Goal: Transaction & Acquisition: Purchase product/service

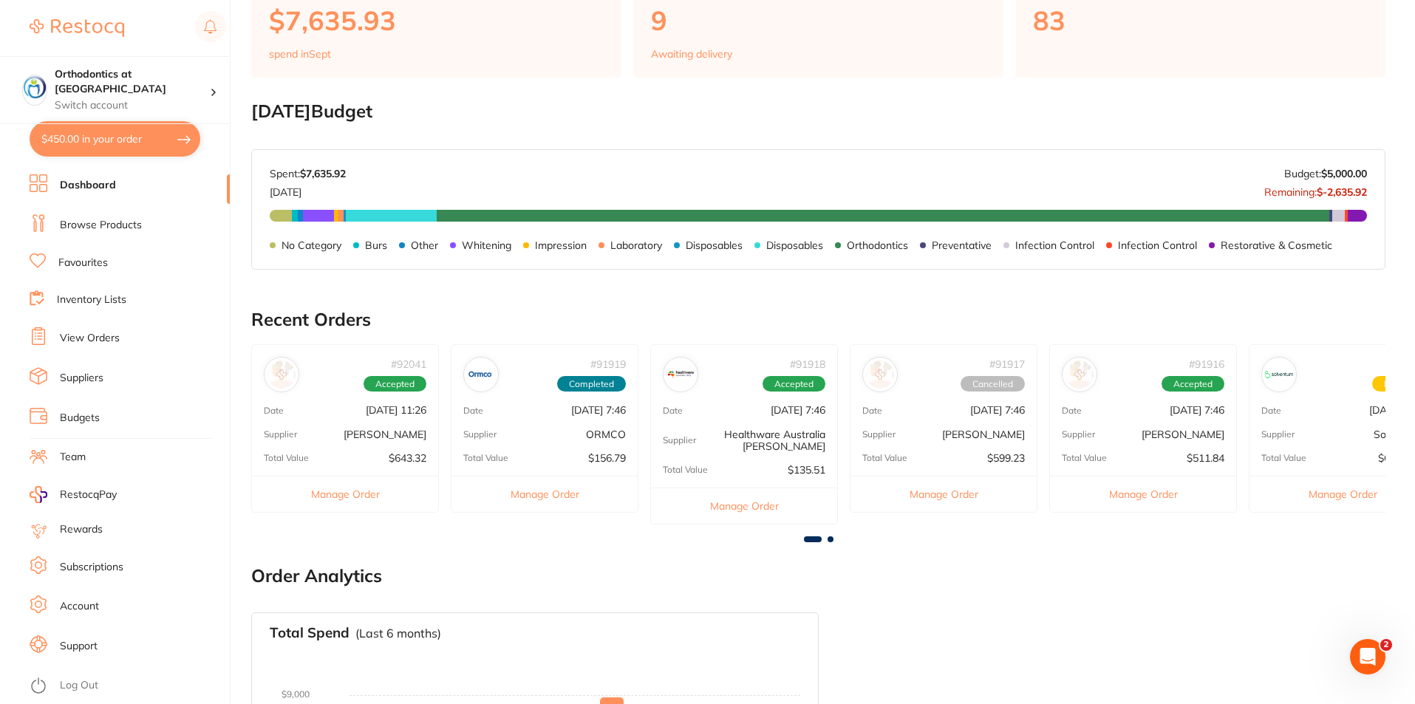
scroll to position [148, 0]
click at [123, 140] on button "$450.00 in your order" at bounding box center [115, 138] width 171 height 35
checkbox input "true"
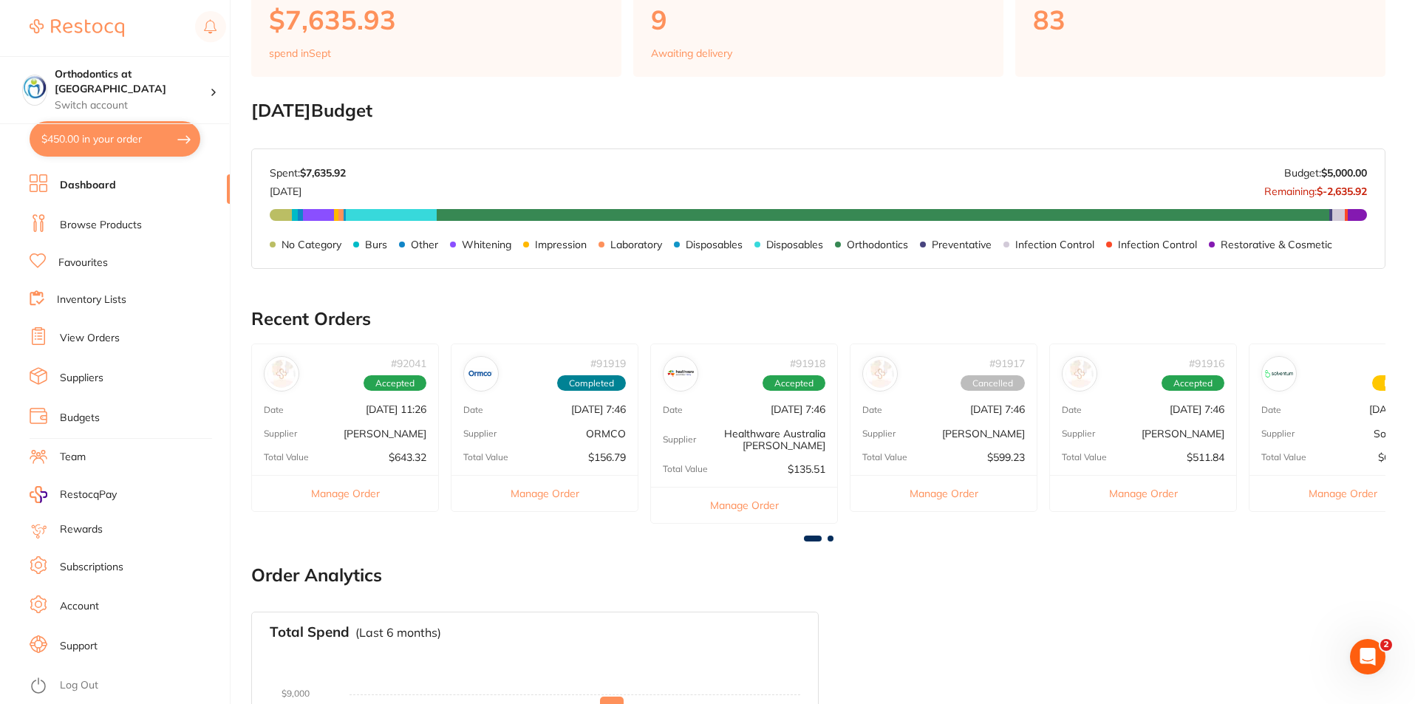
checkbox input "true"
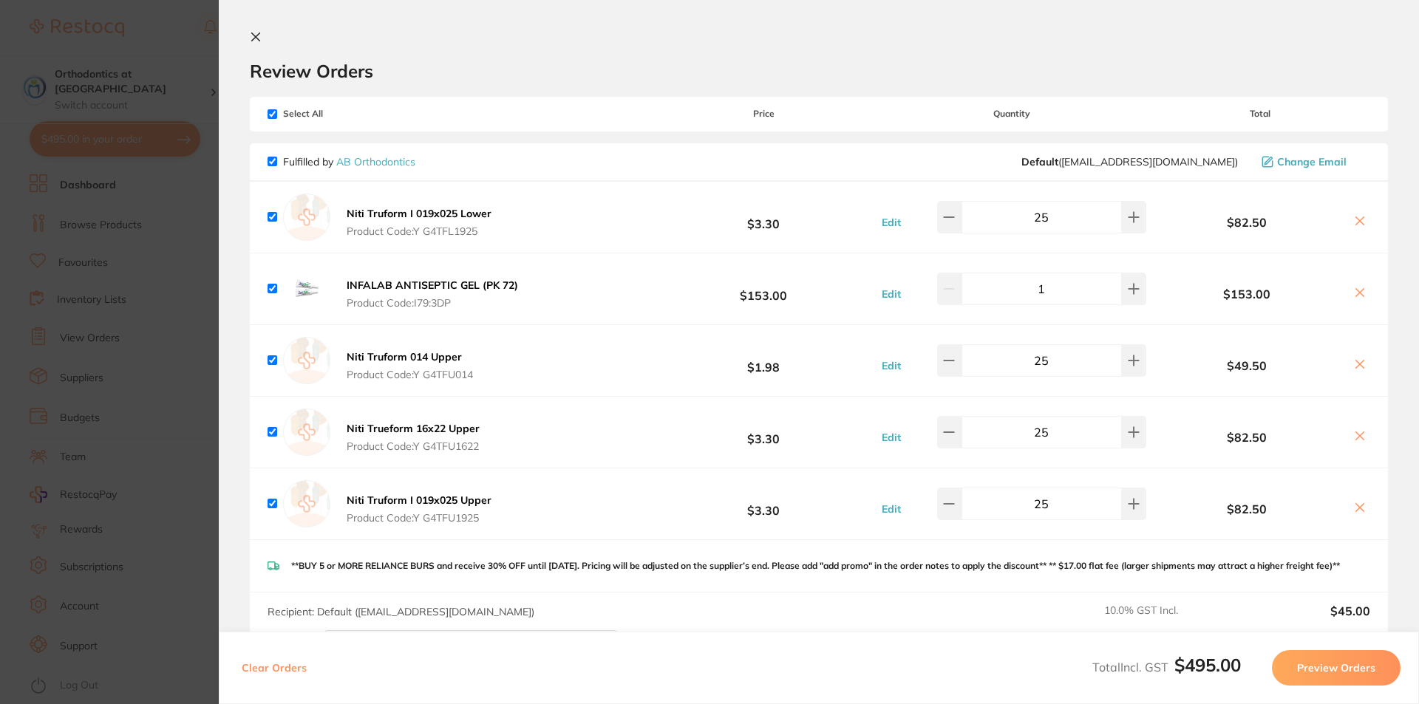
click at [258, 34] on icon at bounding box center [256, 37] width 8 height 8
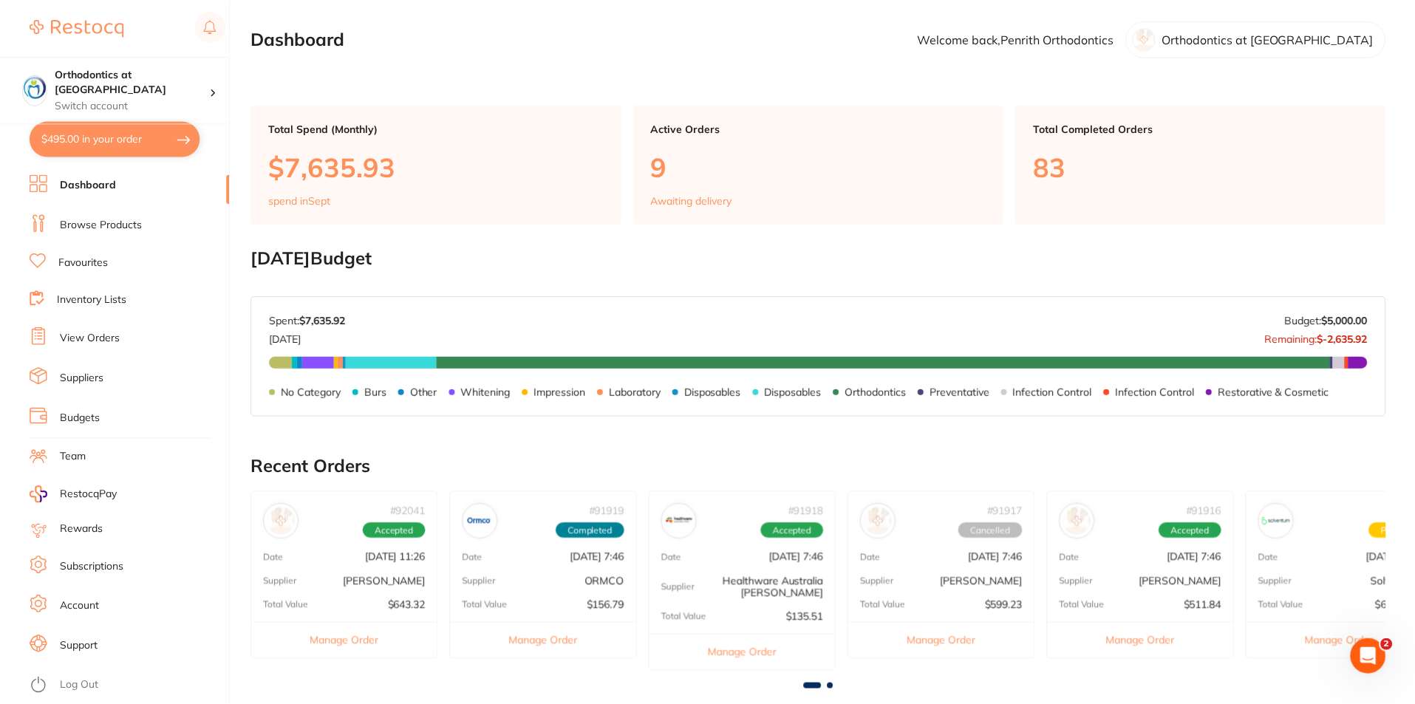
scroll to position [148, 0]
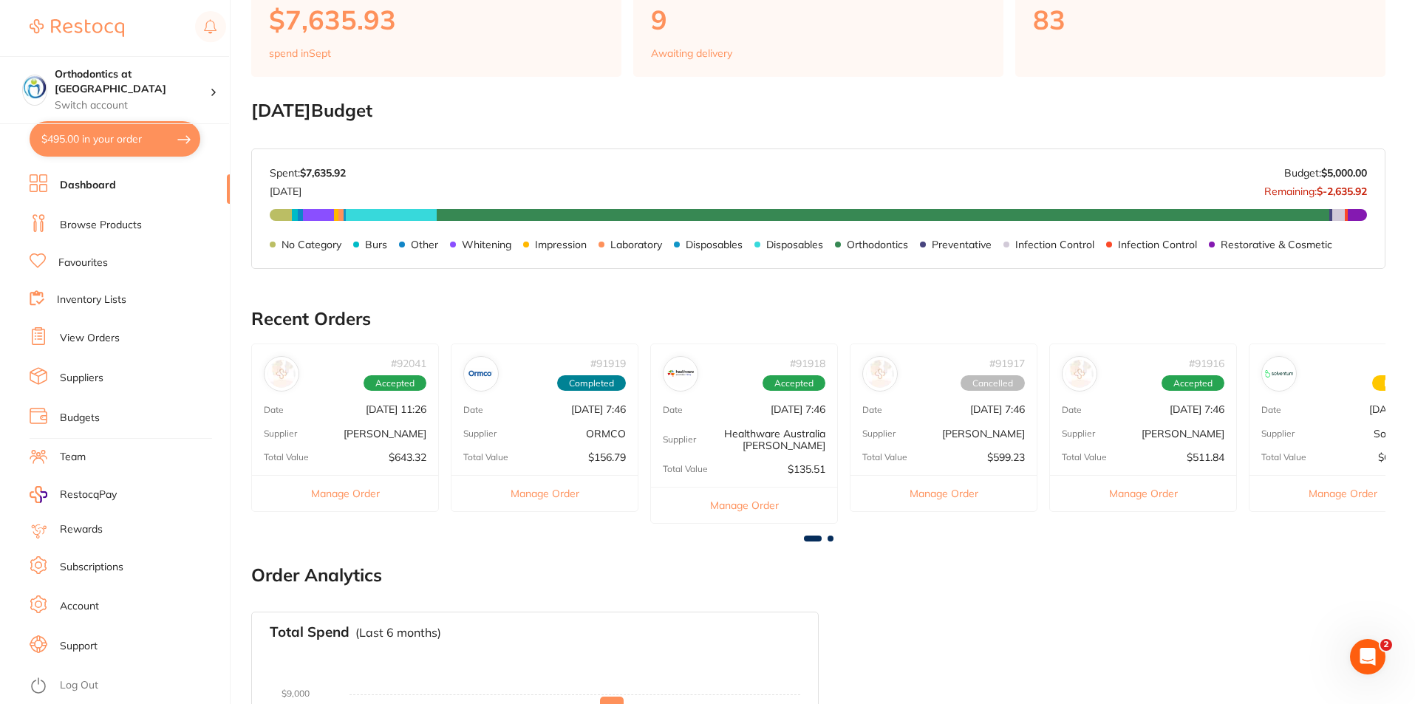
click at [99, 262] on link "Favourites" at bounding box center [83, 263] width 50 height 15
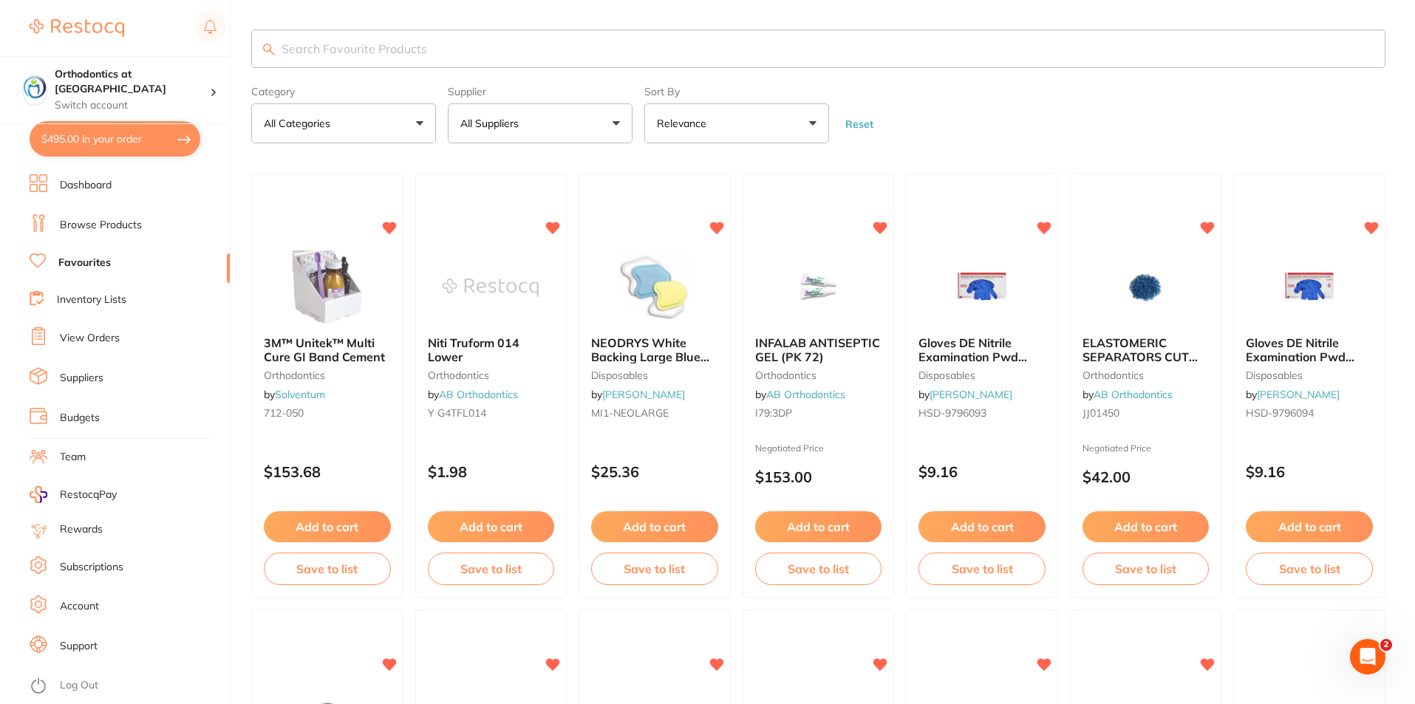
click at [617, 122] on button "All Suppliers" at bounding box center [540, 123] width 185 height 40
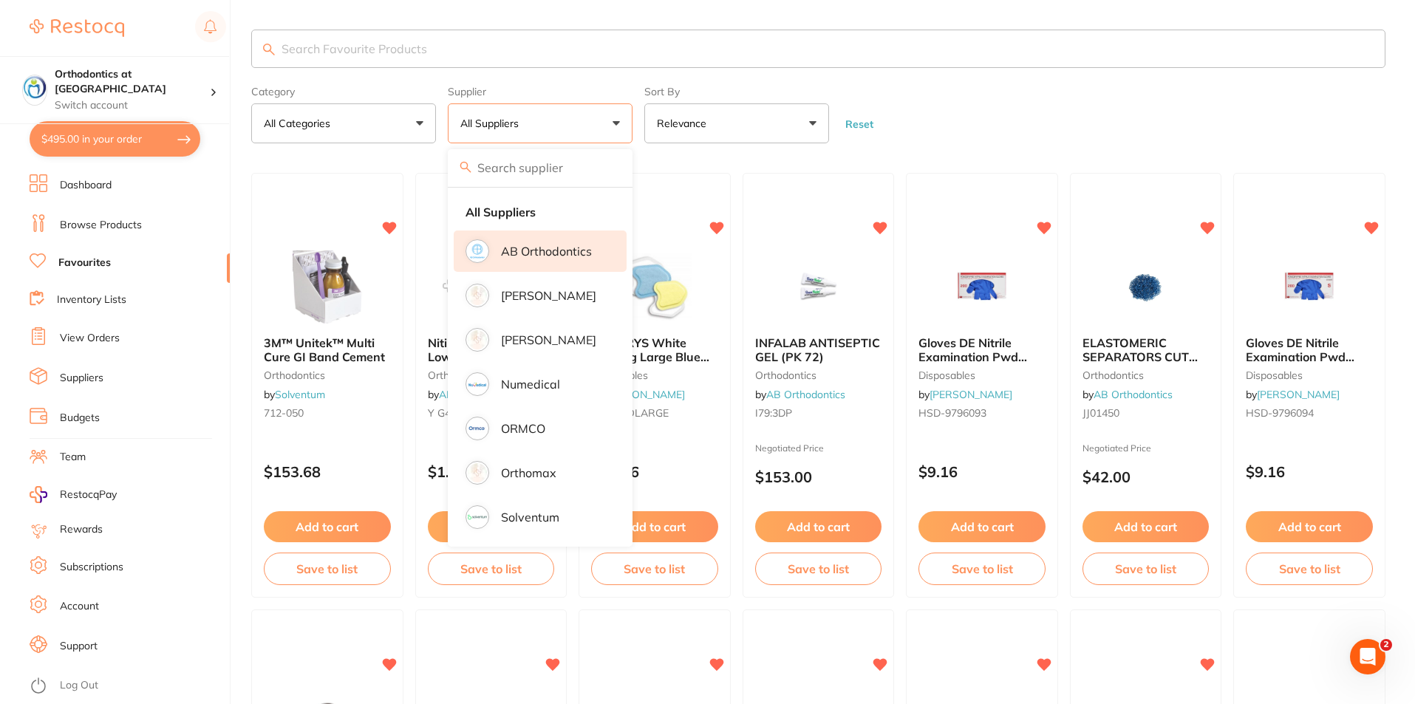
click at [530, 251] on p "AB Orthodontics" at bounding box center [546, 251] width 91 height 13
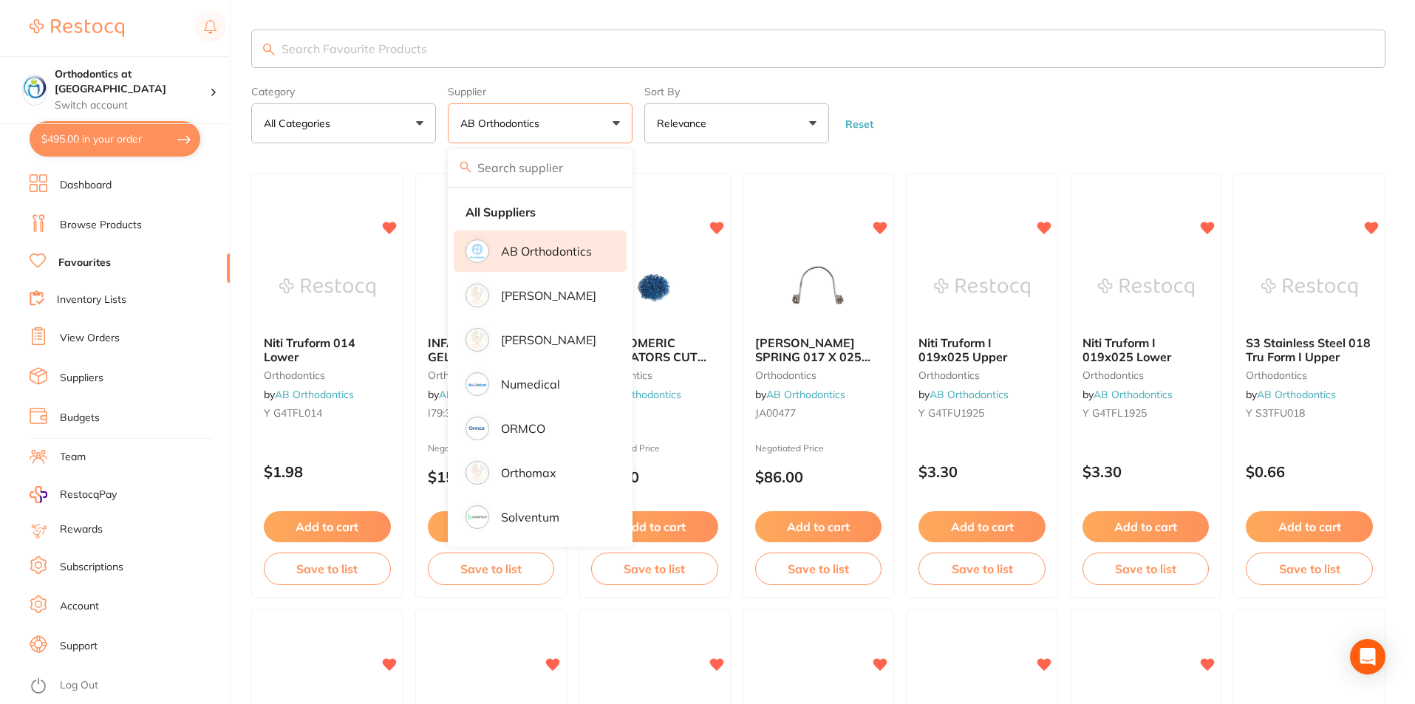
click at [1016, 122] on form "Category All Categories All Categories orthodontics Clear Category false All Ca…" at bounding box center [818, 112] width 1135 height 64
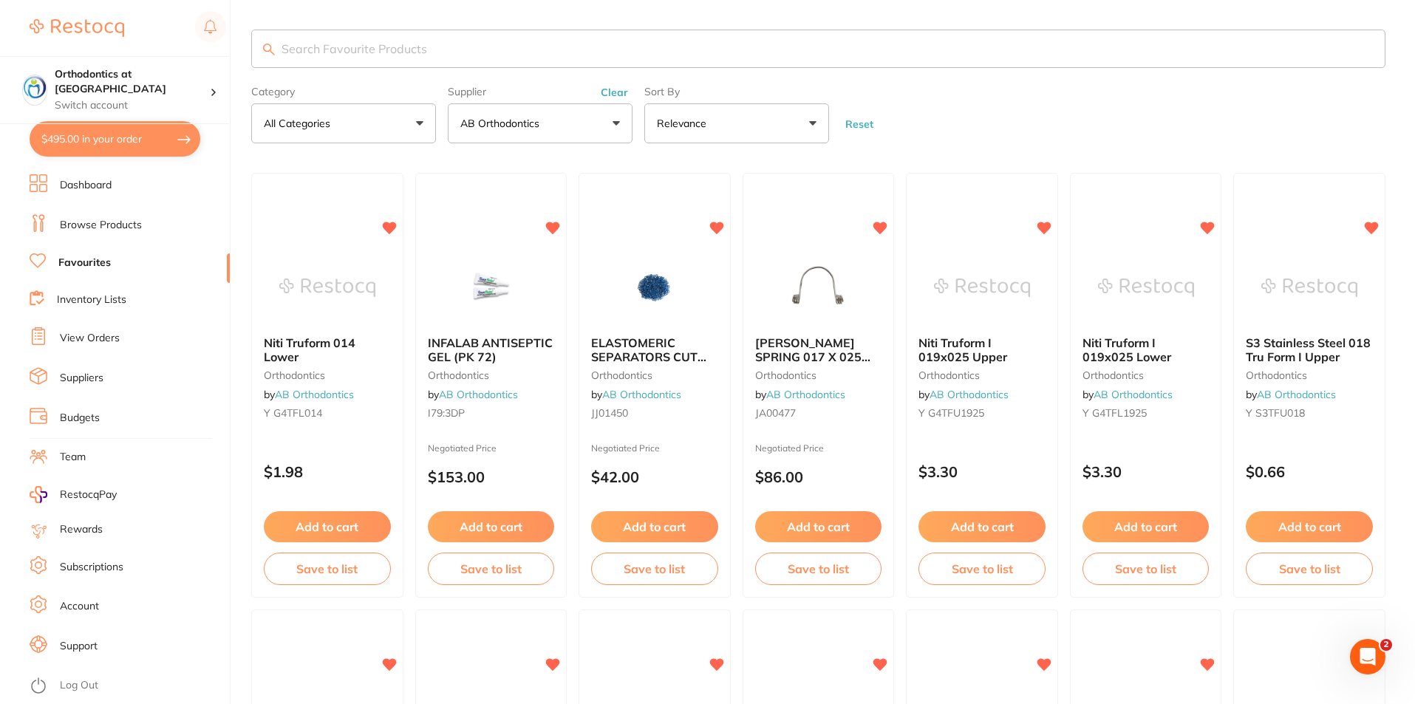
click at [332, 48] on input "search" at bounding box center [818, 49] width 1135 height 38
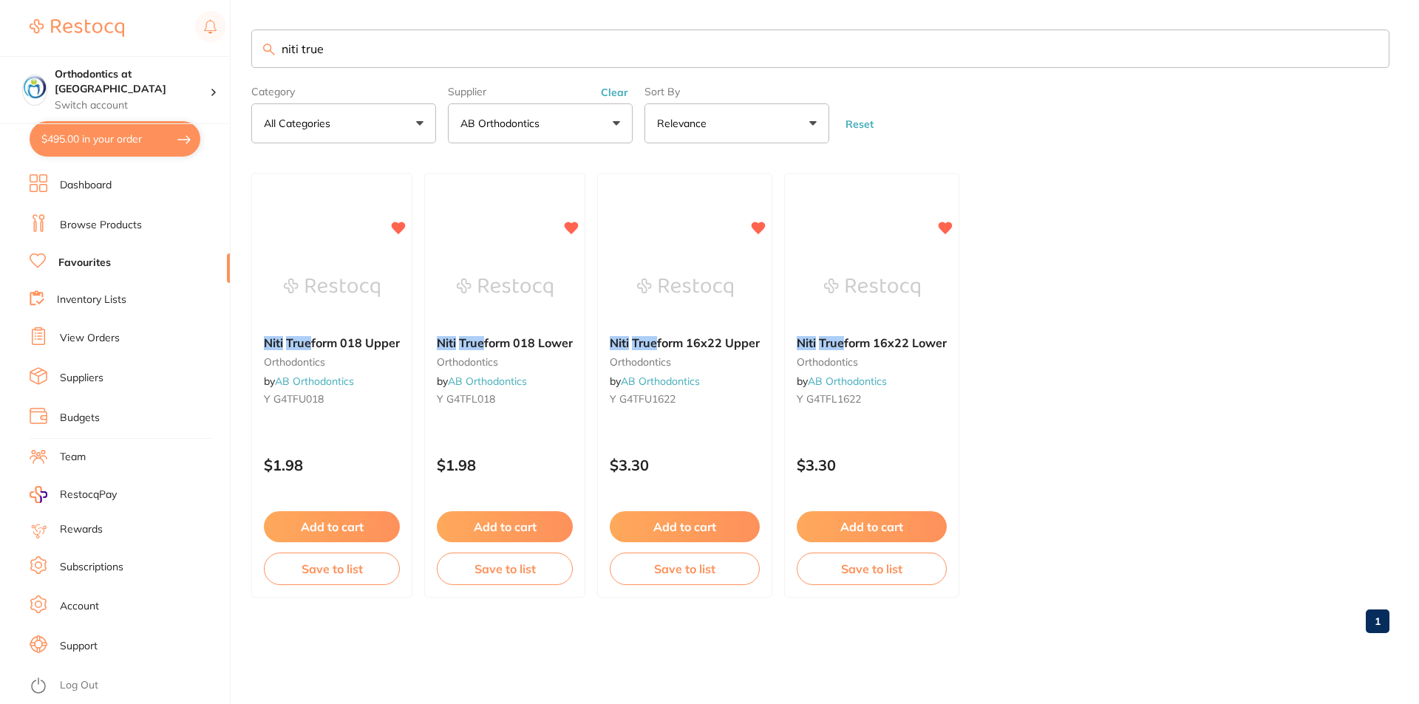
type input "niti true"
click at [680, 530] on button "Add to cart" at bounding box center [685, 526] width 150 height 31
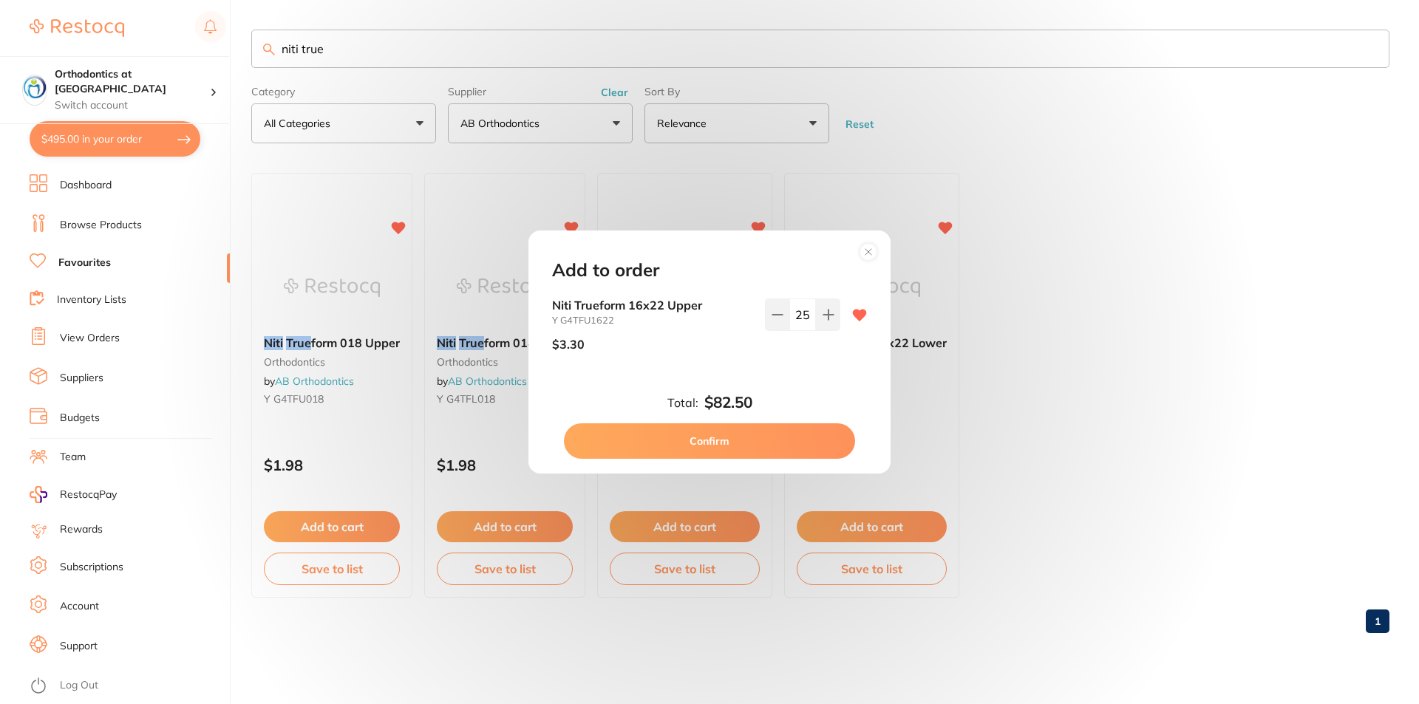
click at [1101, 410] on div "Add to order Niti Trueform 16x22 Upper Y G4TFU1622 $3.30 25 Total: $82.50 Confi…" at bounding box center [709, 352] width 1419 height 704
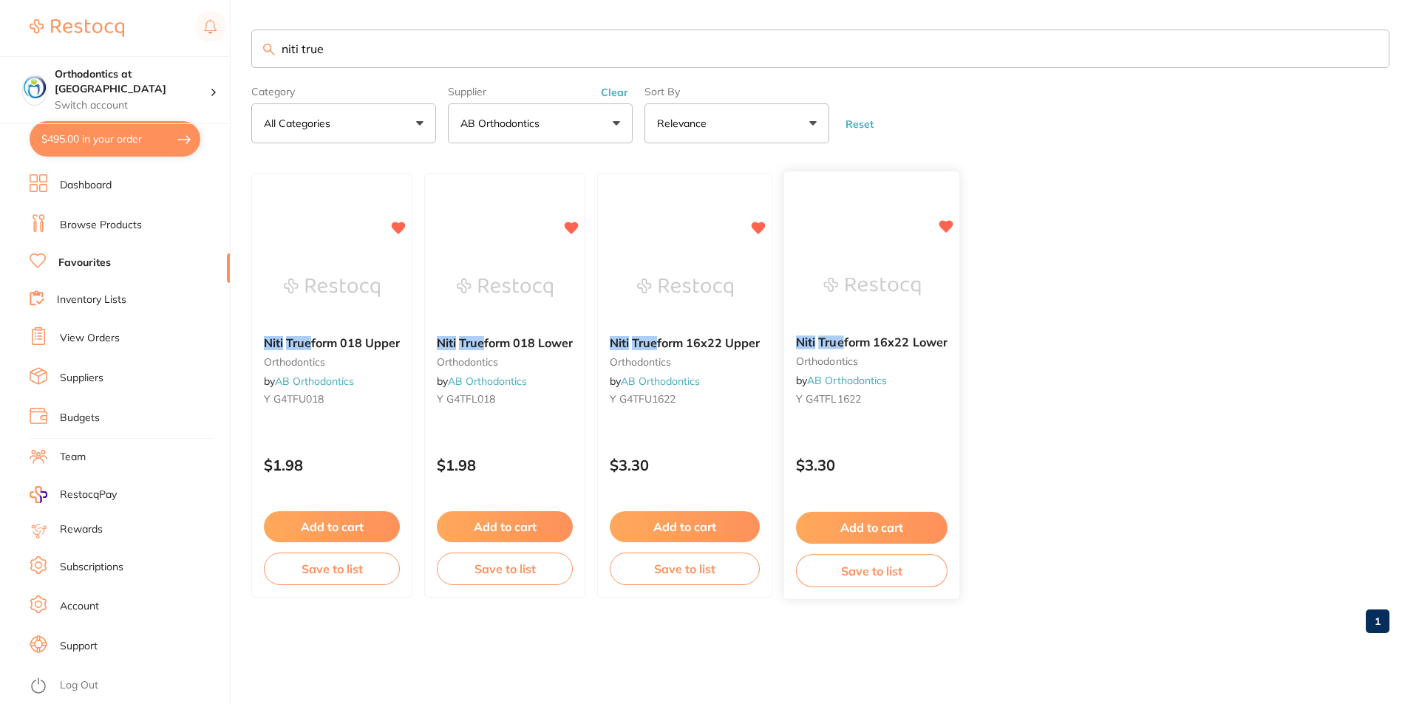
click at [877, 523] on button "Add to cart" at bounding box center [872, 528] width 152 height 32
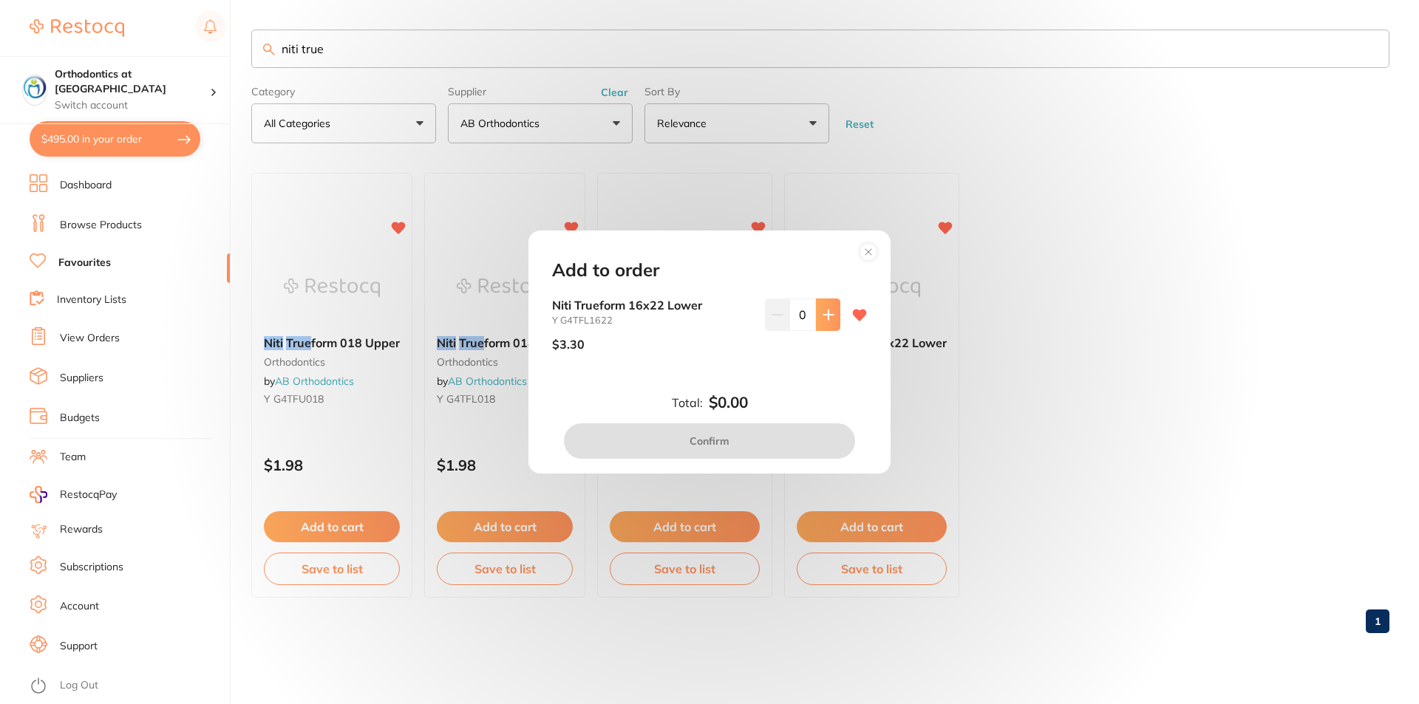
click at [826, 313] on icon at bounding box center [829, 315] width 12 height 12
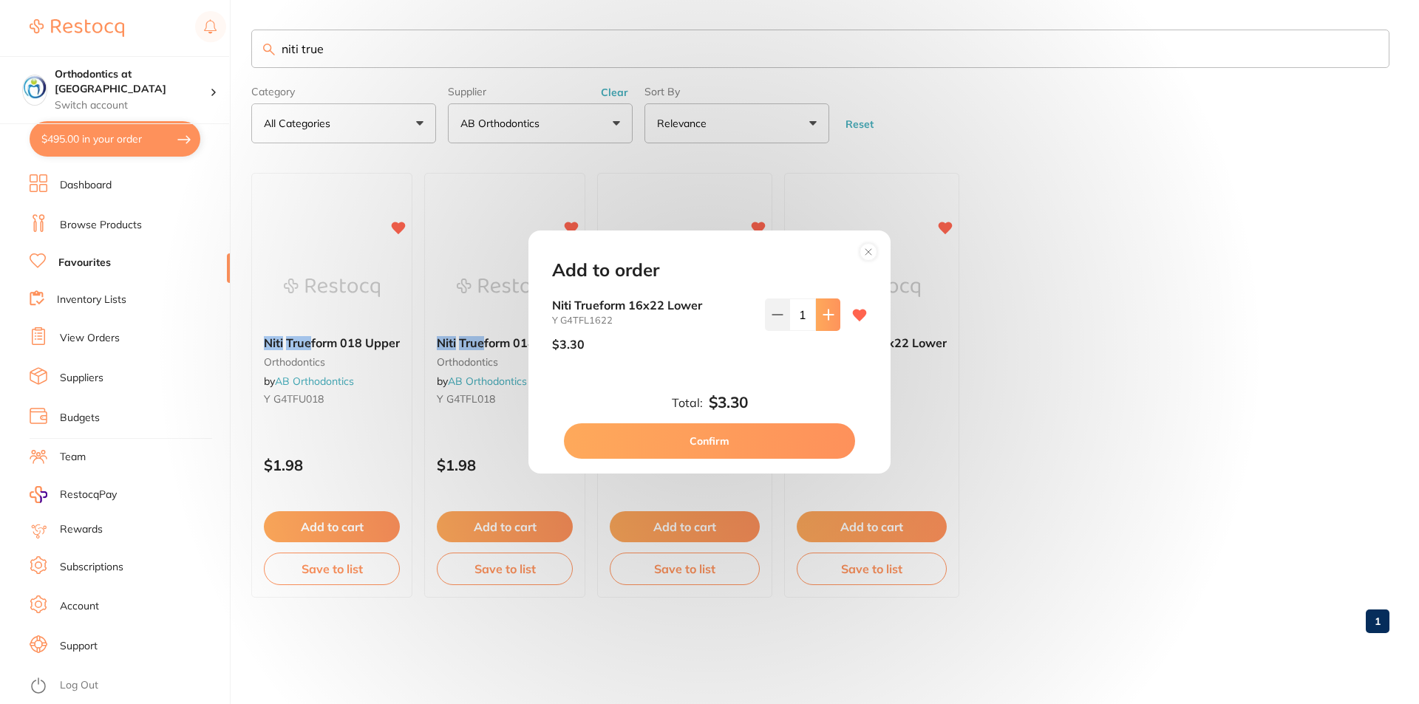
click at [826, 313] on icon at bounding box center [829, 315] width 12 height 12
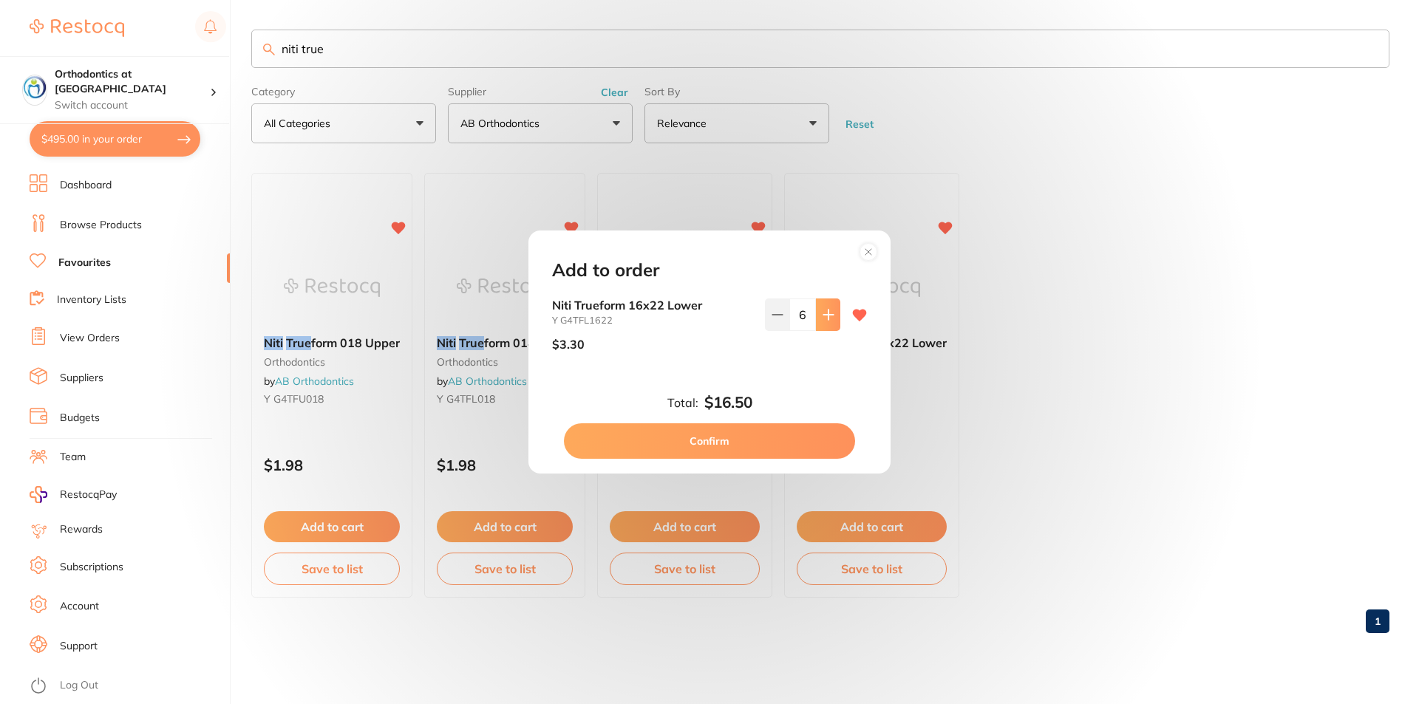
click at [826, 313] on icon at bounding box center [829, 315] width 12 height 12
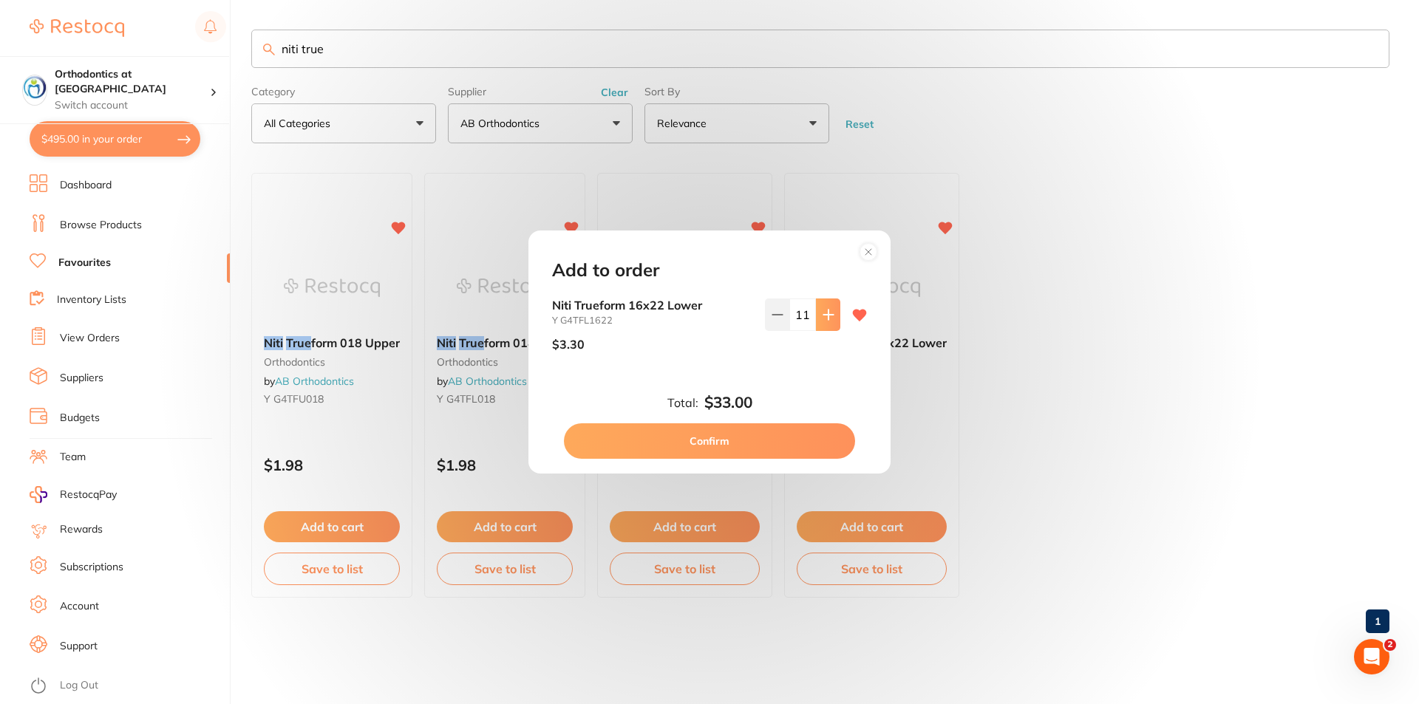
click at [826, 313] on icon at bounding box center [829, 315] width 12 height 12
click at [825, 313] on icon at bounding box center [828, 315] width 10 height 10
click at [824, 313] on icon at bounding box center [828, 315] width 10 height 10
click at [823, 313] on icon at bounding box center [829, 315] width 12 height 12
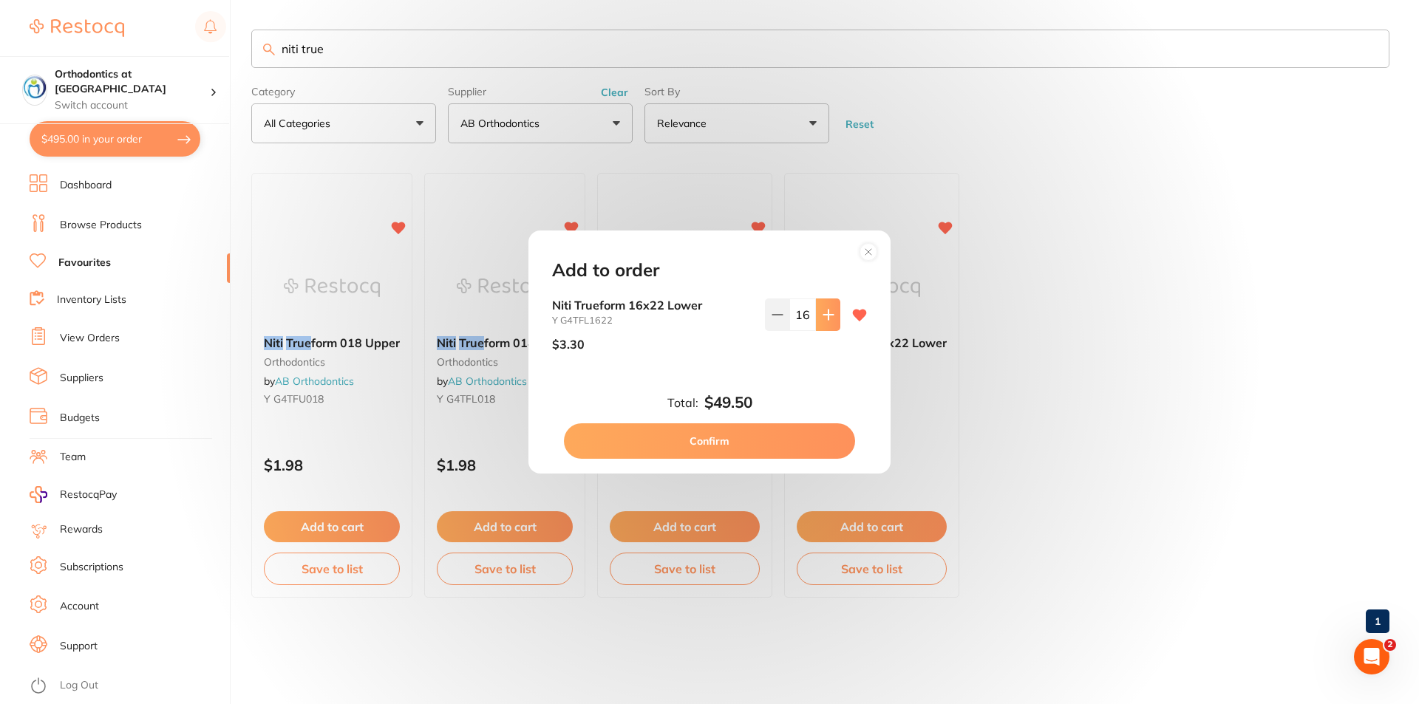
click at [823, 313] on icon at bounding box center [829, 315] width 12 height 12
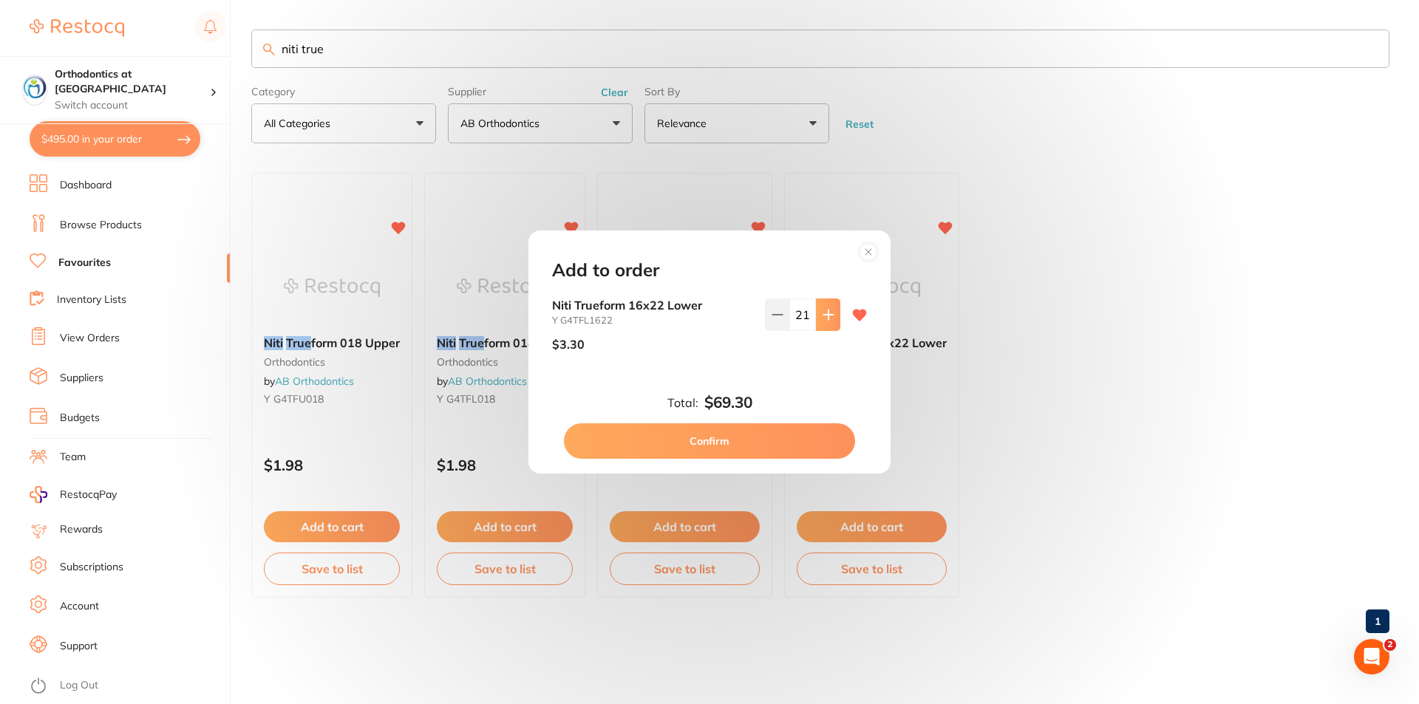
click at [823, 313] on icon at bounding box center [829, 315] width 12 height 12
type input "25"
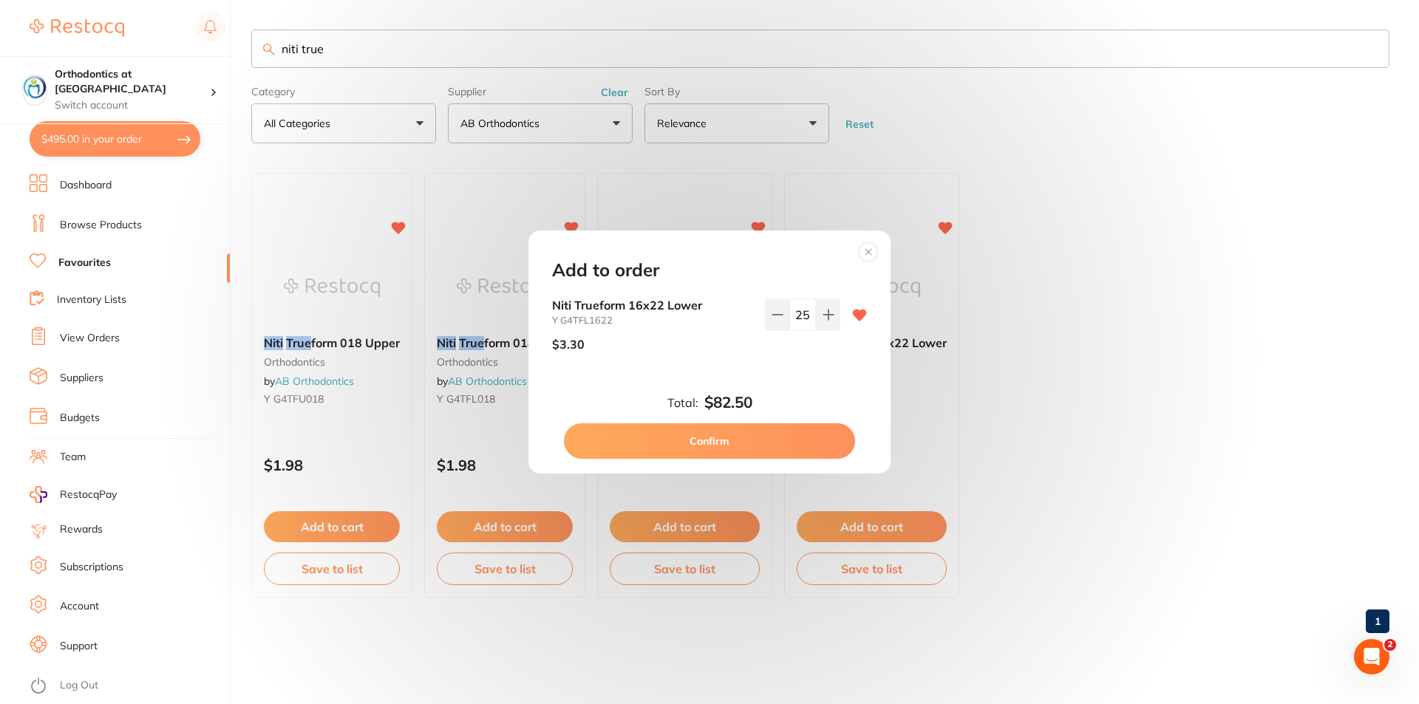
click at [724, 441] on button "Confirm" at bounding box center [709, 441] width 291 height 35
checkbox input "false"
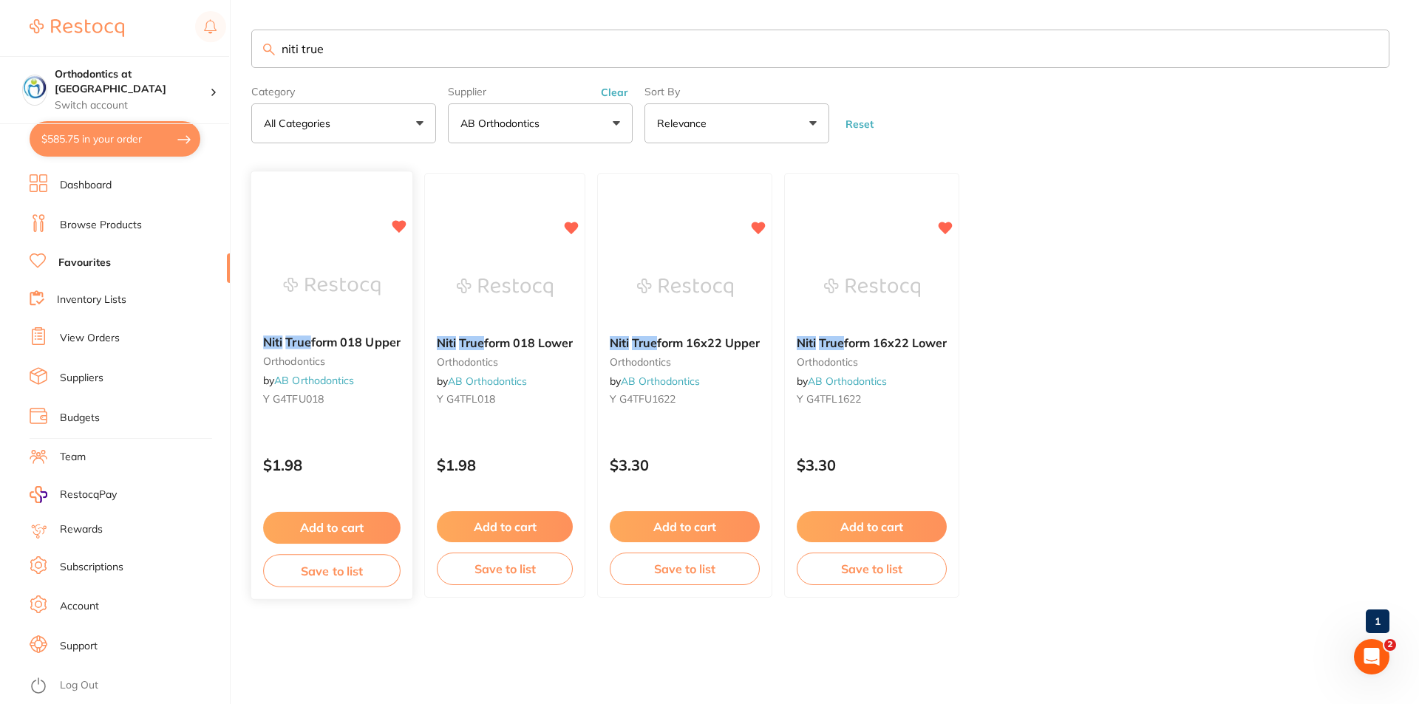
click at [331, 523] on button "Add to cart" at bounding box center [331, 528] width 137 height 32
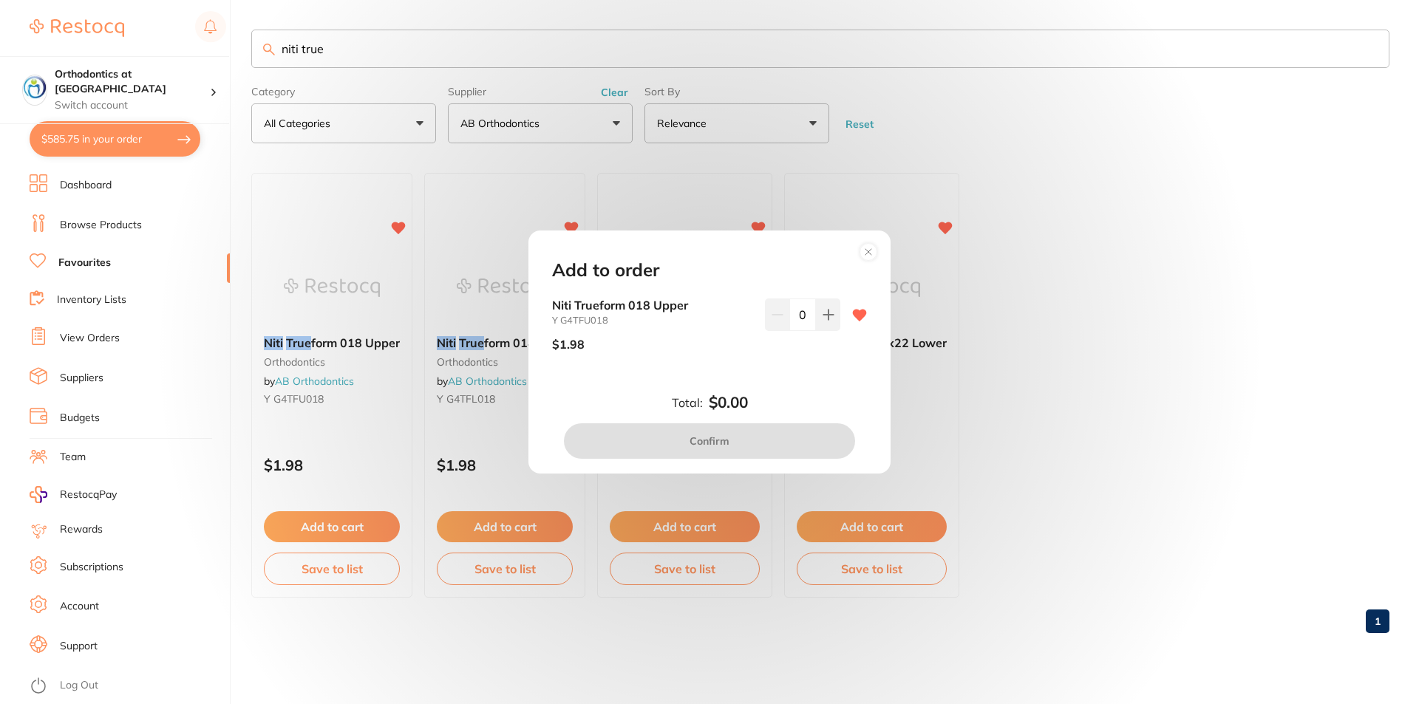
click at [1151, 323] on div "Add to order Niti Trueform 018 Upper Y G4TFU018 $1.98 0 Total: $0.00 Confirm" at bounding box center [709, 352] width 1419 height 704
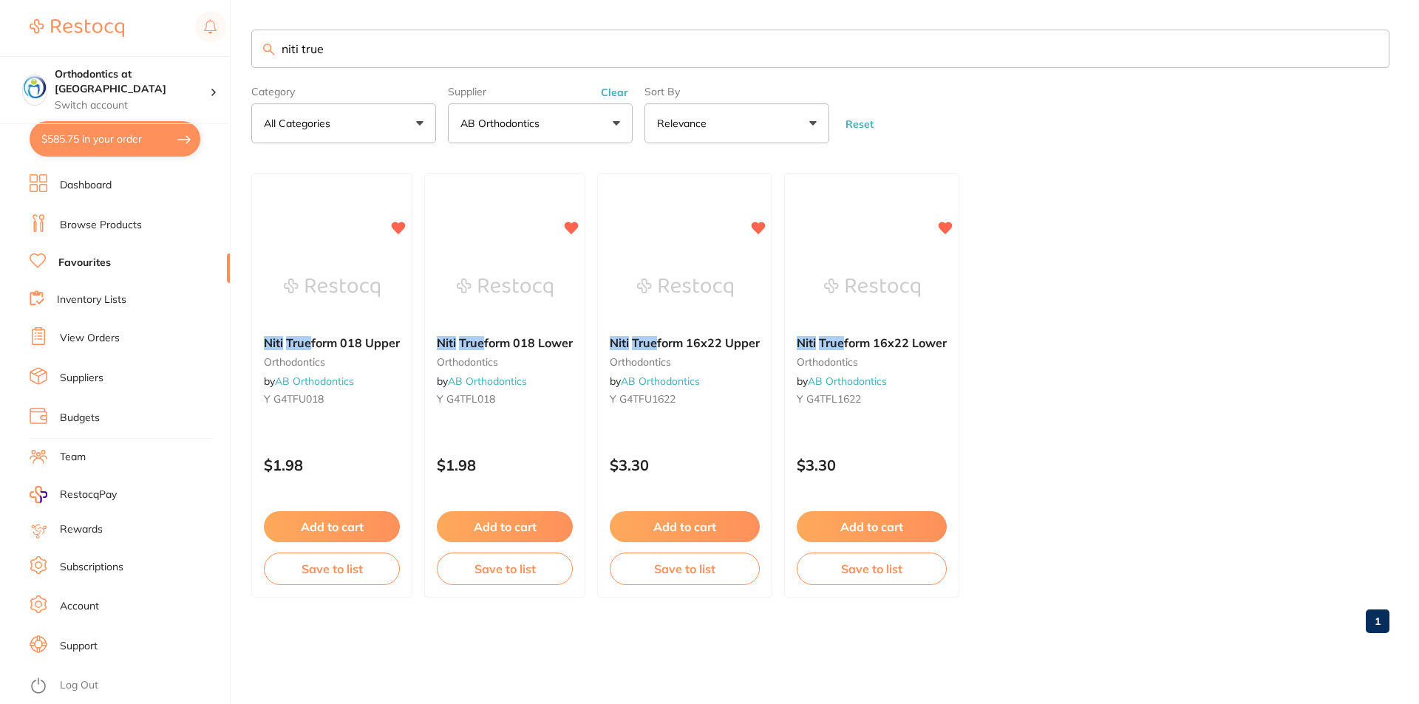
click at [518, 520] on button "Add to cart" at bounding box center [505, 526] width 136 height 31
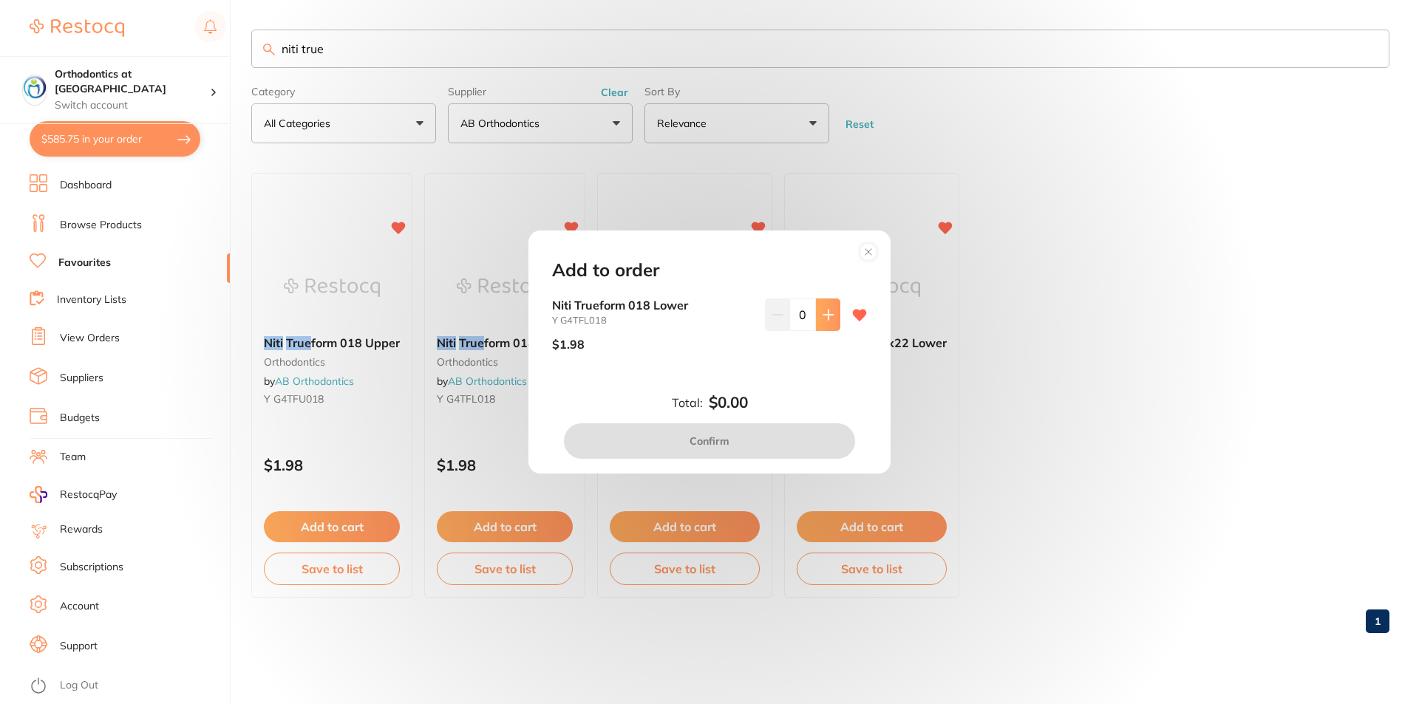
click at [823, 312] on icon at bounding box center [829, 315] width 12 height 12
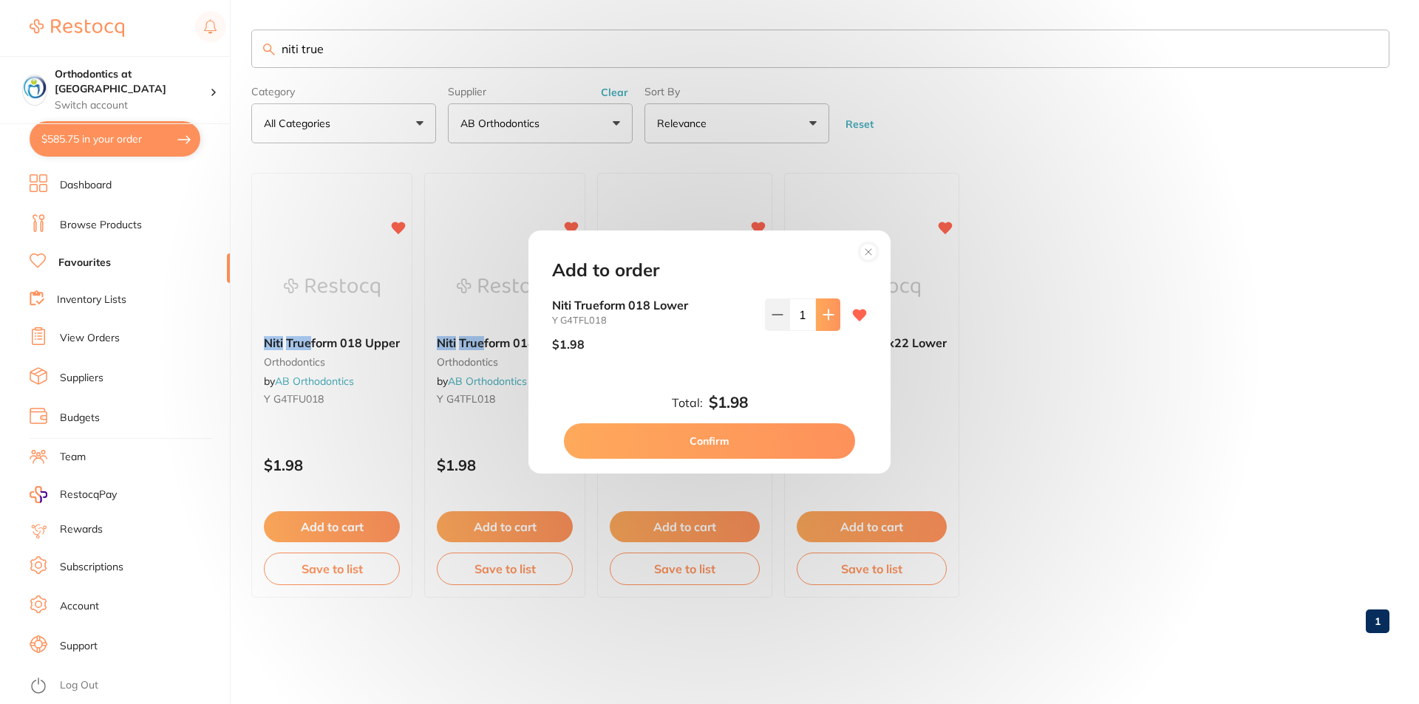
click at [823, 312] on icon at bounding box center [829, 315] width 12 height 12
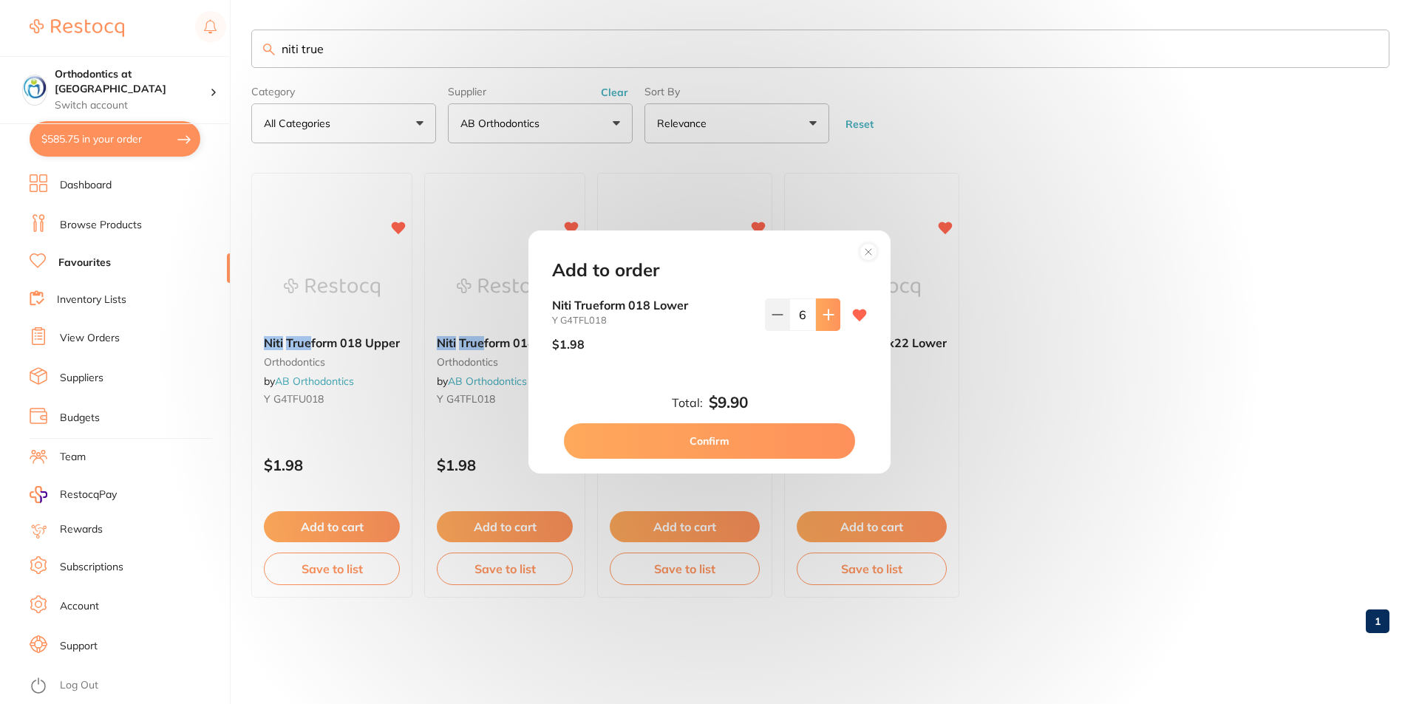
click at [823, 312] on icon at bounding box center [829, 315] width 12 height 12
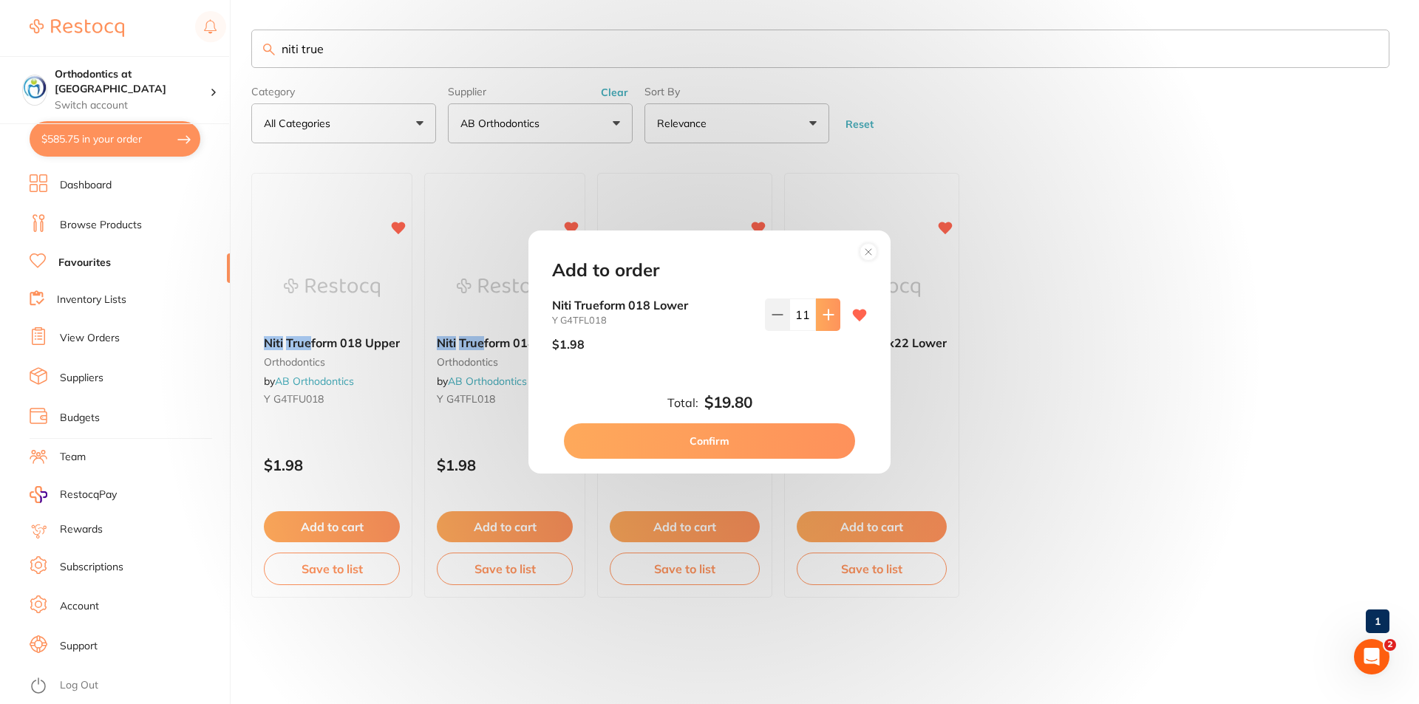
click at [823, 312] on icon at bounding box center [829, 315] width 12 height 12
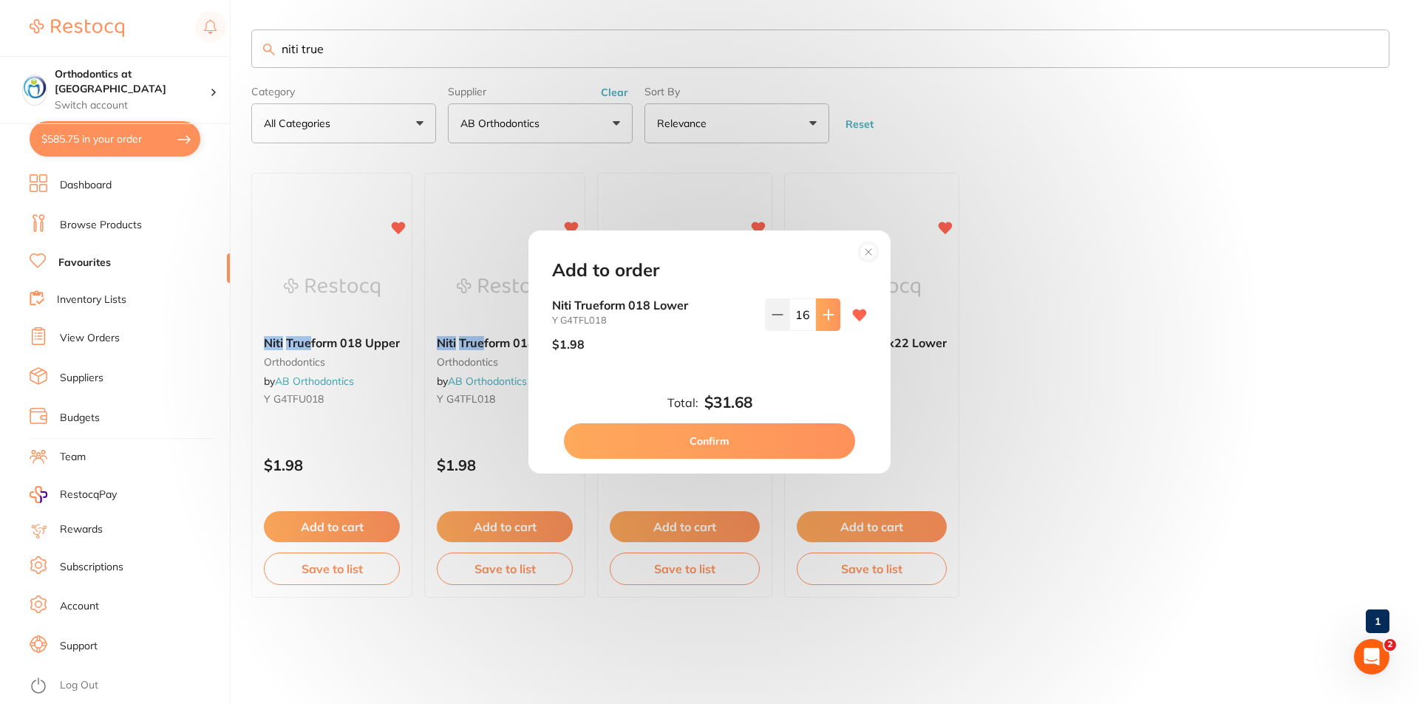
click at [823, 312] on icon at bounding box center [829, 315] width 12 height 12
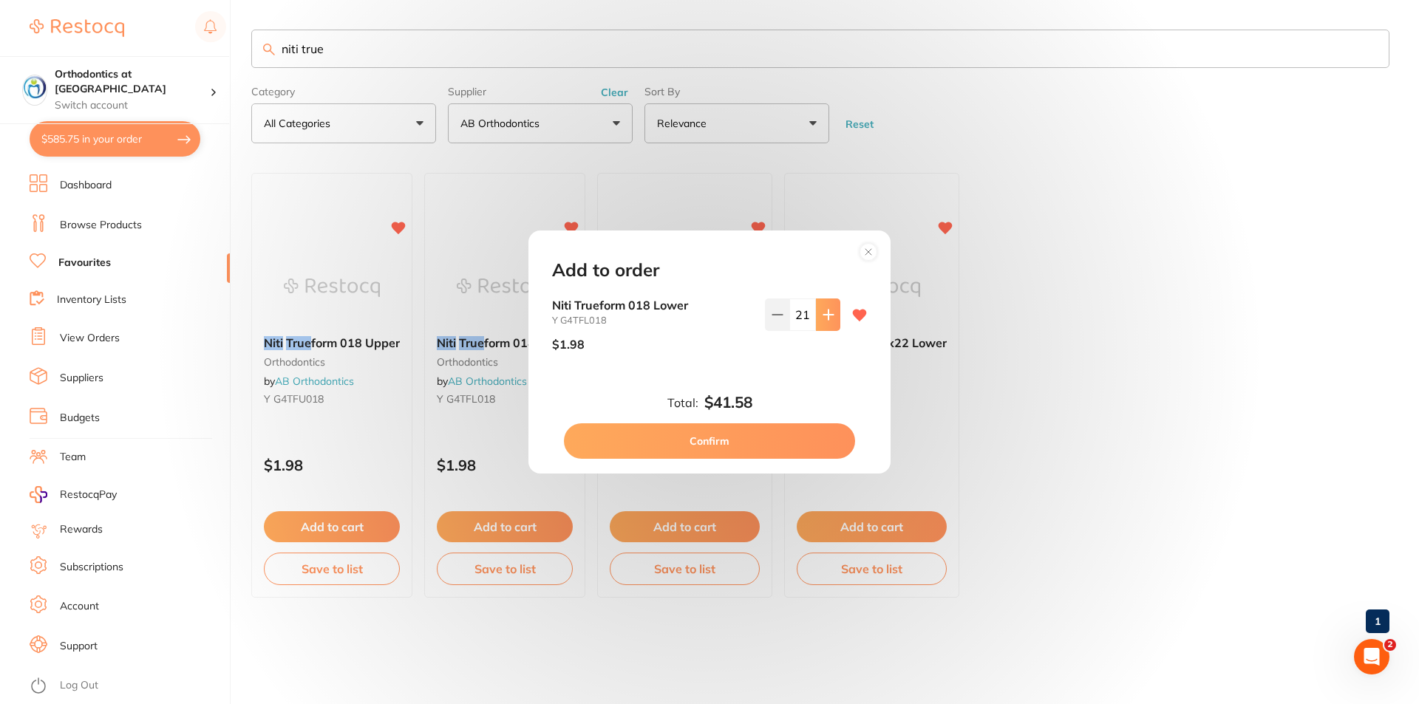
click at [823, 312] on icon at bounding box center [829, 315] width 12 height 12
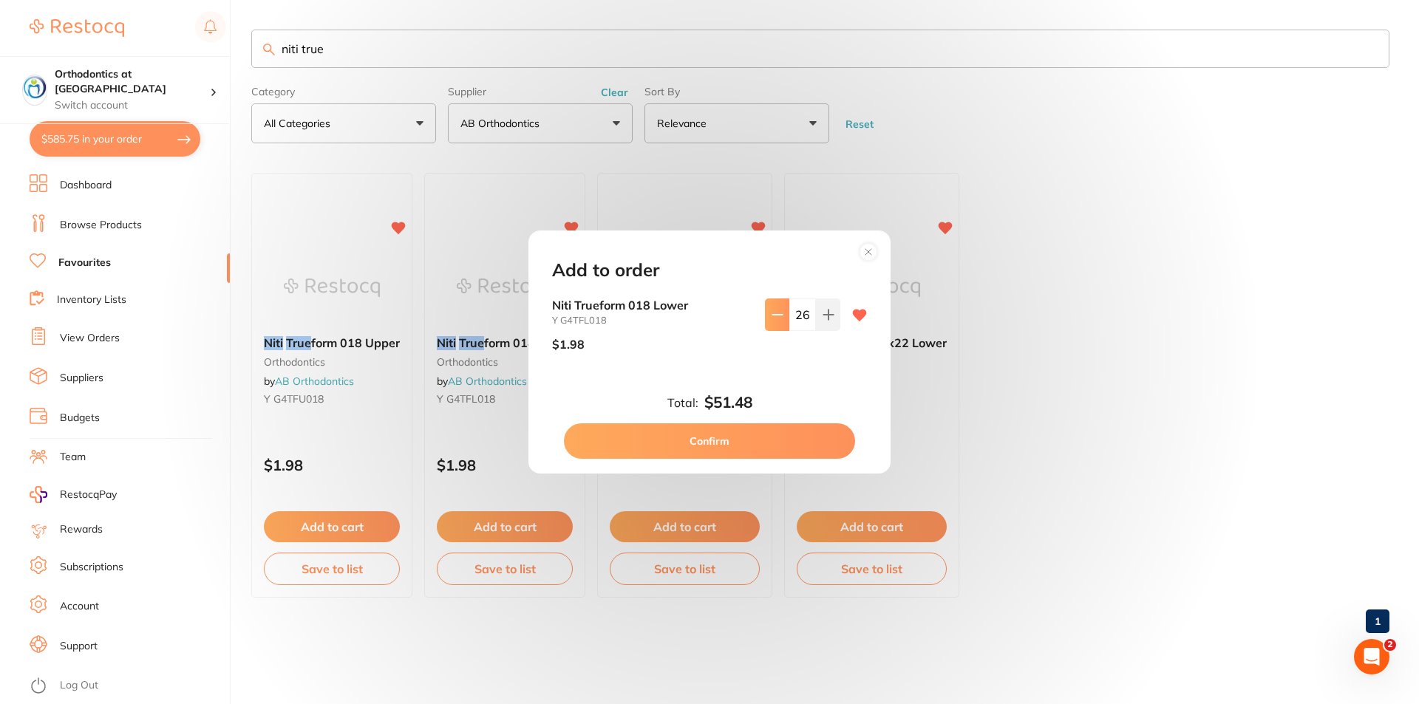
click at [775, 313] on icon at bounding box center [778, 315] width 12 height 12
type input "25"
click at [730, 440] on button "Confirm" at bounding box center [709, 441] width 291 height 35
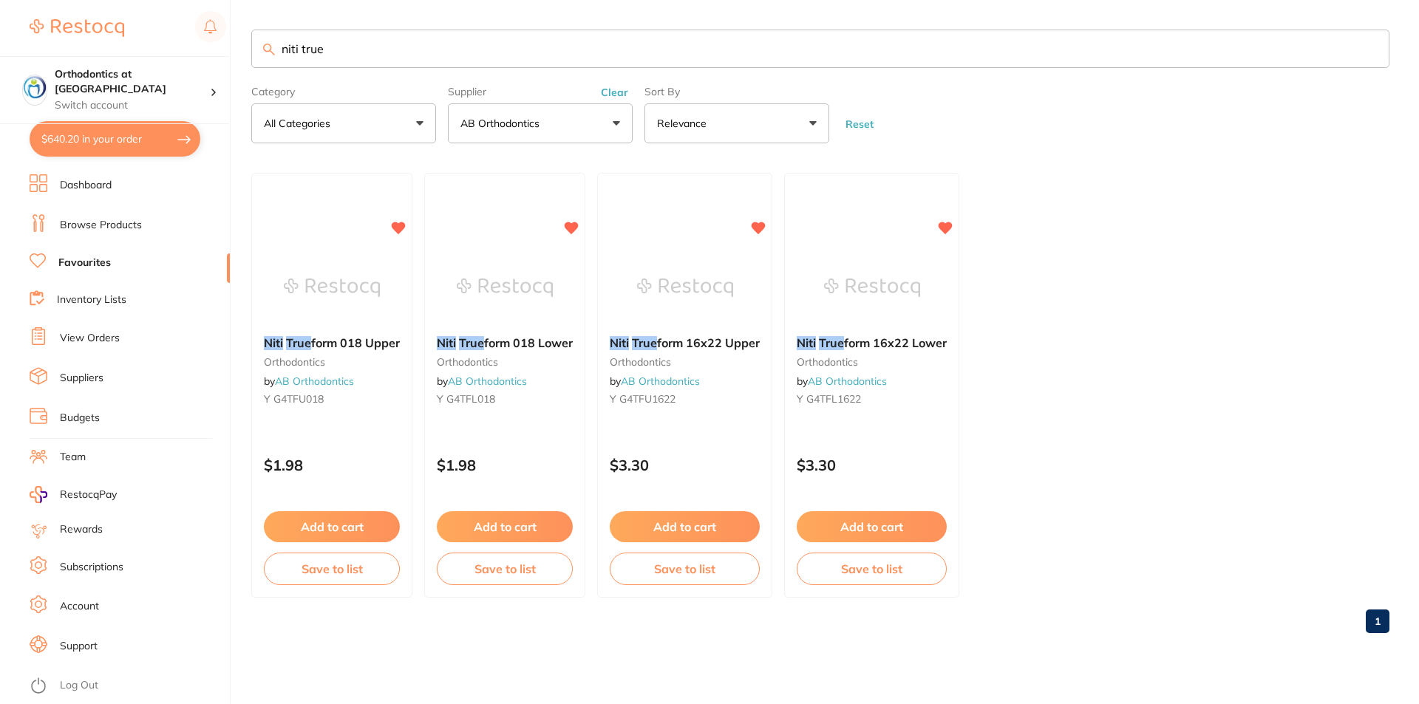
click at [125, 129] on button "$640.20 in your order" at bounding box center [115, 138] width 171 height 35
checkbox input "true"
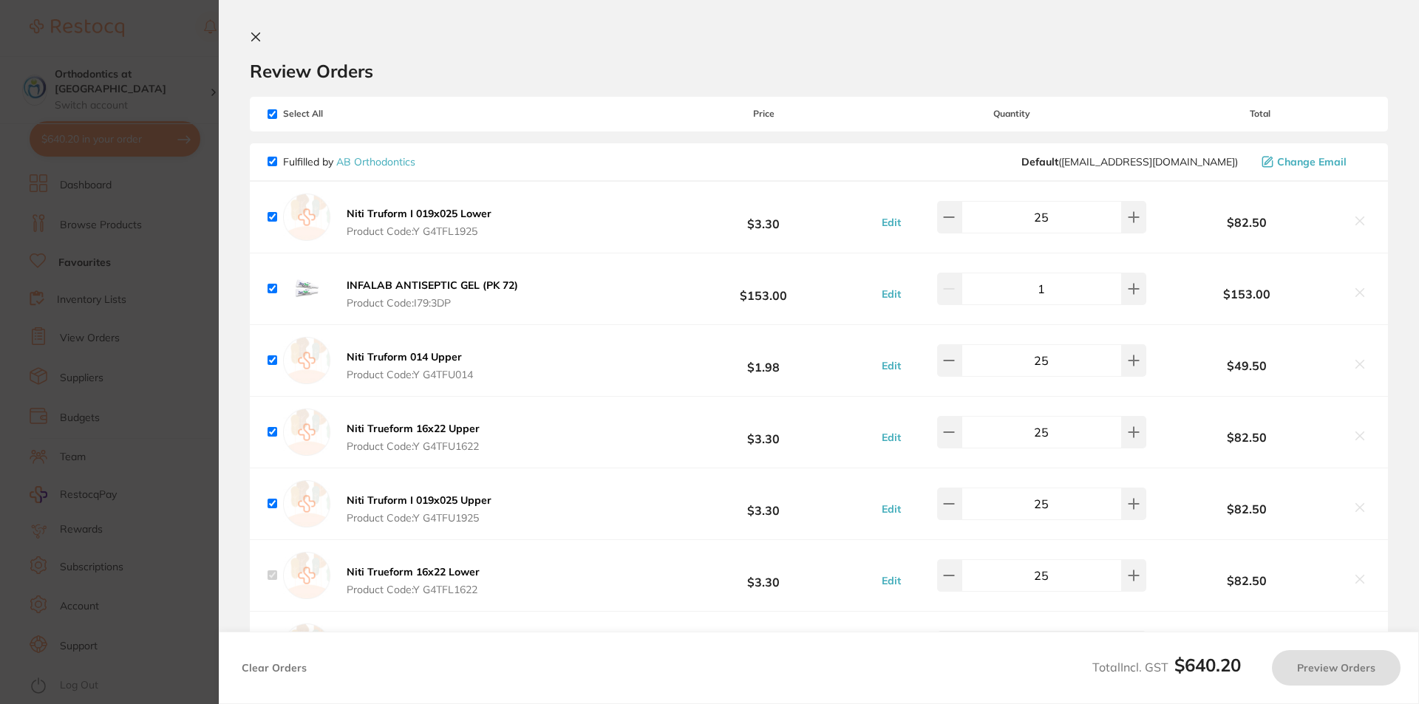
checkbox input "true"
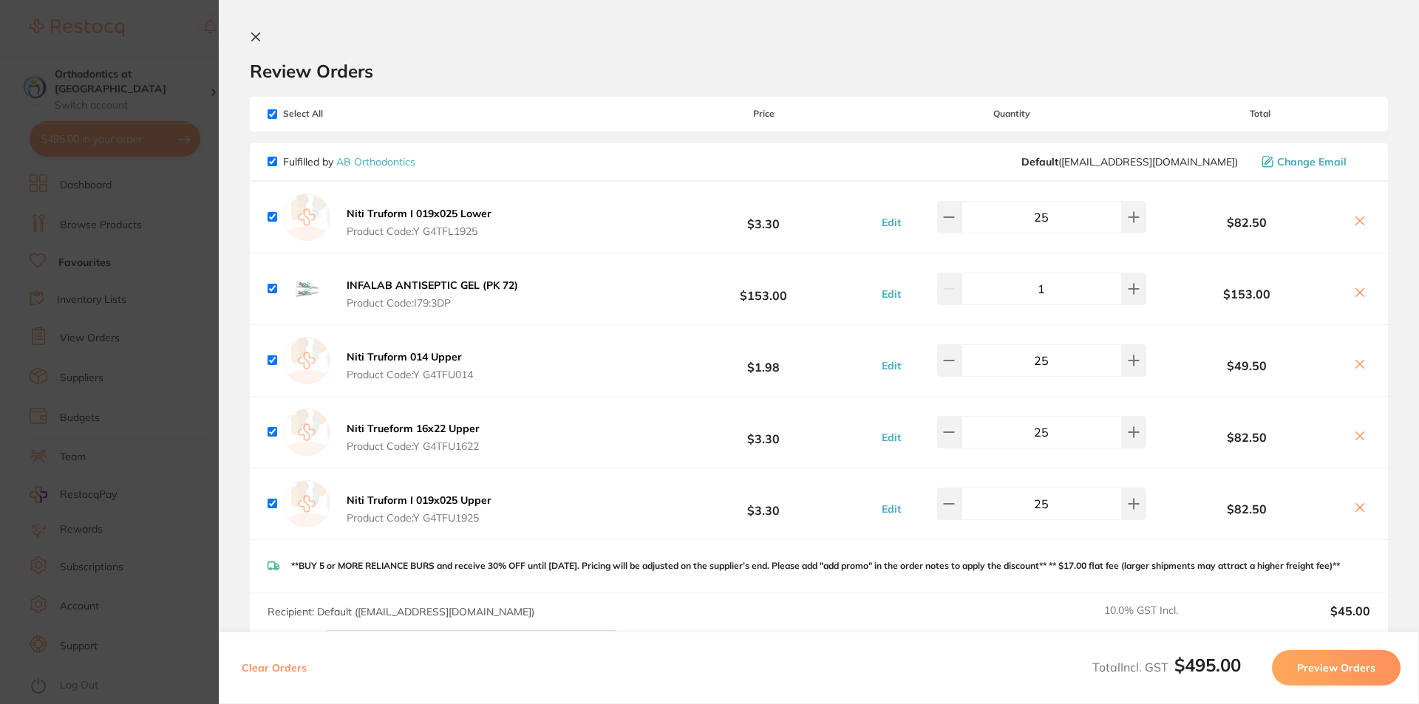
click at [252, 36] on icon at bounding box center [256, 37] width 12 height 12
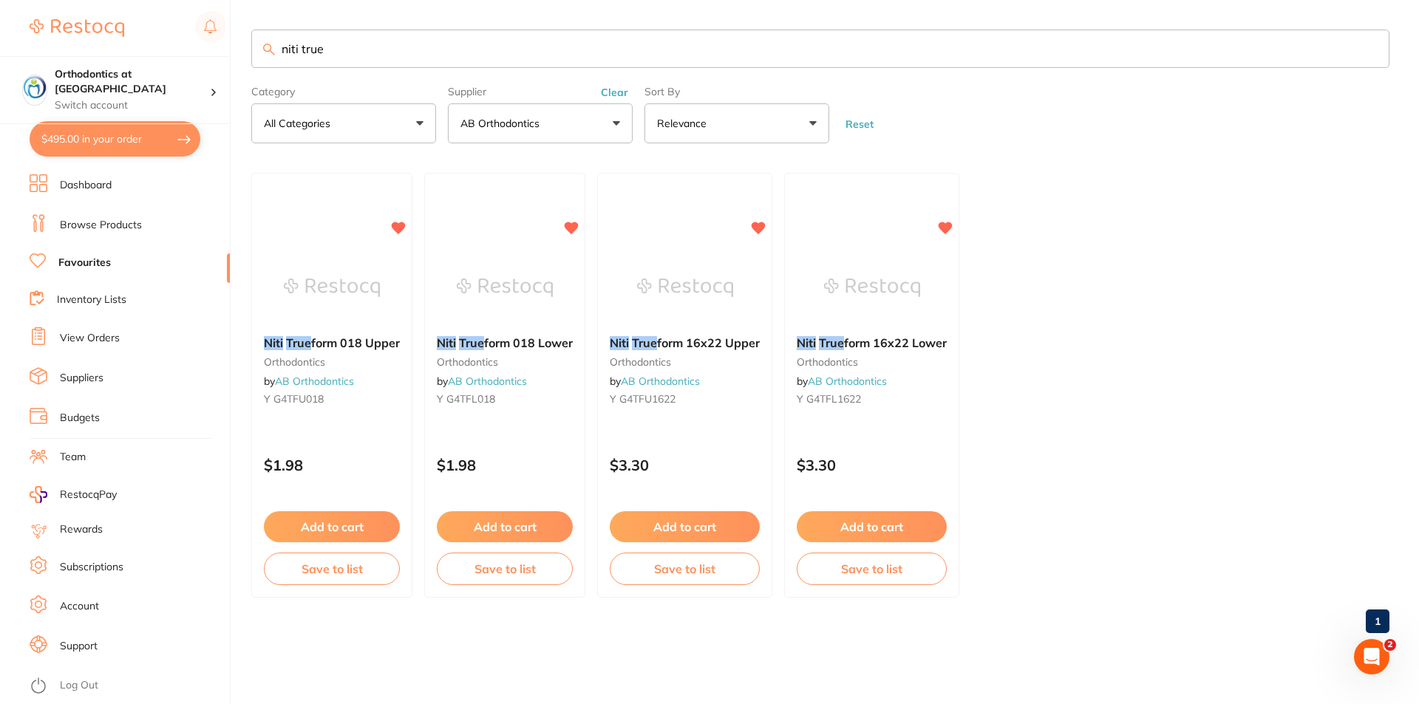
click at [183, 195] on li "Dashboard" at bounding box center [130, 185] width 200 height 22
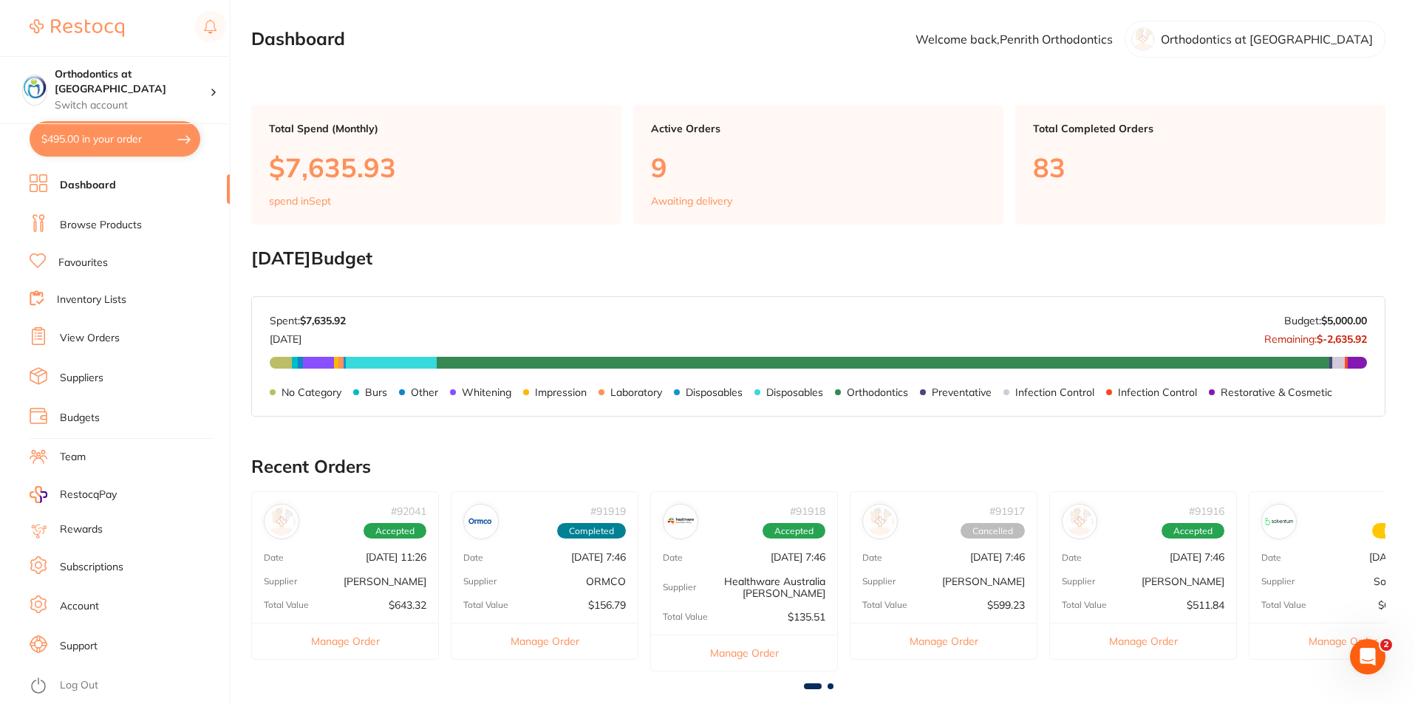
click at [159, 141] on button "$495.00 in your order" at bounding box center [115, 138] width 171 height 35
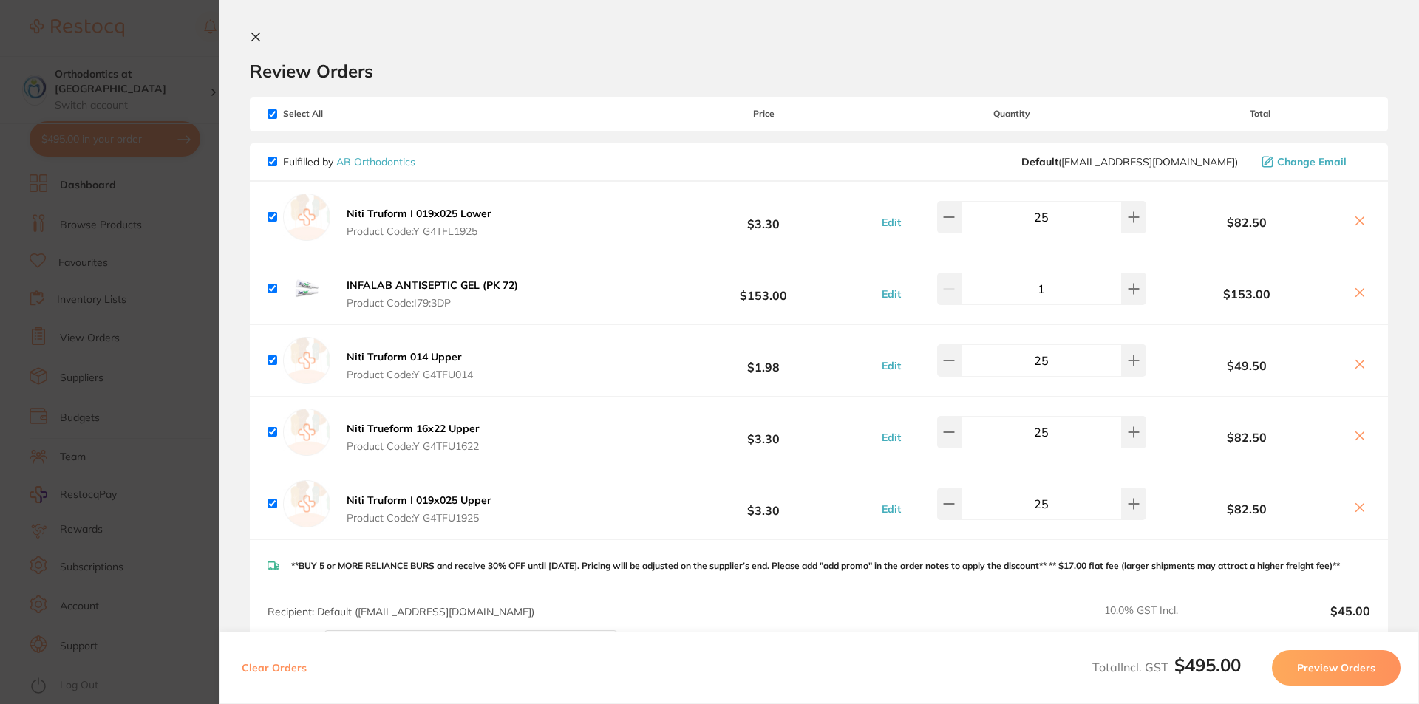
click at [251, 35] on section "Review Orders Your orders are being processed and we will notify you once we ha…" at bounding box center [819, 352] width 1200 height 704
click at [257, 34] on icon at bounding box center [256, 37] width 12 height 12
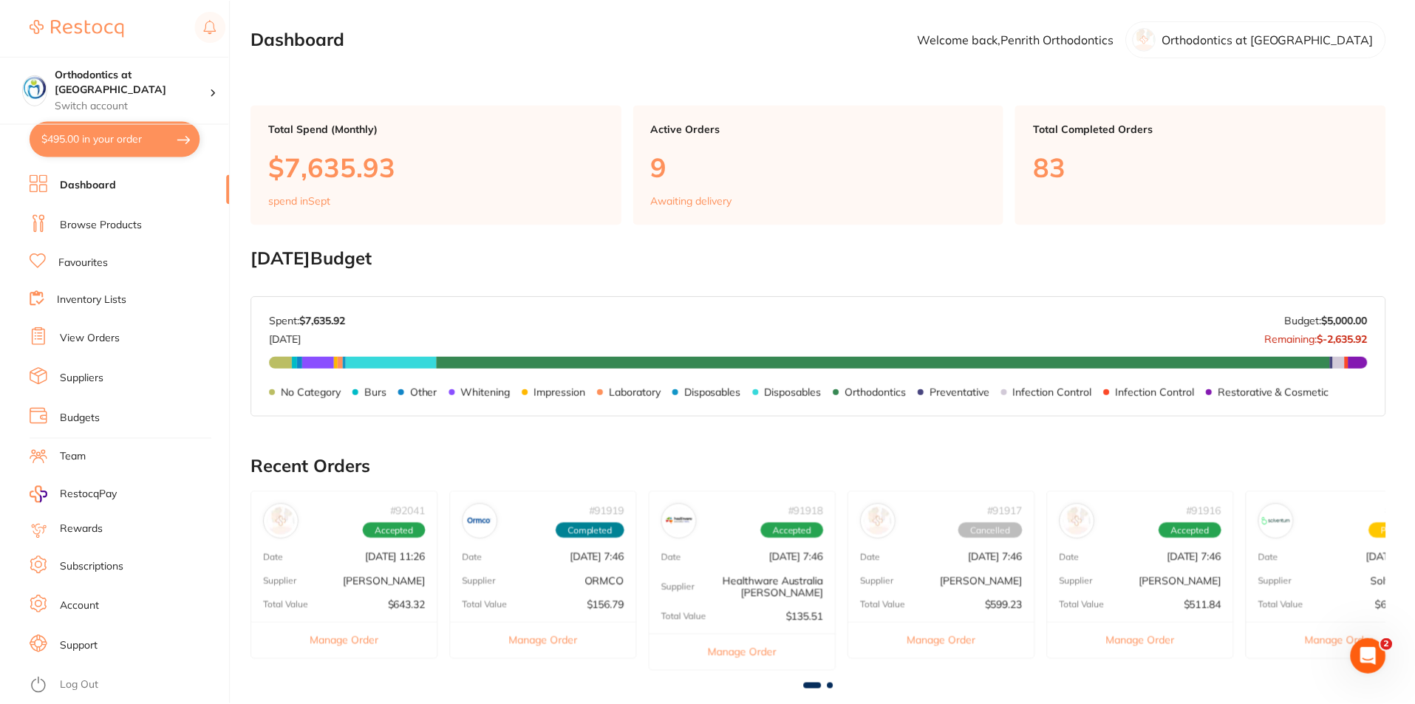
scroll to position [1, 0]
click at [104, 263] on link "Favourites" at bounding box center [83, 263] width 50 height 15
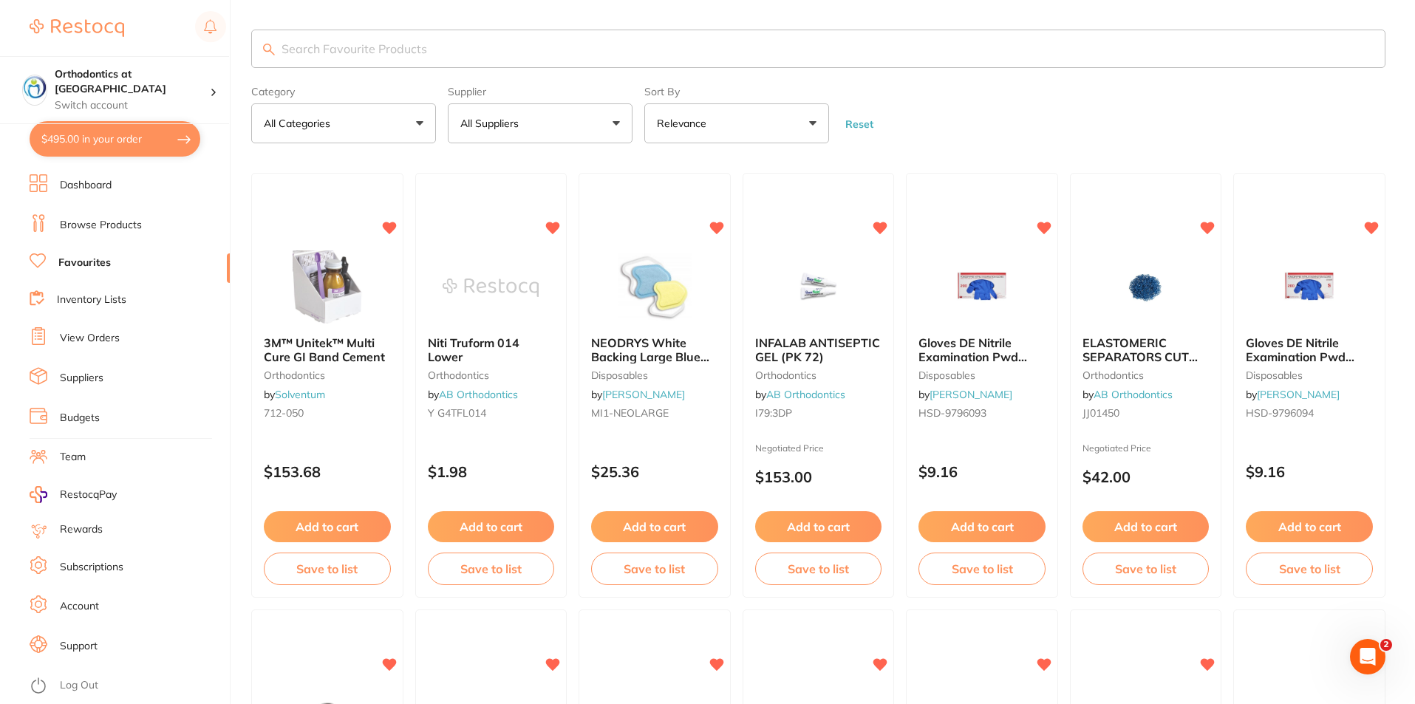
click at [606, 120] on button "All Suppliers" at bounding box center [540, 123] width 185 height 40
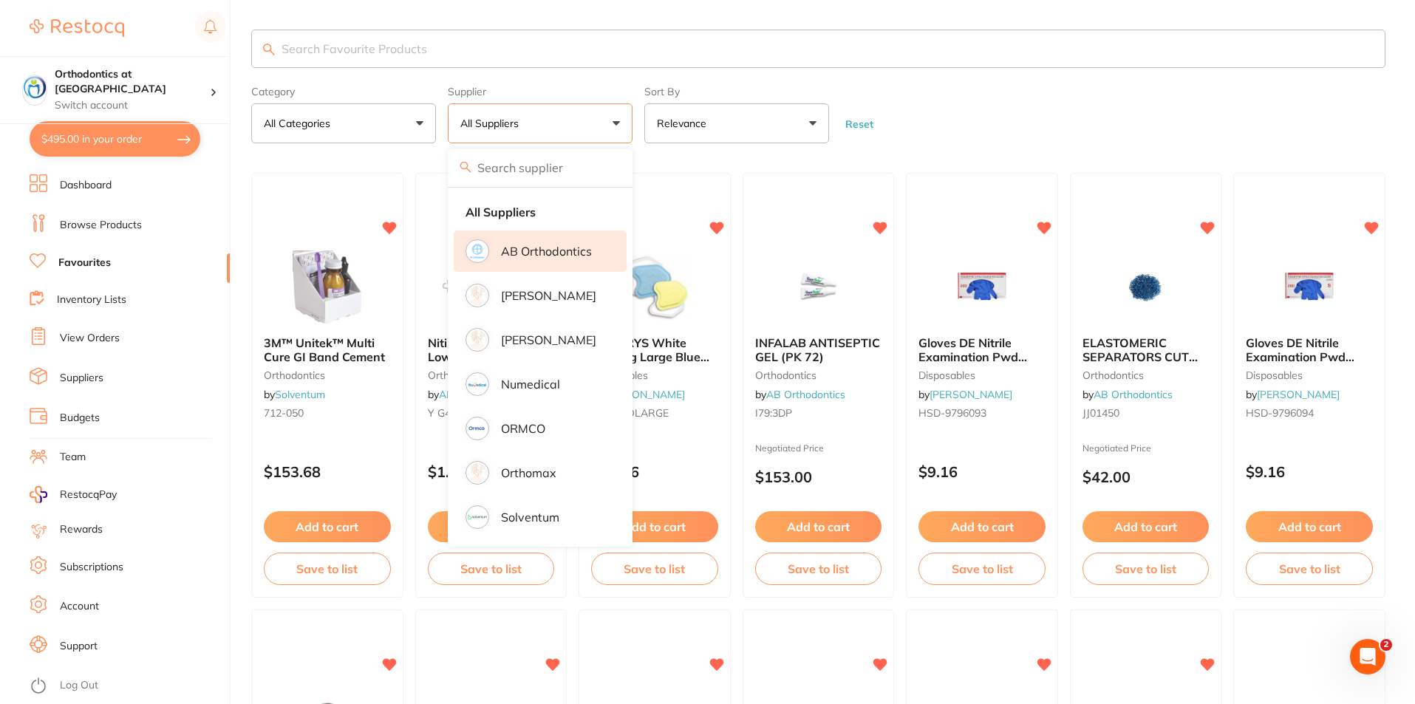
click at [540, 245] on p "AB Orthodontics" at bounding box center [546, 251] width 91 height 13
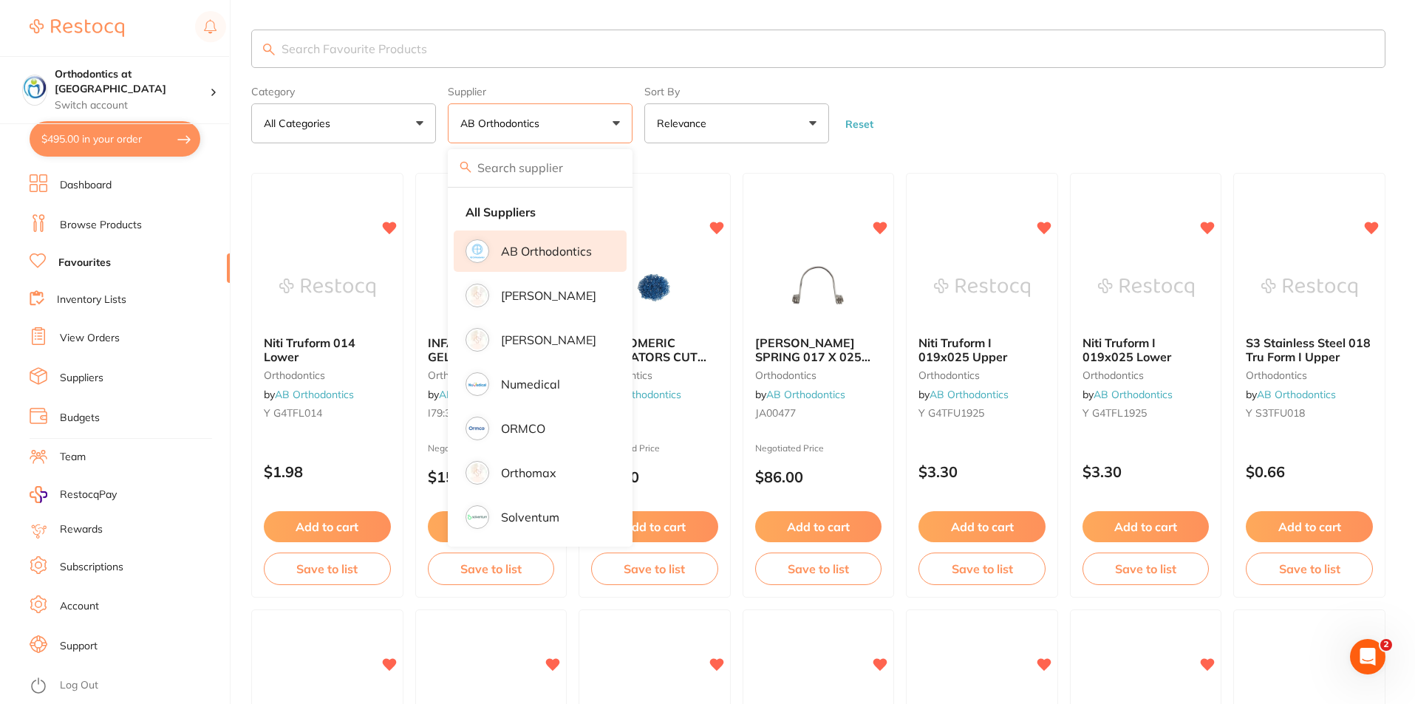
click at [538, 249] on p "AB Orthodontics" at bounding box center [546, 251] width 91 height 13
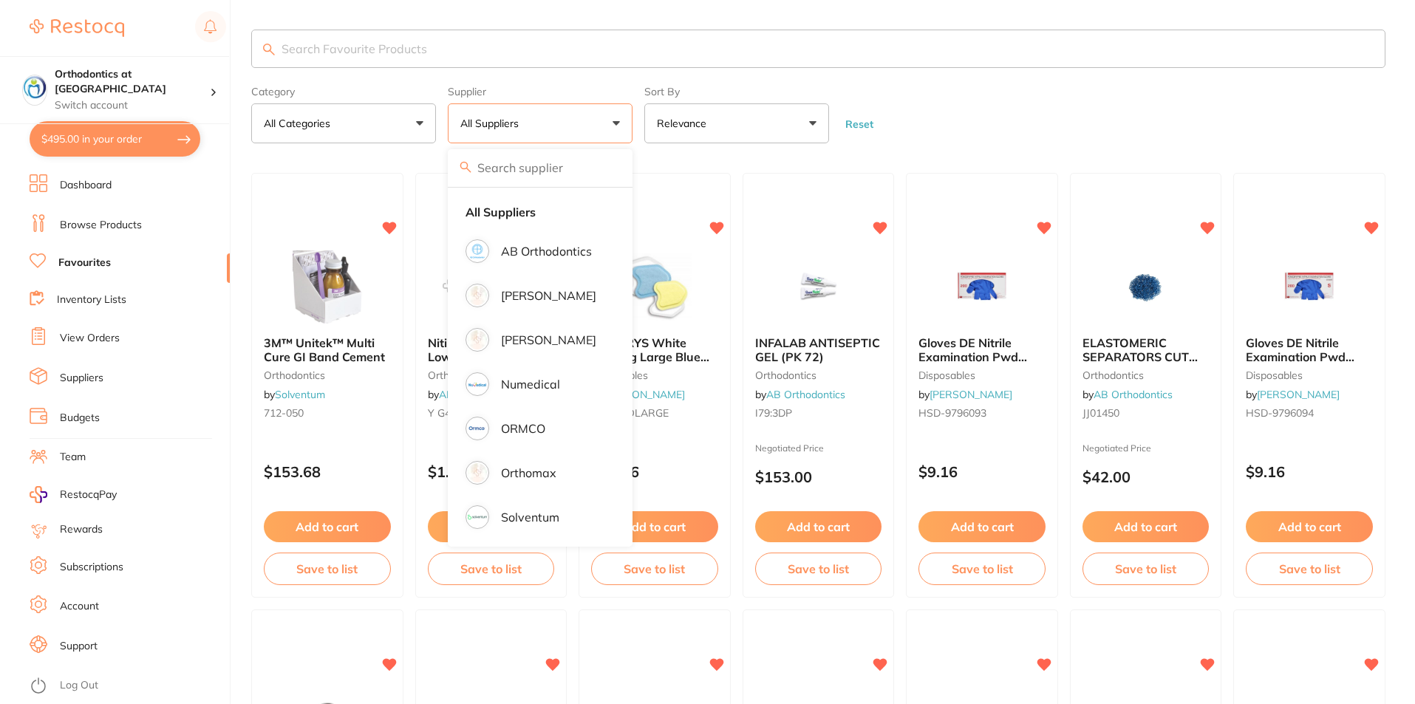
click at [429, 45] on input "search" at bounding box center [818, 49] width 1135 height 38
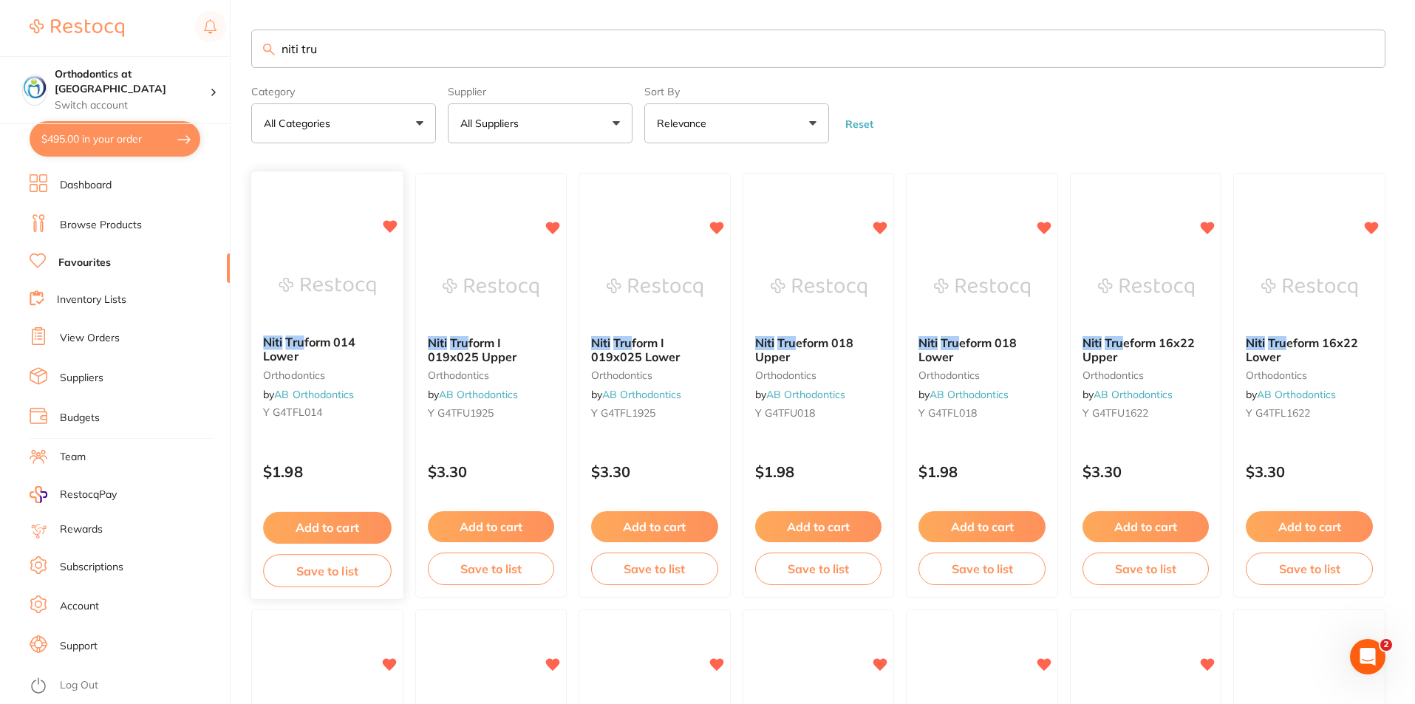
type input "niti tru"
click at [332, 527] on button "Add to cart" at bounding box center [327, 528] width 128 height 32
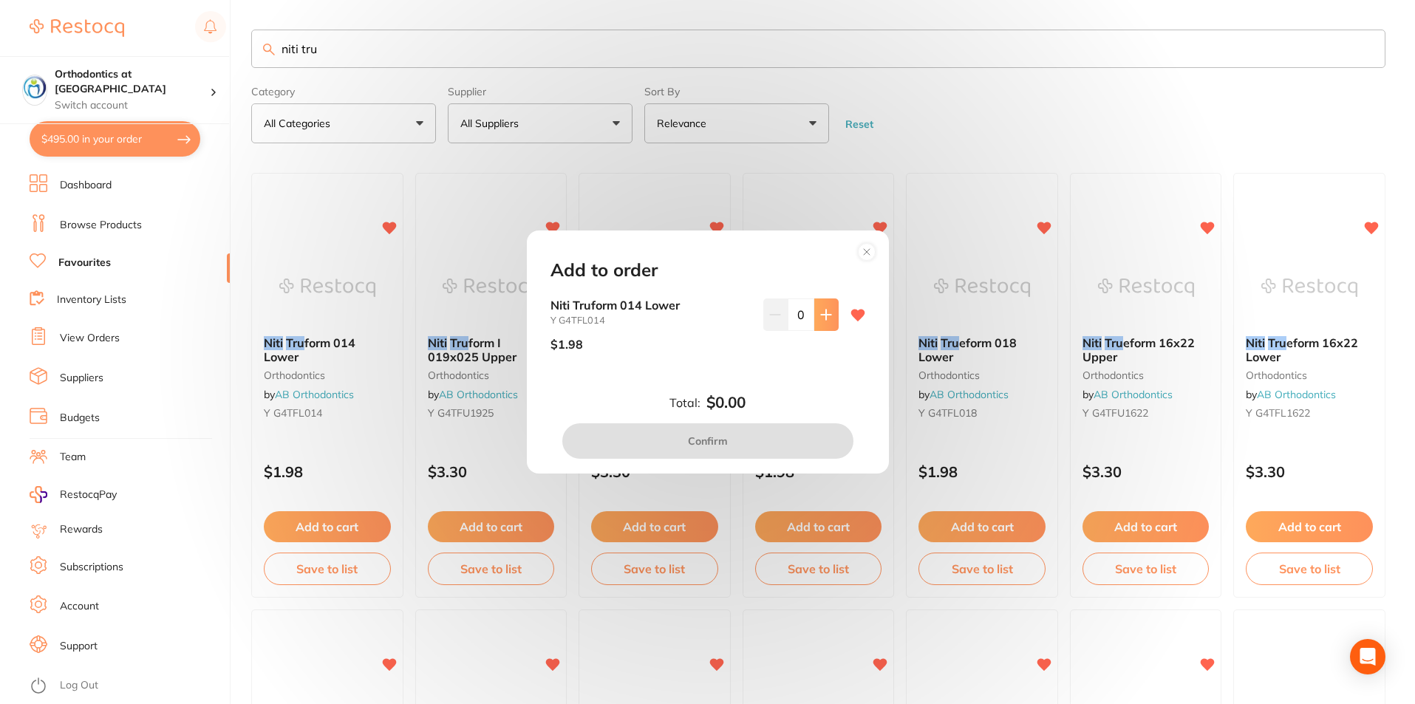
click at [822, 317] on icon at bounding box center [826, 315] width 10 height 10
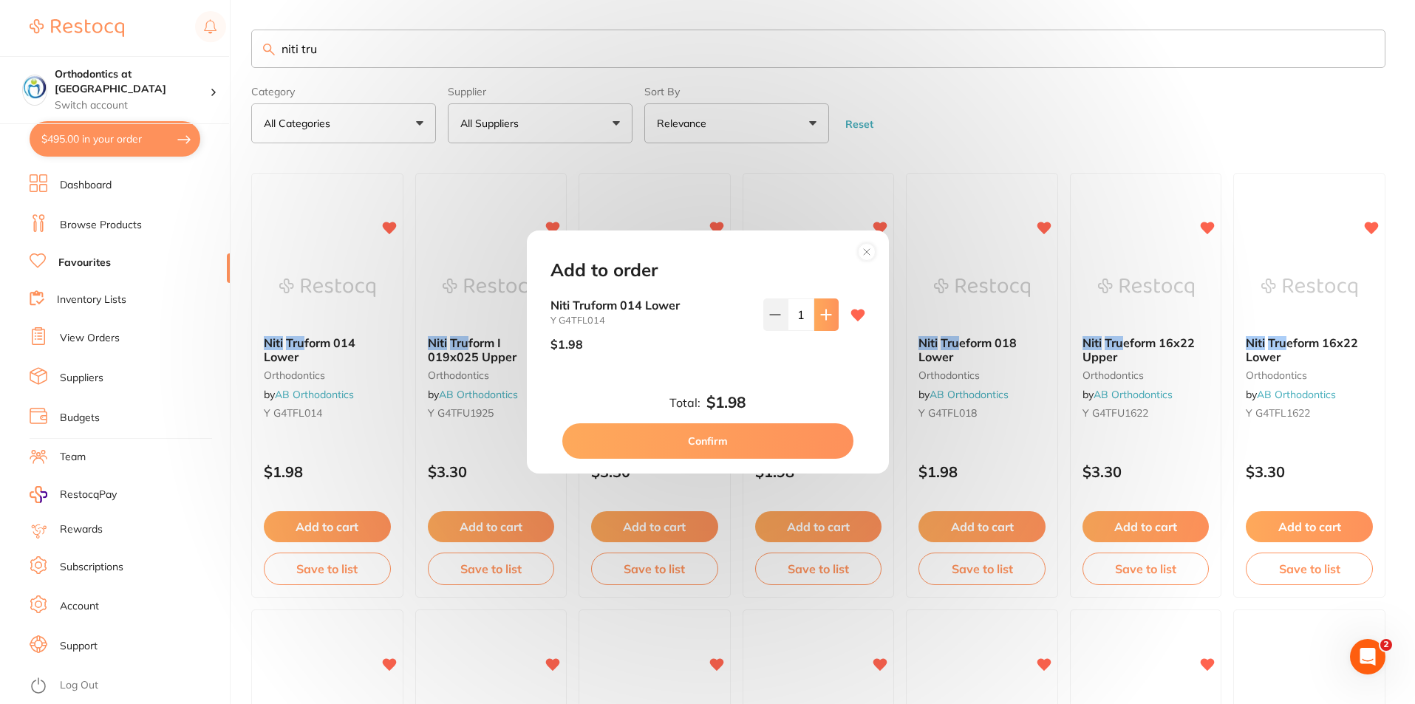
click at [822, 317] on icon at bounding box center [826, 315] width 10 height 10
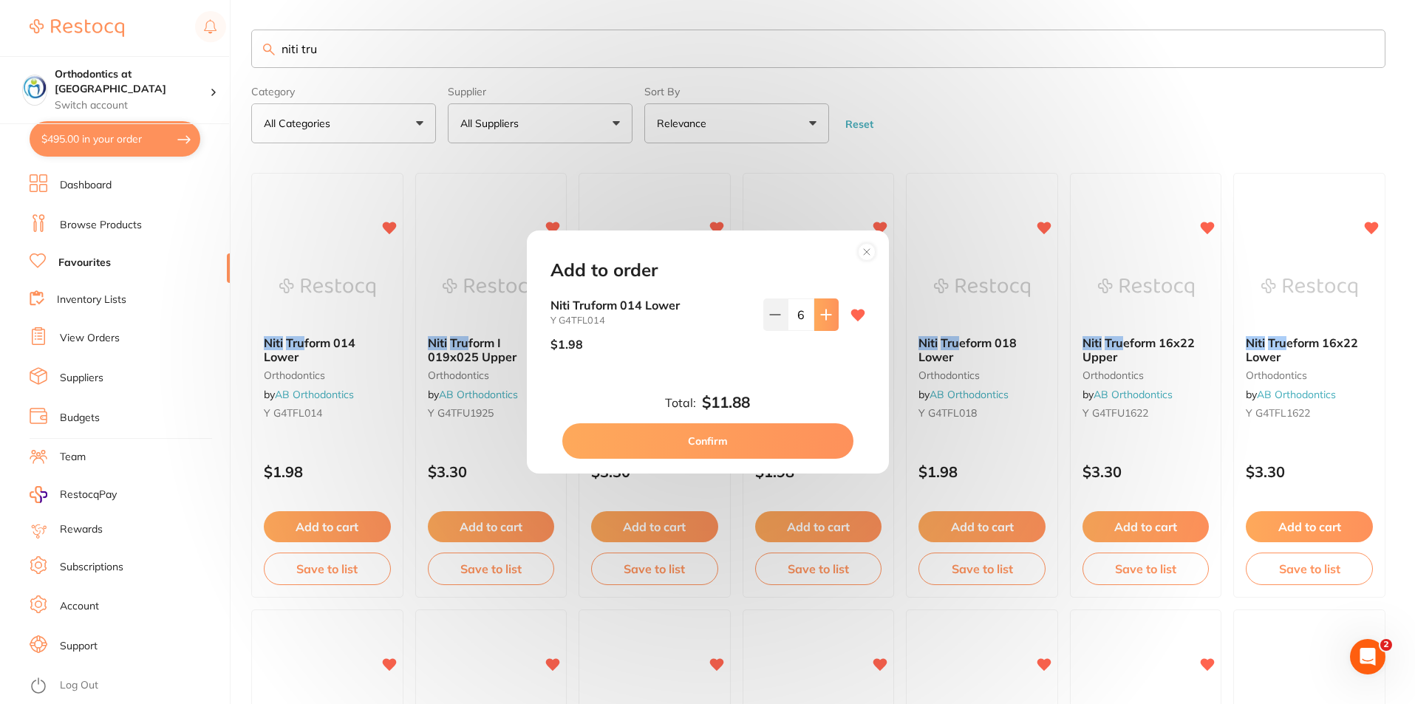
click at [821, 316] on icon at bounding box center [826, 315] width 12 height 12
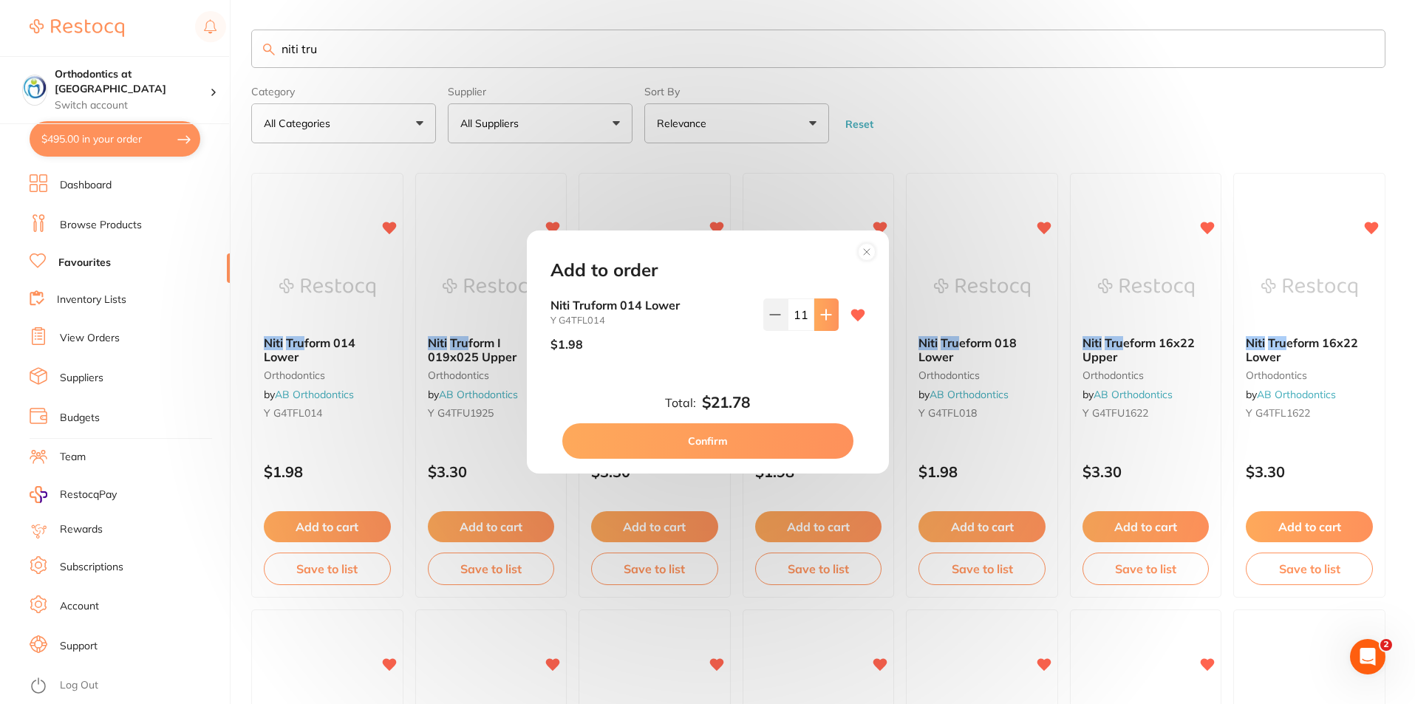
click at [821, 316] on icon at bounding box center [826, 315] width 12 height 12
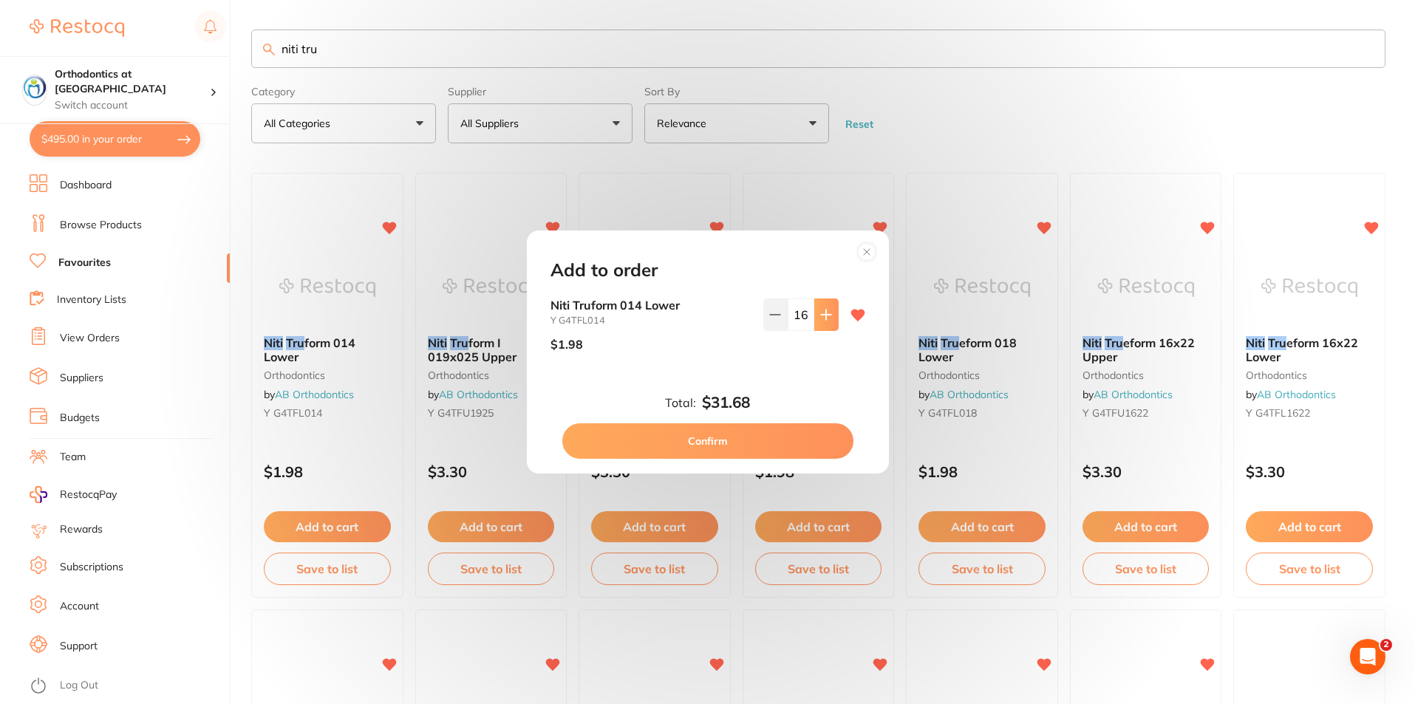
click at [821, 316] on icon at bounding box center [826, 315] width 12 height 12
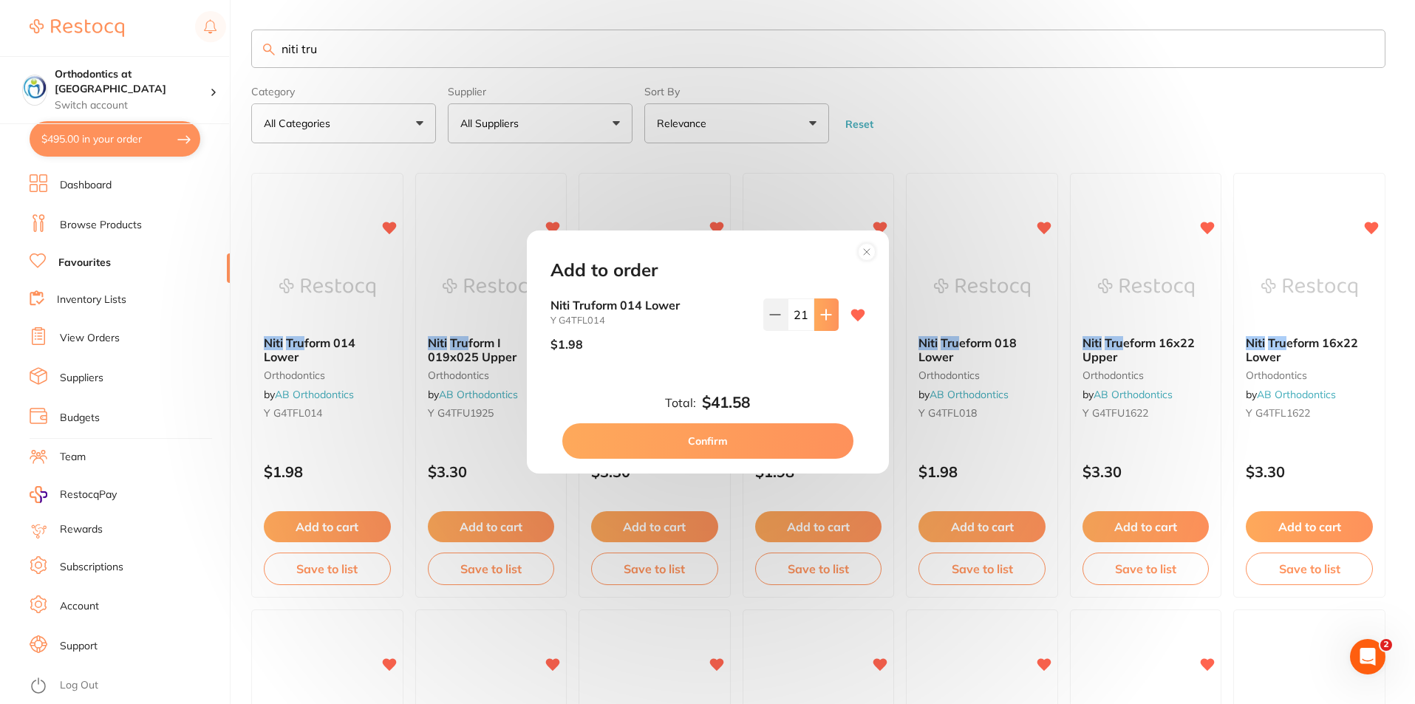
click at [821, 316] on icon at bounding box center [826, 315] width 12 height 12
click at [823, 318] on icon at bounding box center [826, 315] width 10 height 10
type input "25"
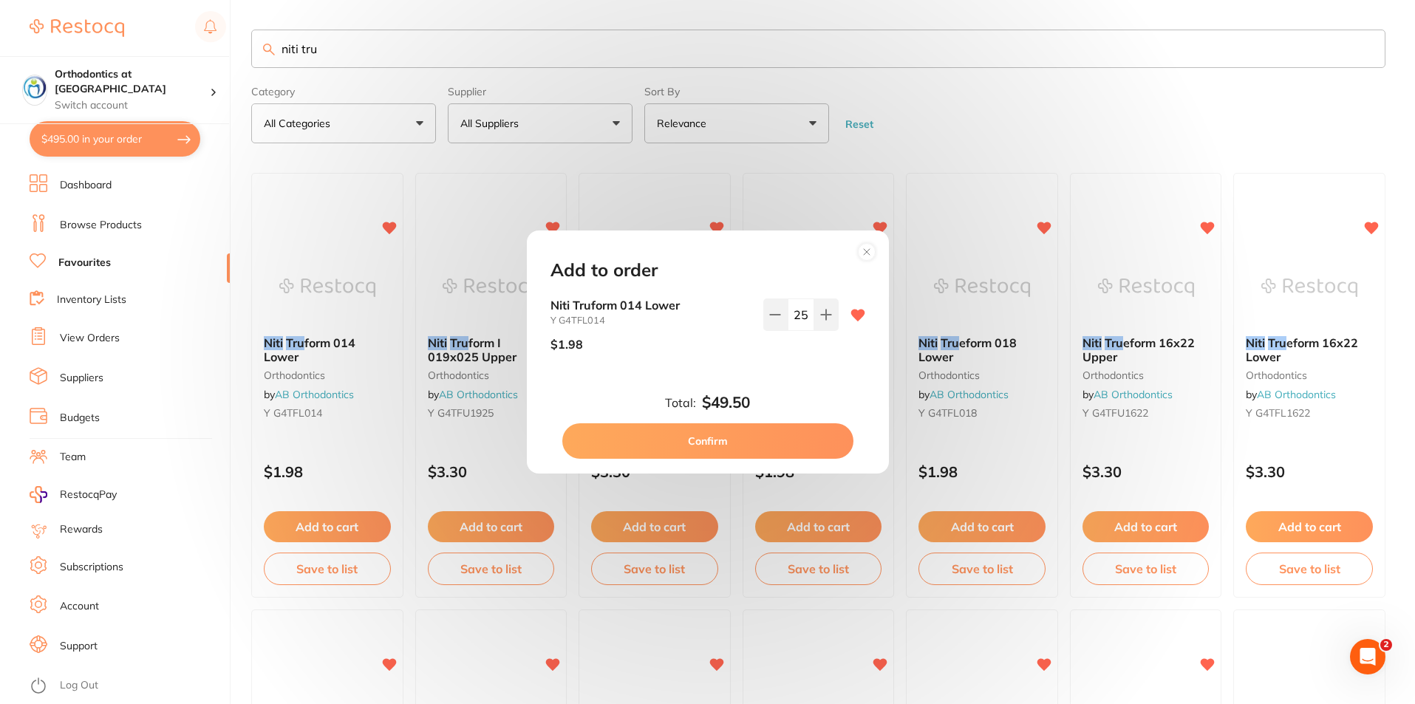
click at [711, 437] on button "Confirm" at bounding box center [707, 441] width 291 height 35
checkbox input "false"
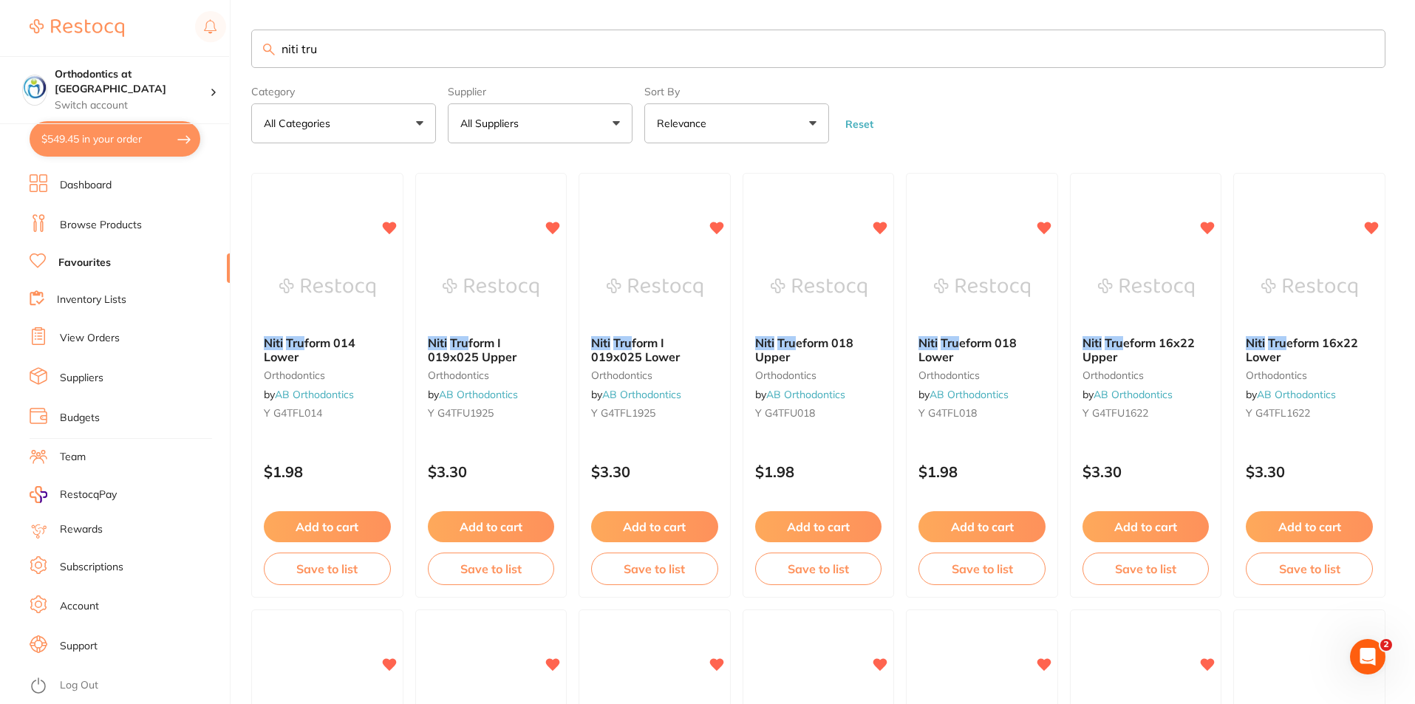
click at [513, 527] on button "Add to cart" at bounding box center [491, 526] width 127 height 31
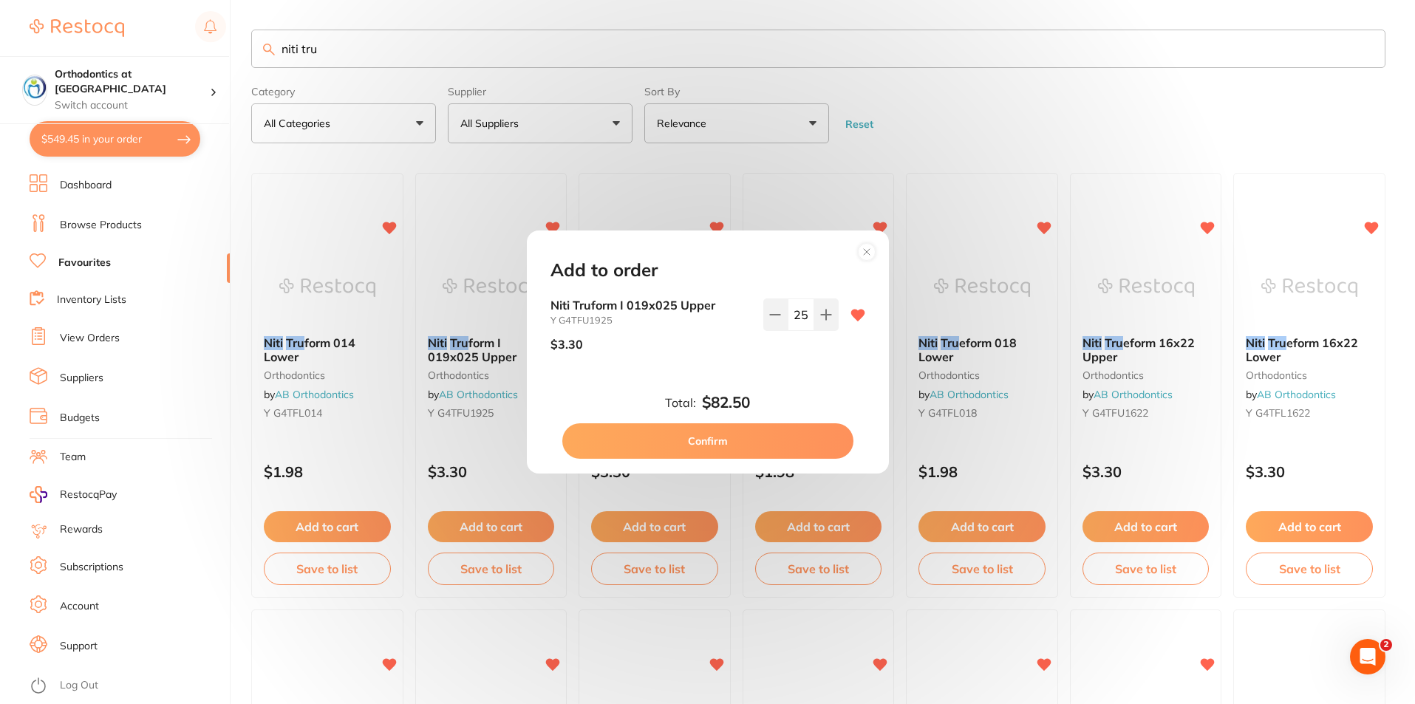
click at [870, 248] on circle at bounding box center [866, 251] width 17 height 17
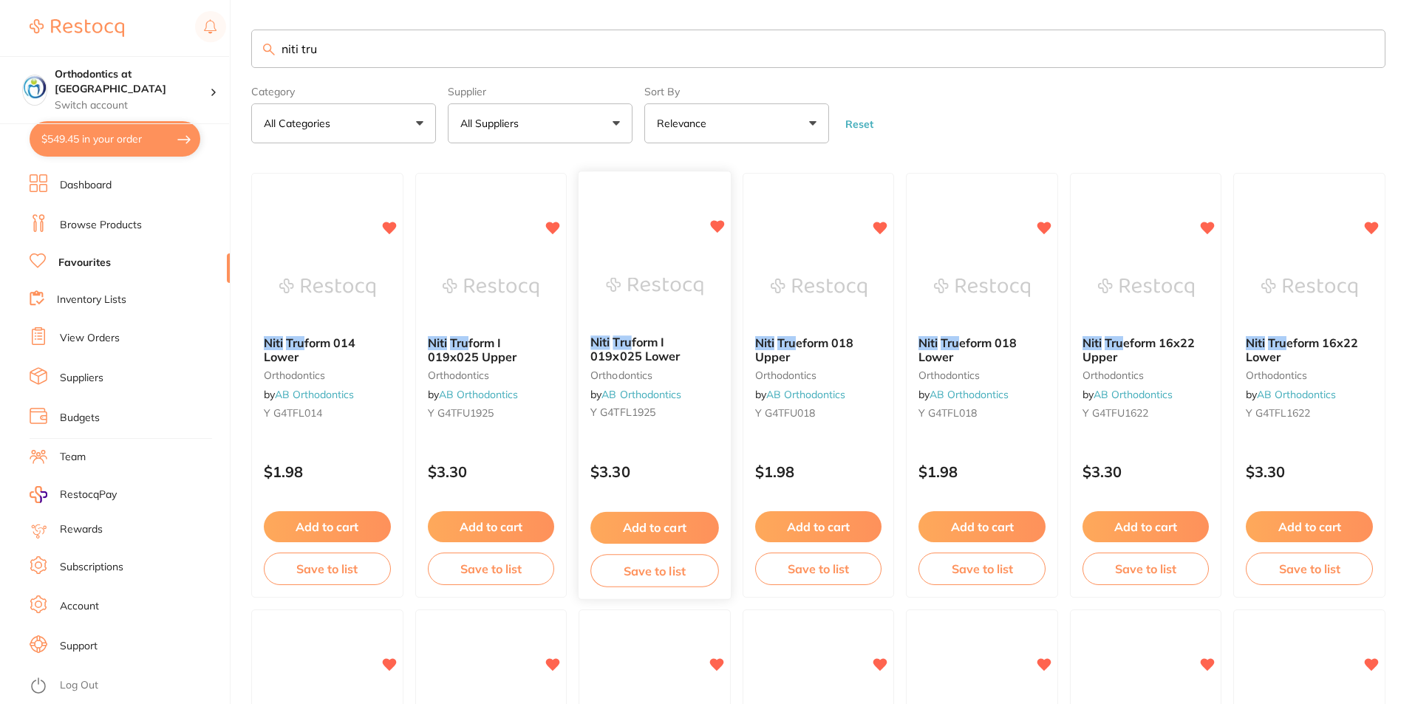
click at [652, 523] on button "Add to cart" at bounding box center [655, 528] width 128 height 32
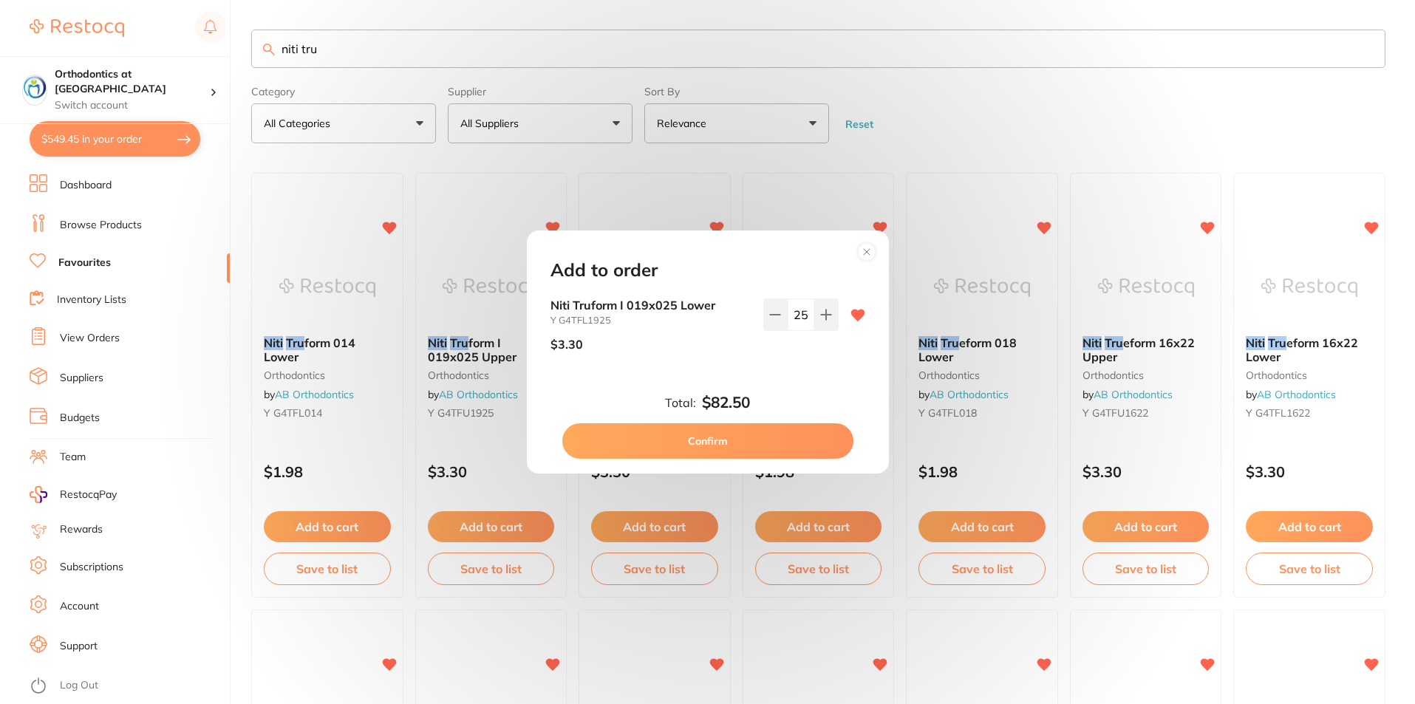
click at [868, 248] on circle at bounding box center [866, 251] width 17 height 17
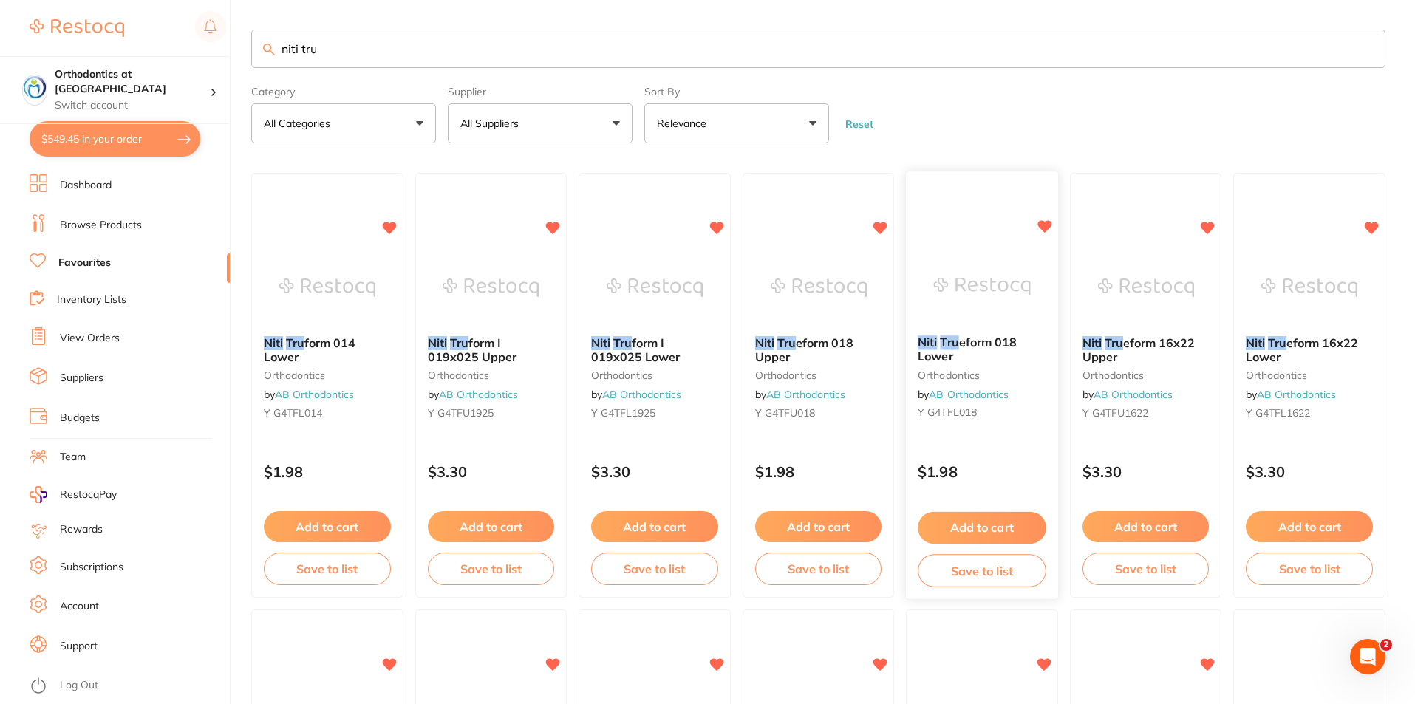
click at [995, 518] on button "Add to cart" at bounding box center [982, 528] width 128 height 32
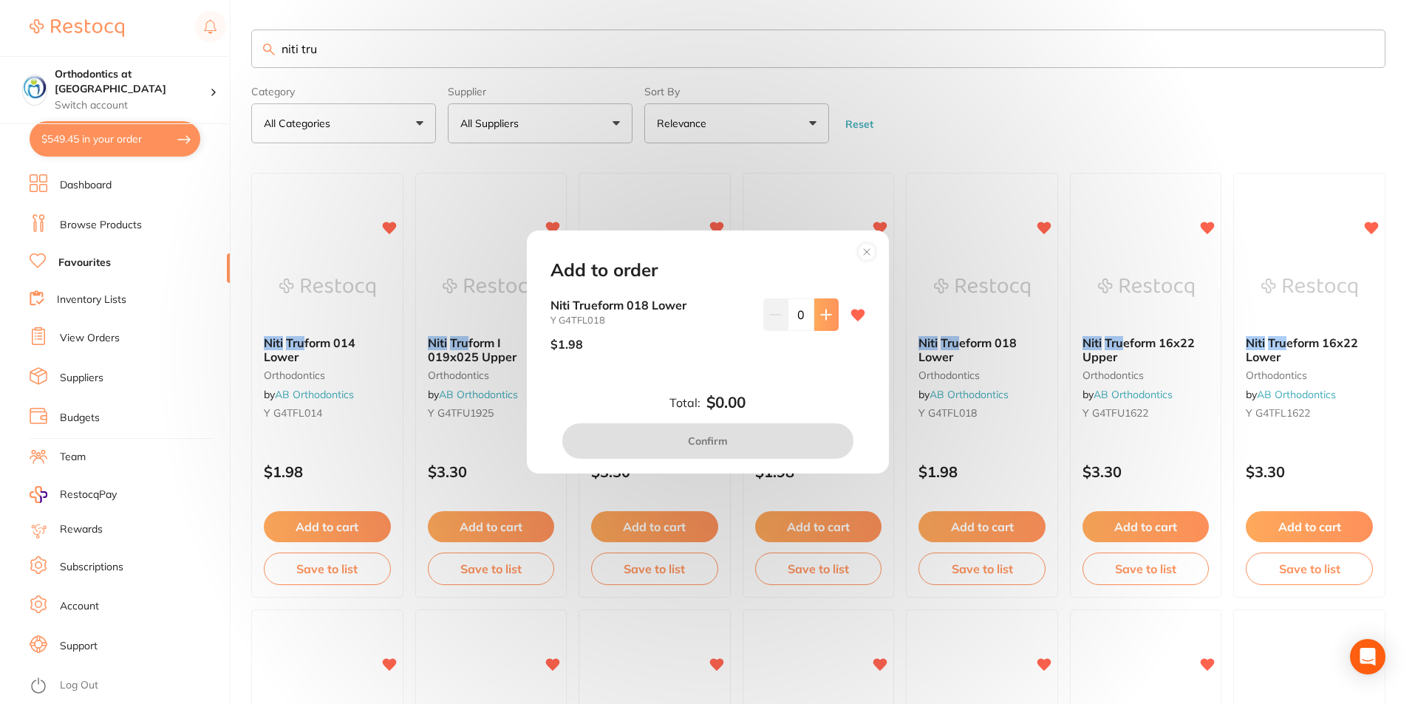
click at [827, 315] on icon at bounding box center [826, 315] width 10 height 10
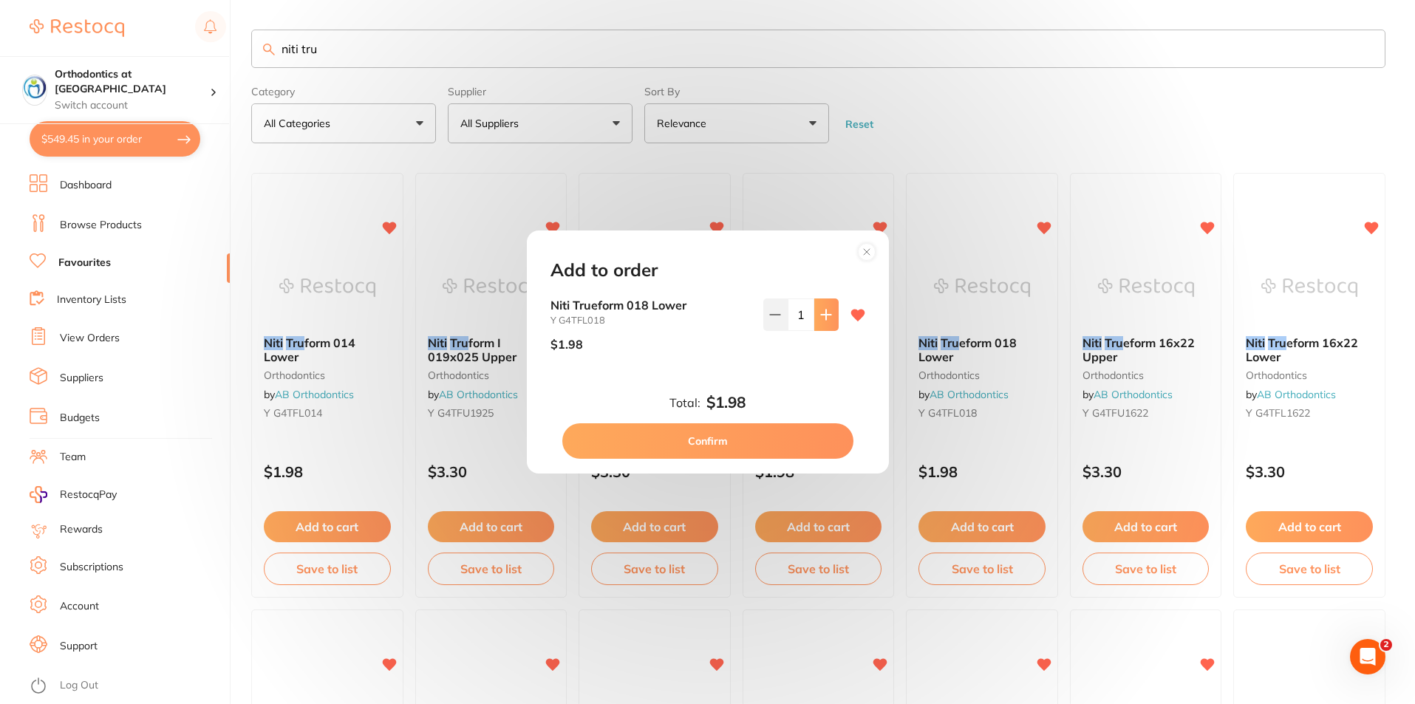
click at [827, 316] on icon at bounding box center [826, 315] width 12 height 12
click at [825, 315] on icon at bounding box center [826, 315] width 10 height 10
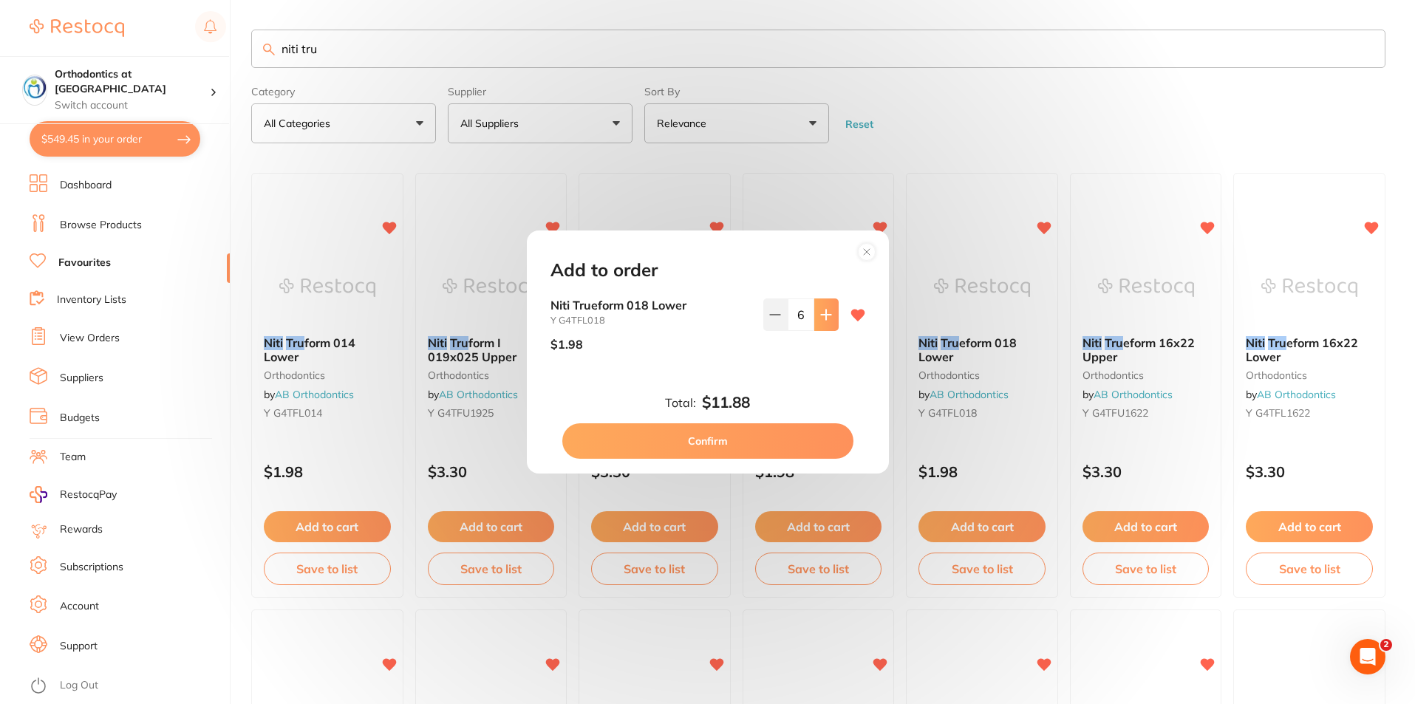
click at [825, 315] on icon at bounding box center [826, 315] width 10 height 10
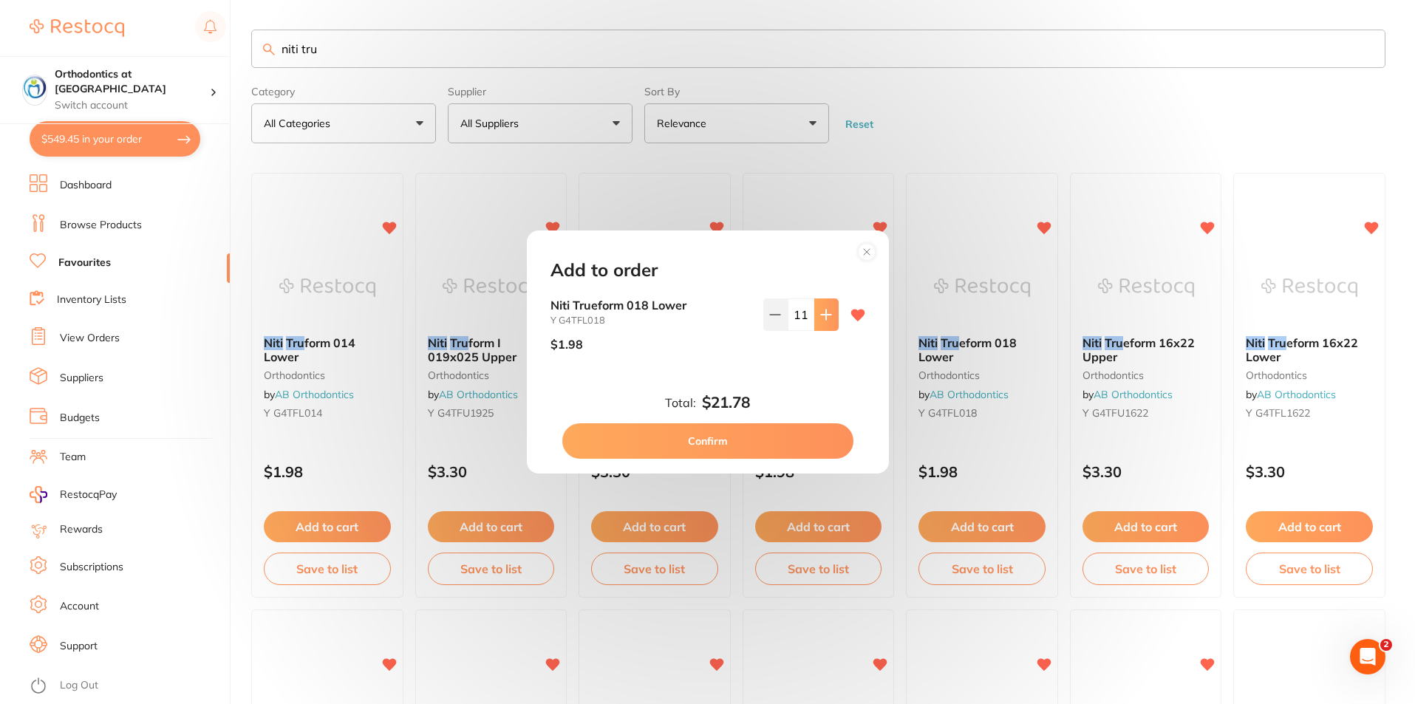
click at [825, 315] on icon at bounding box center [826, 315] width 10 height 10
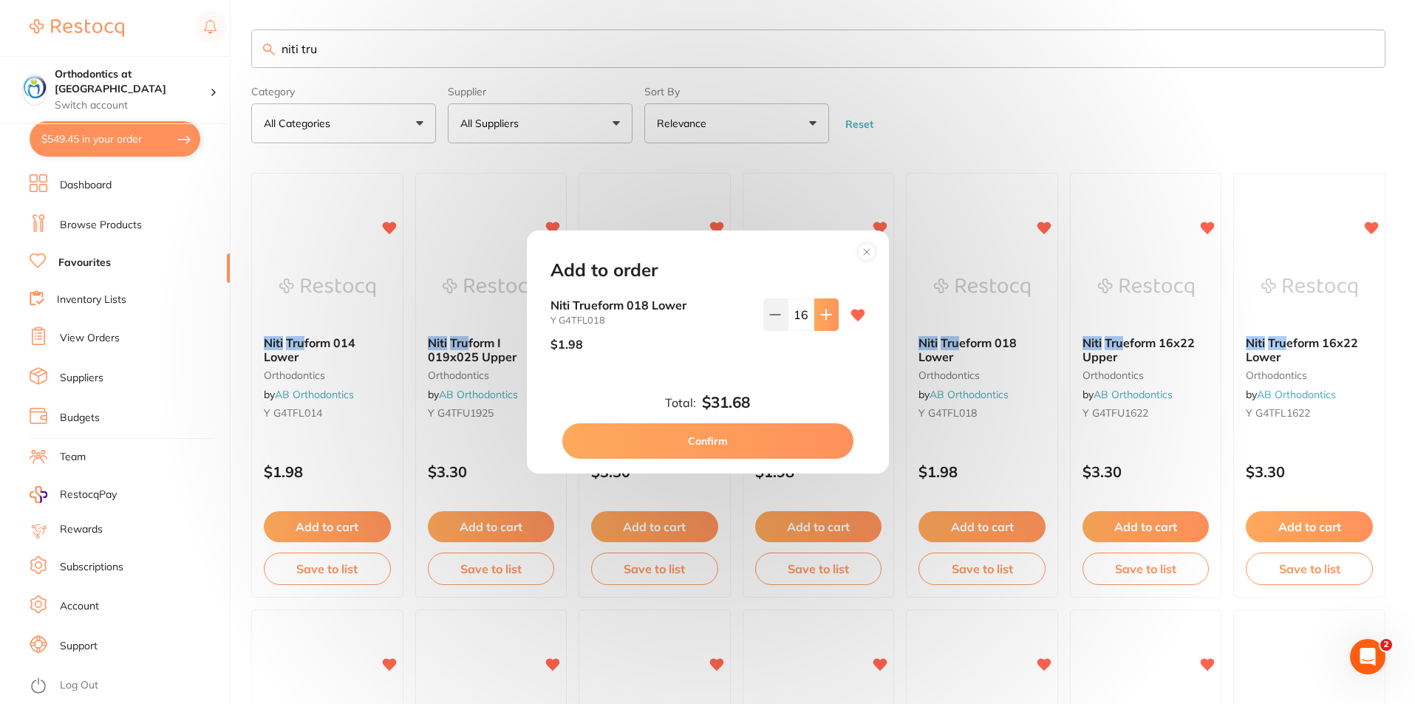
click at [825, 315] on icon at bounding box center [826, 315] width 10 height 10
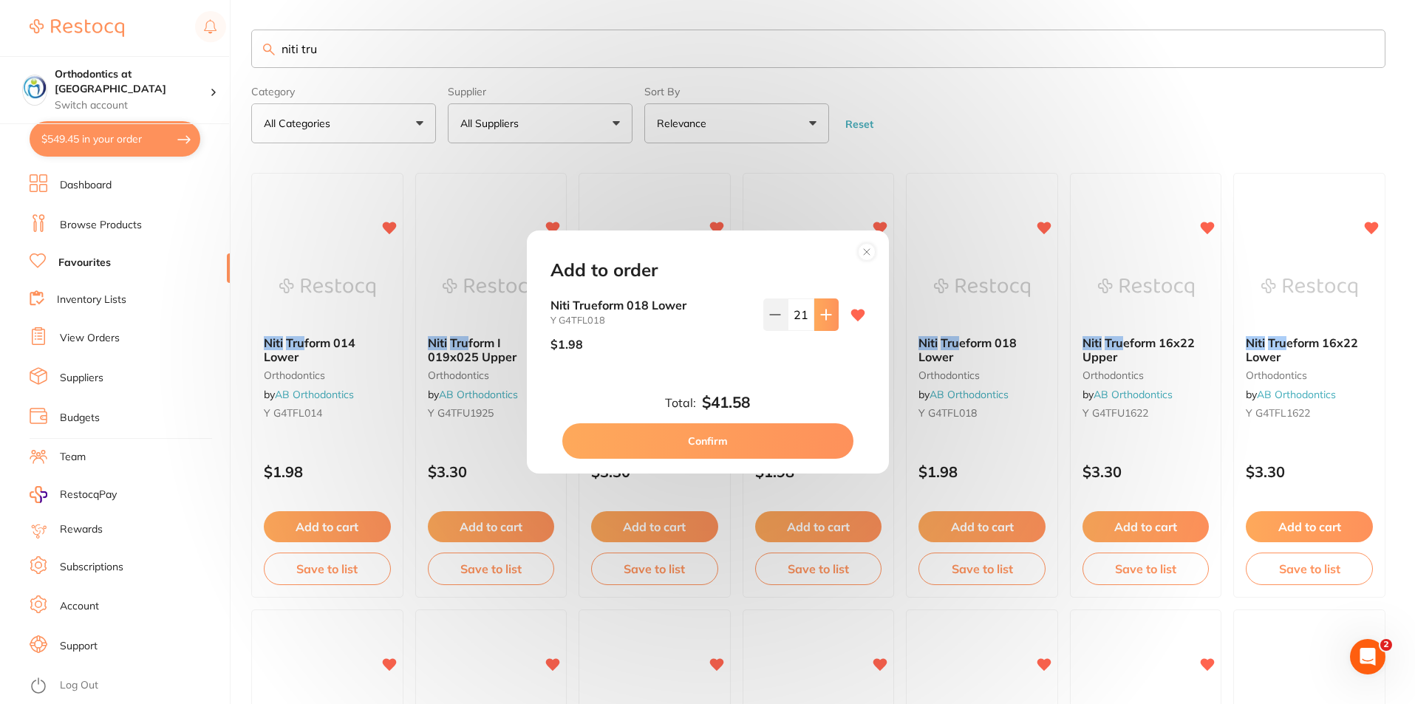
click at [825, 315] on icon at bounding box center [826, 315] width 10 height 10
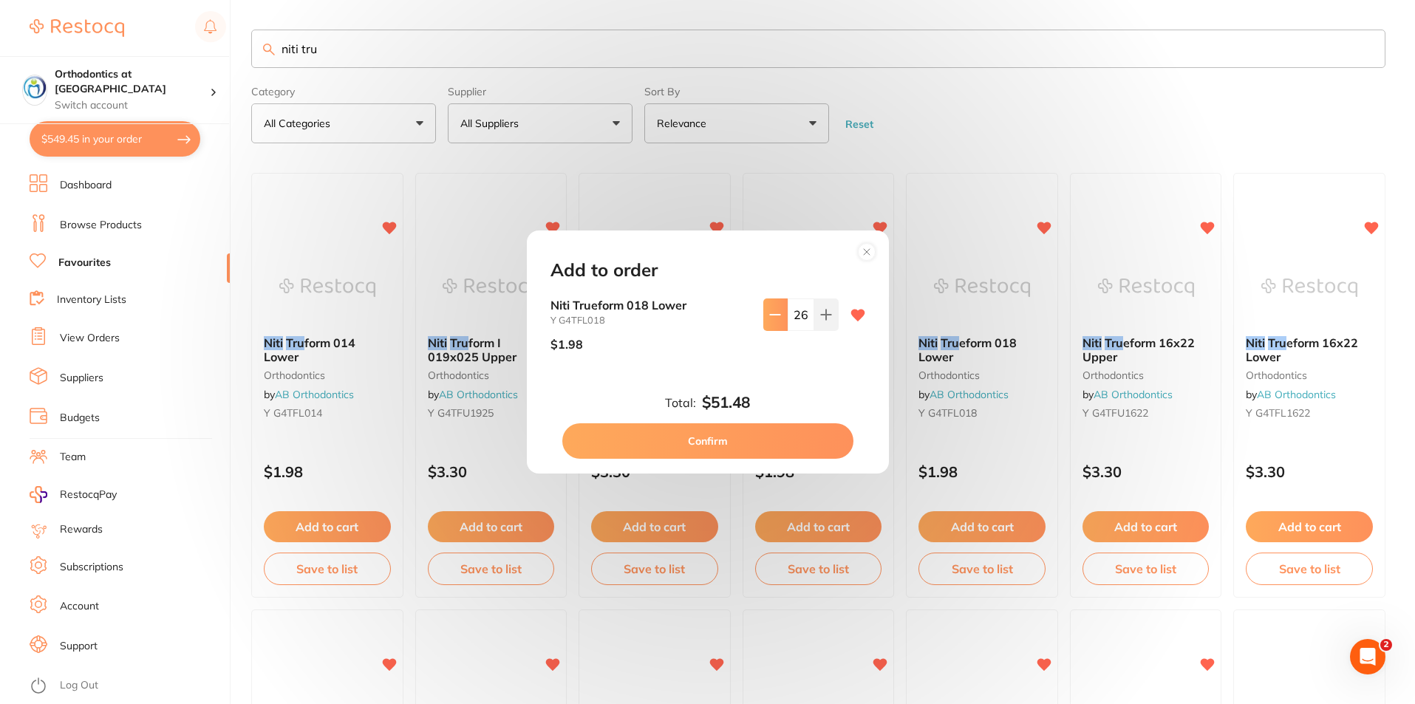
click at [772, 305] on button at bounding box center [776, 315] width 24 height 33
type input "25"
click at [764, 437] on button "Confirm" at bounding box center [707, 441] width 291 height 35
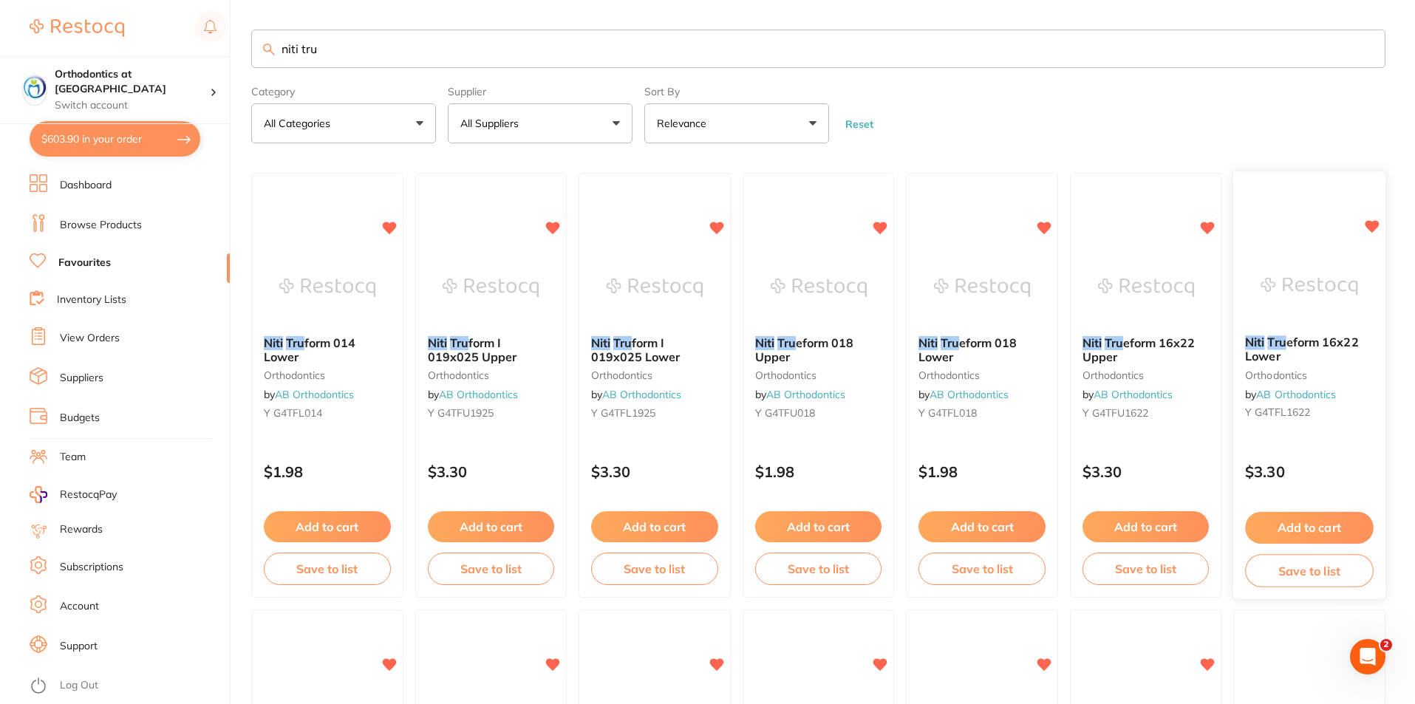
click at [1303, 526] on button "Add to cart" at bounding box center [1310, 528] width 128 height 32
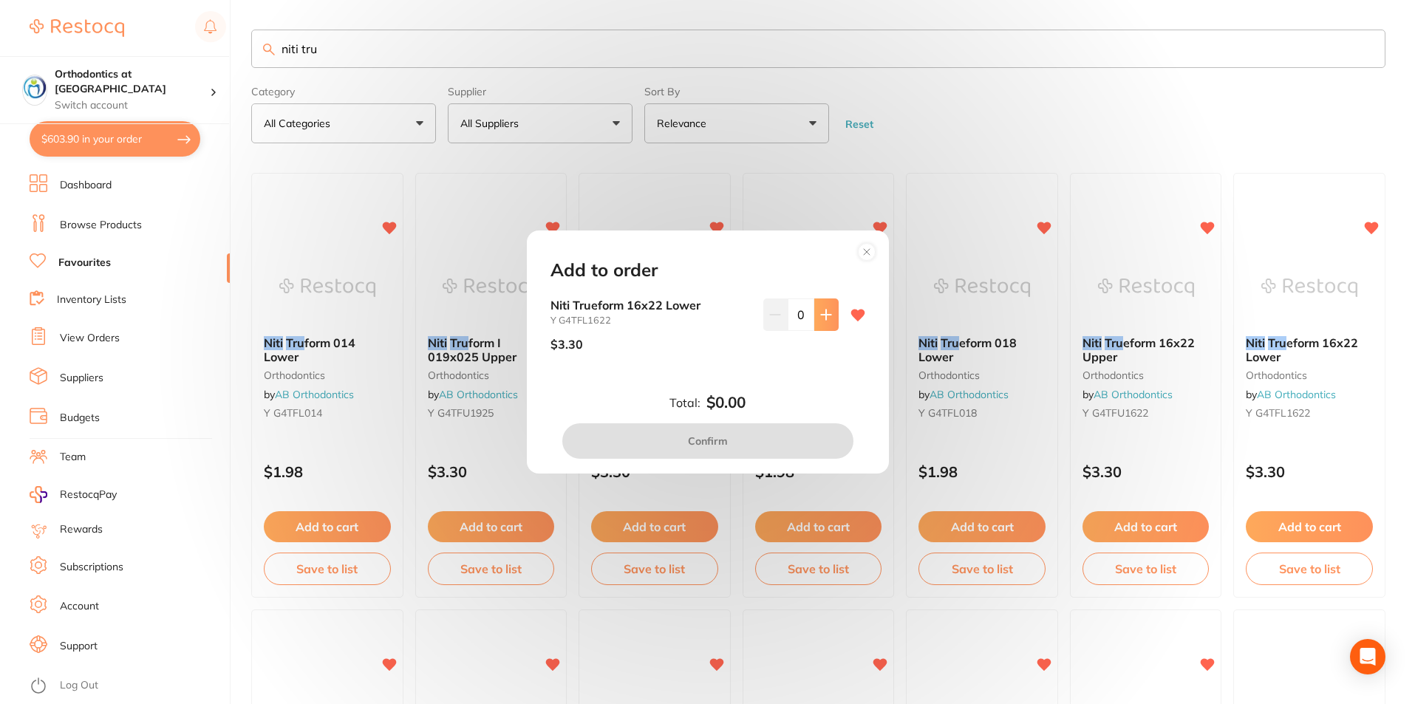
click at [823, 322] on button at bounding box center [827, 315] width 24 height 33
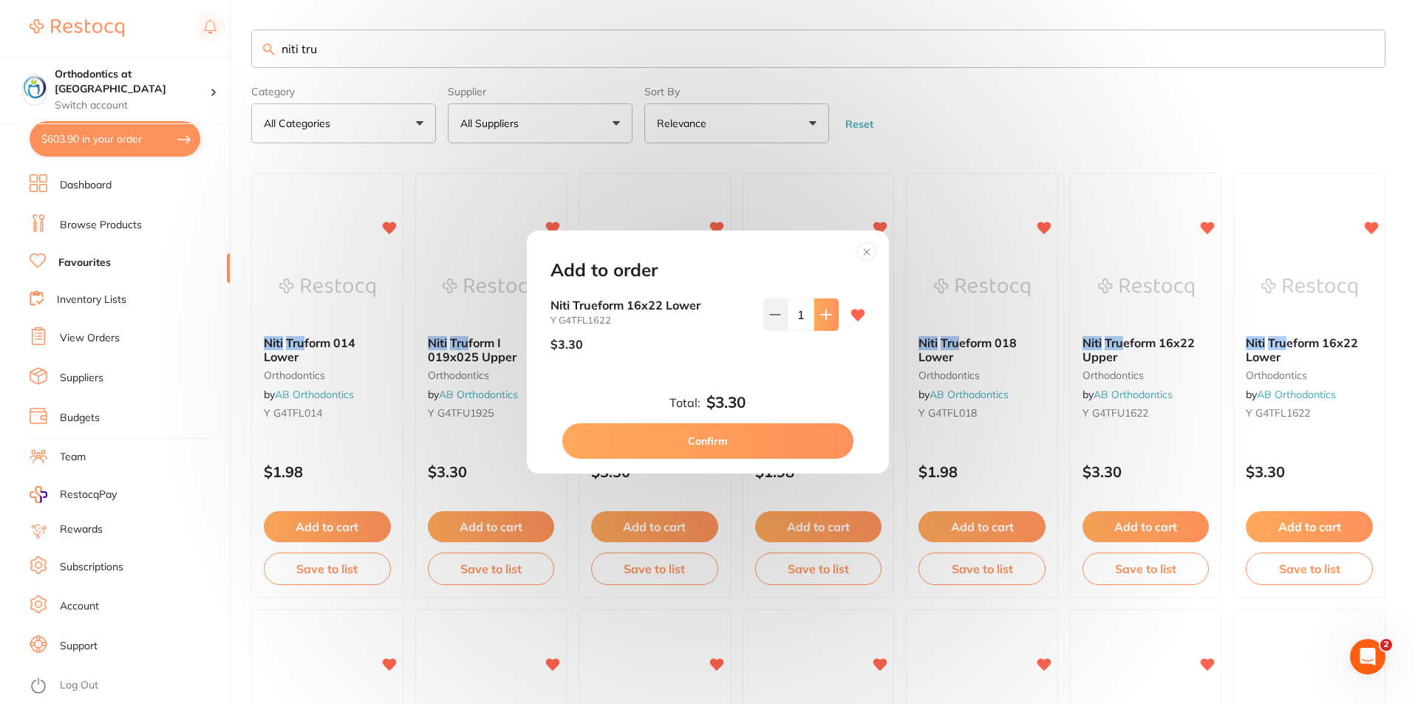
click at [823, 322] on button at bounding box center [827, 315] width 24 height 33
click at [823, 321] on button at bounding box center [827, 315] width 24 height 33
click at [823, 319] on icon at bounding box center [826, 315] width 10 height 10
click at [823, 318] on icon at bounding box center [826, 315] width 10 height 10
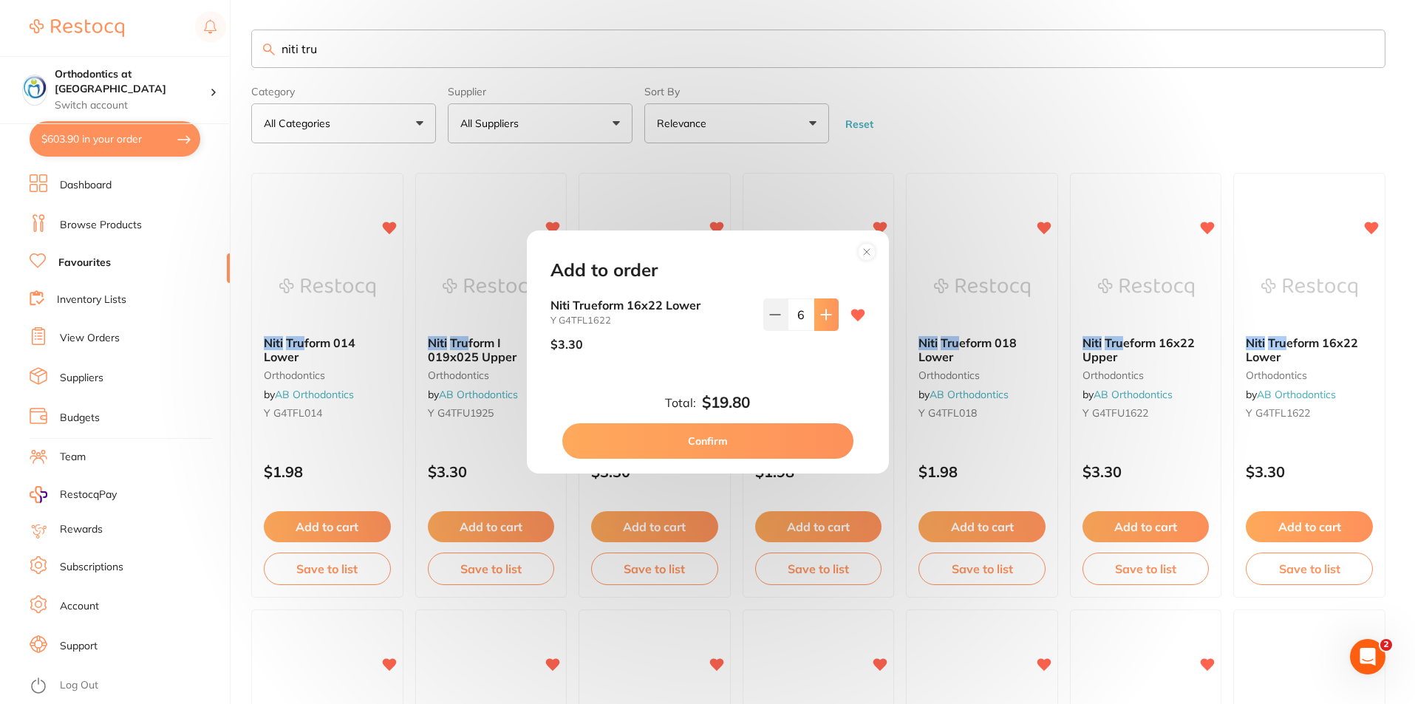
click at [823, 318] on icon at bounding box center [826, 315] width 10 height 10
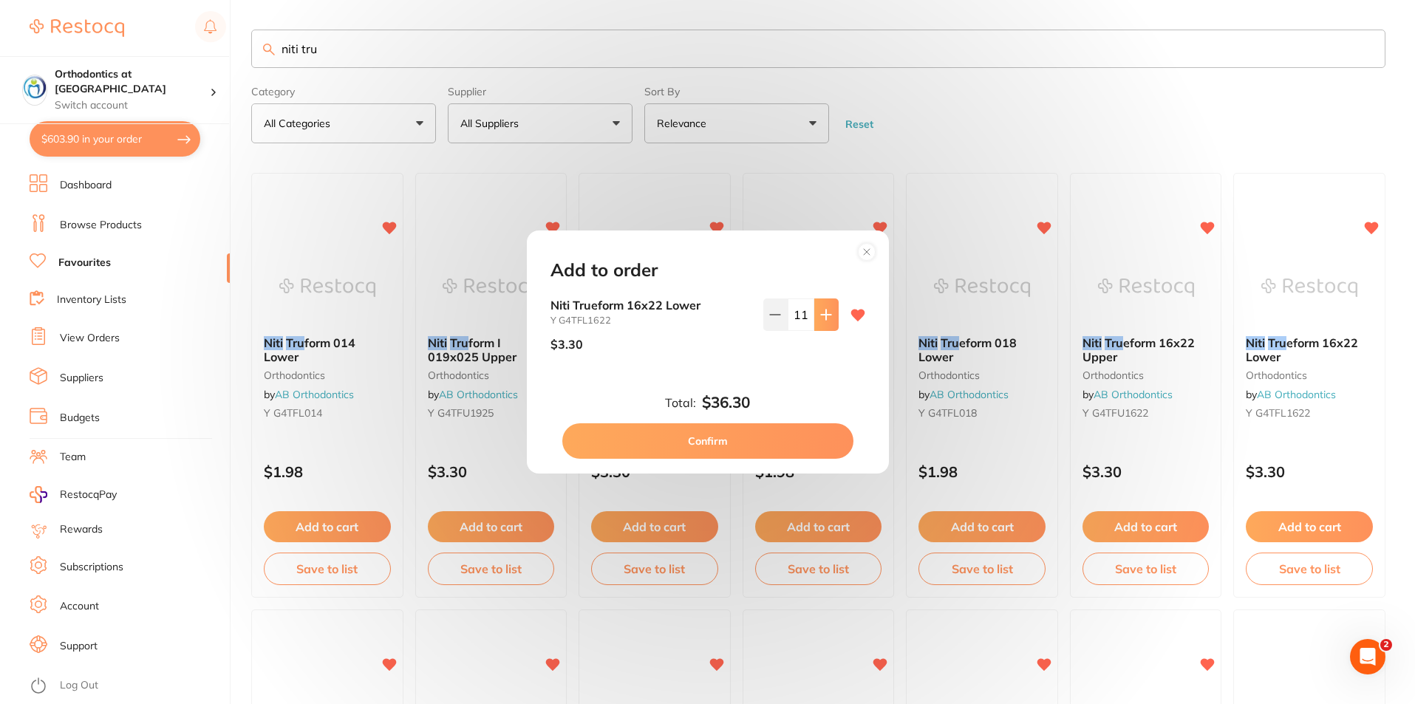
click at [823, 318] on icon at bounding box center [826, 315] width 10 height 10
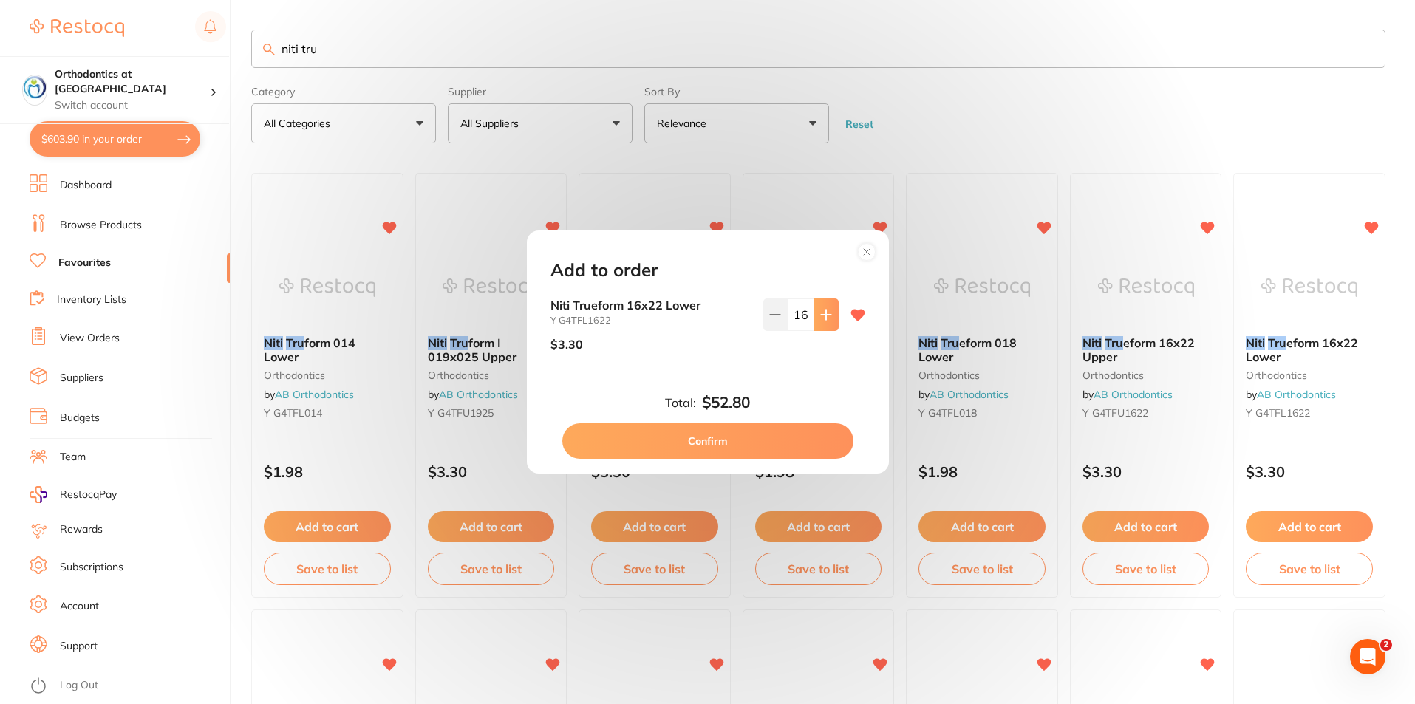
click at [823, 318] on icon at bounding box center [826, 315] width 10 height 10
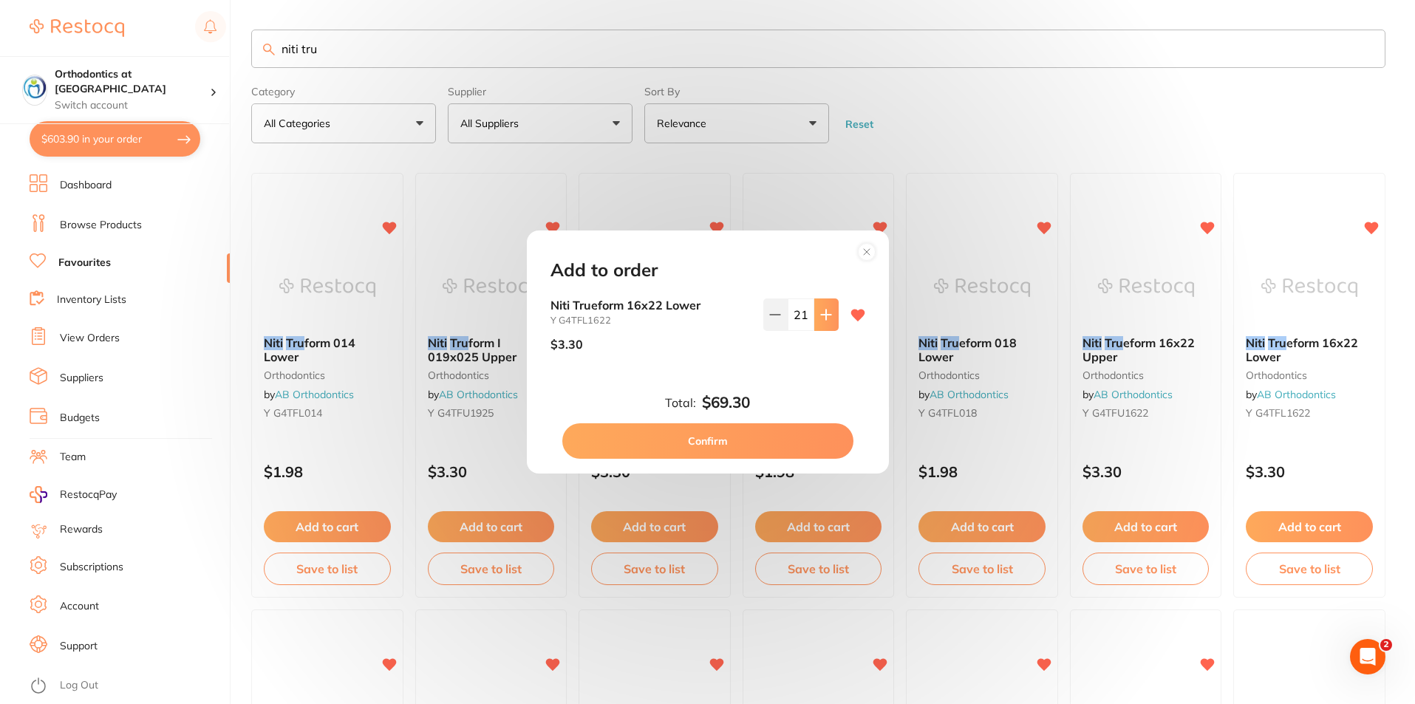
click at [823, 318] on icon at bounding box center [826, 315] width 10 height 10
type input "25"
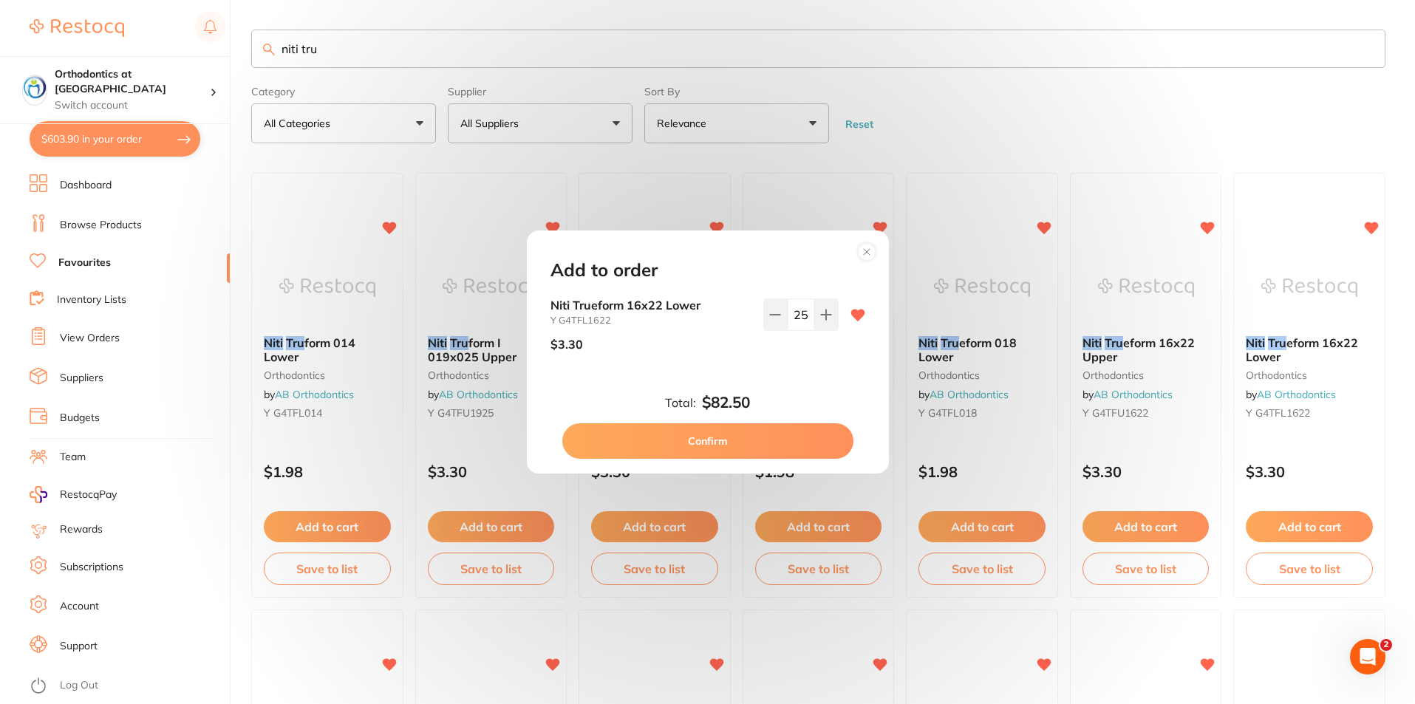
click at [735, 443] on button "Confirm" at bounding box center [707, 441] width 291 height 35
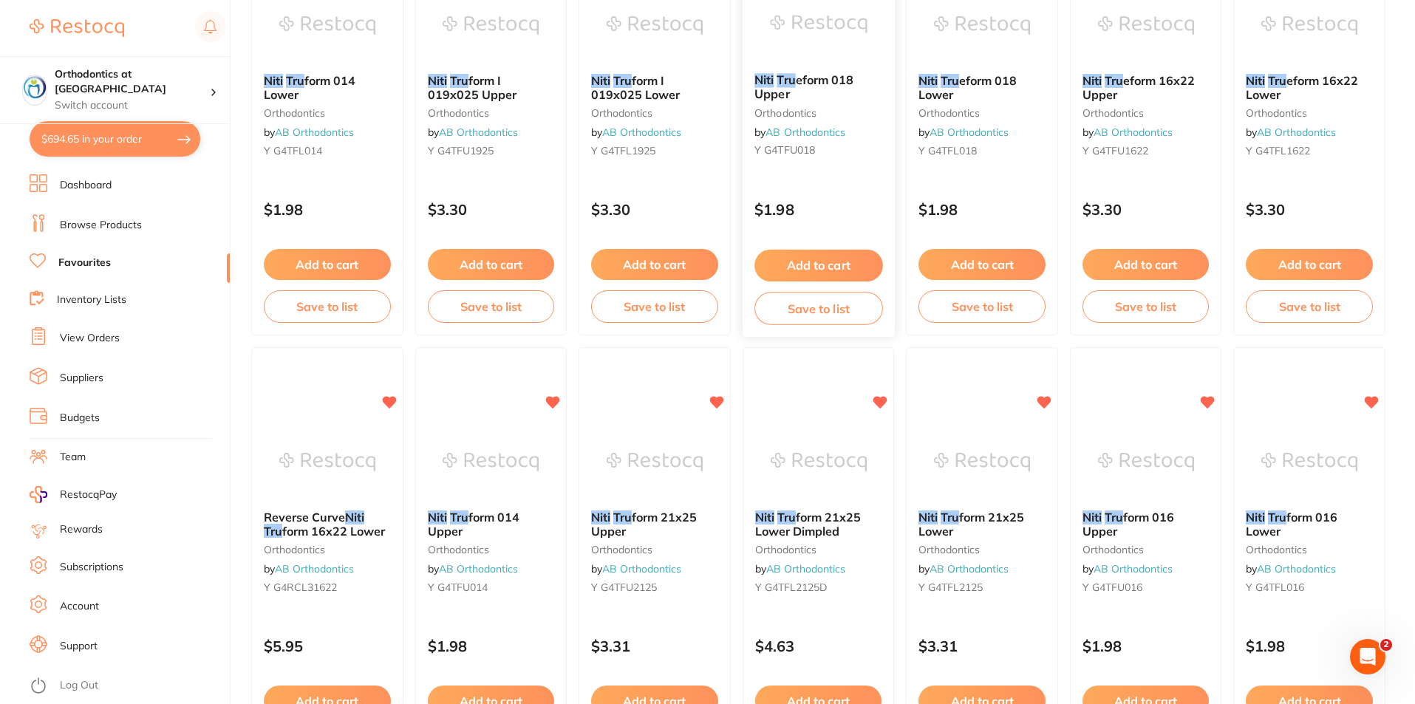
scroll to position [296, 0]
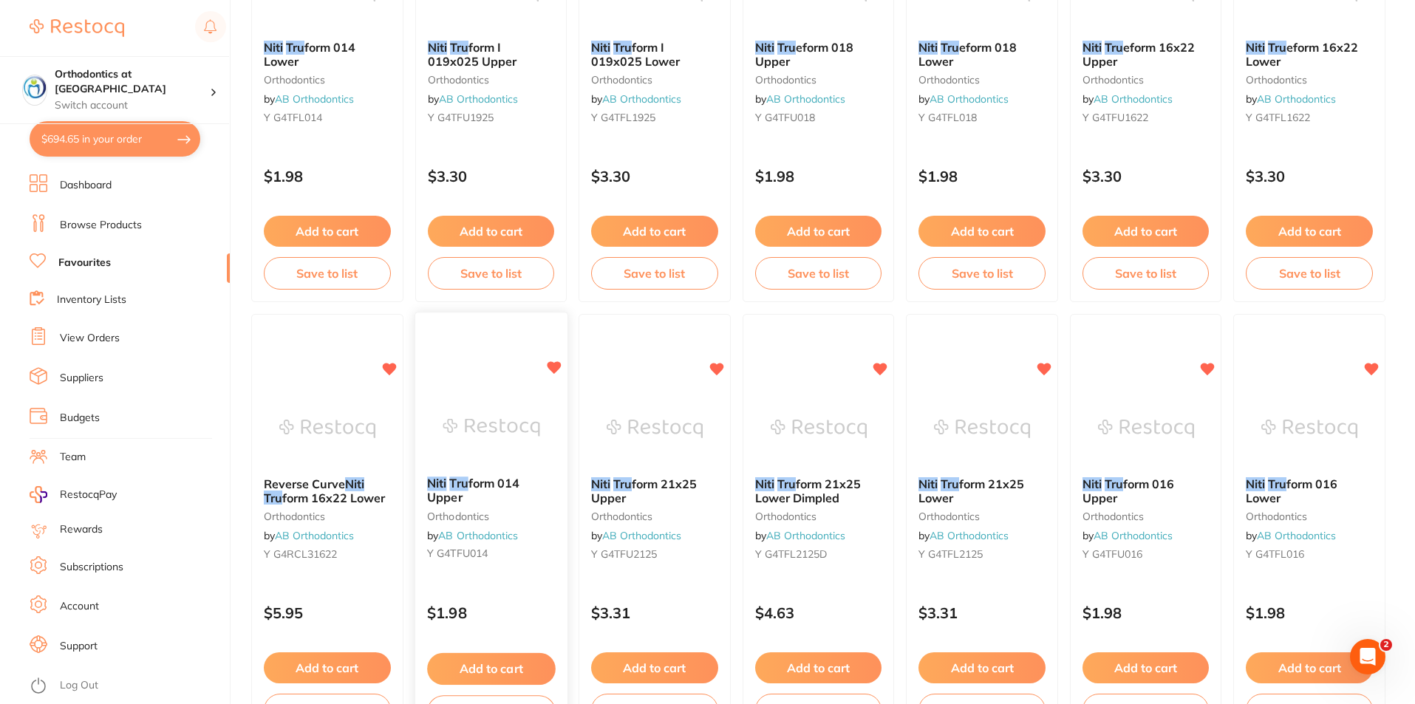
click at [512, 662] on button "Add to cart" at bounding box center [491, 669] width 128 height 32
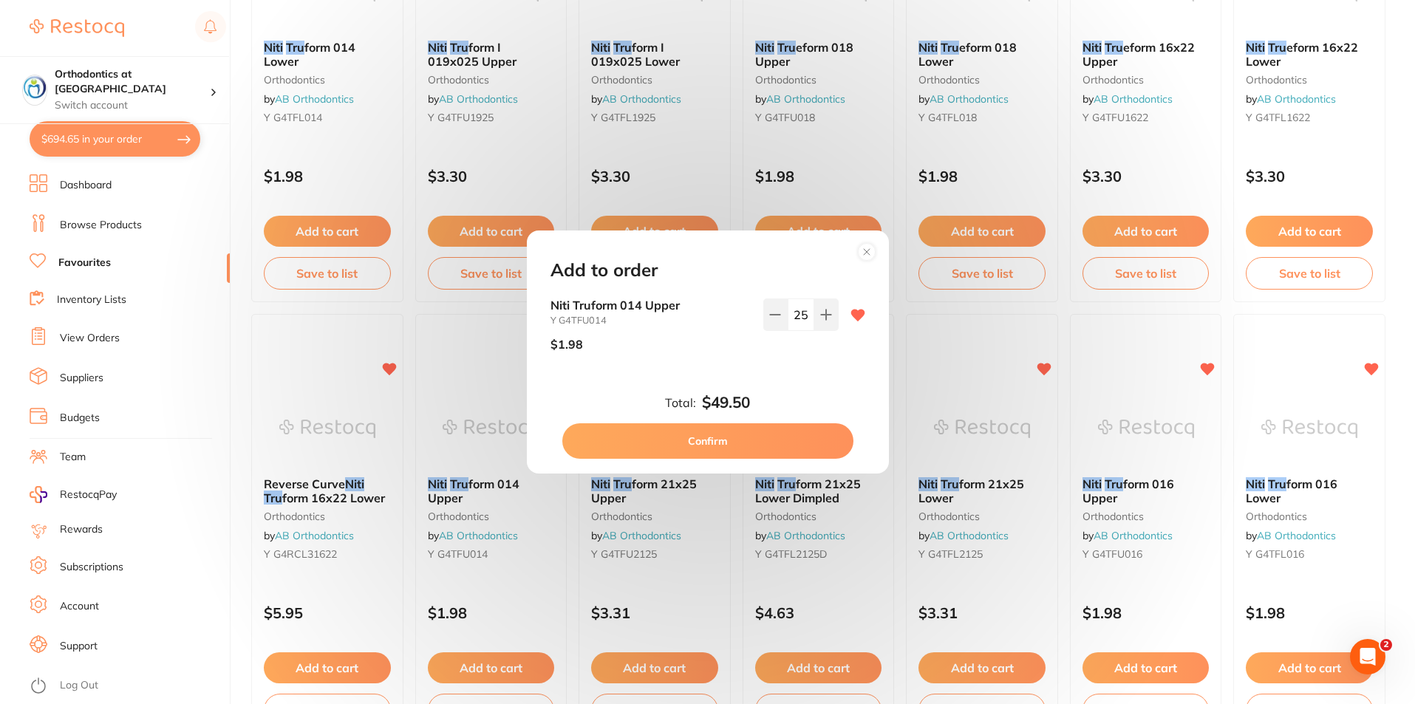
scroll to position [0, 0]
click at [822, 310] on icon at bounding box center [826, 315] width 10 height 10
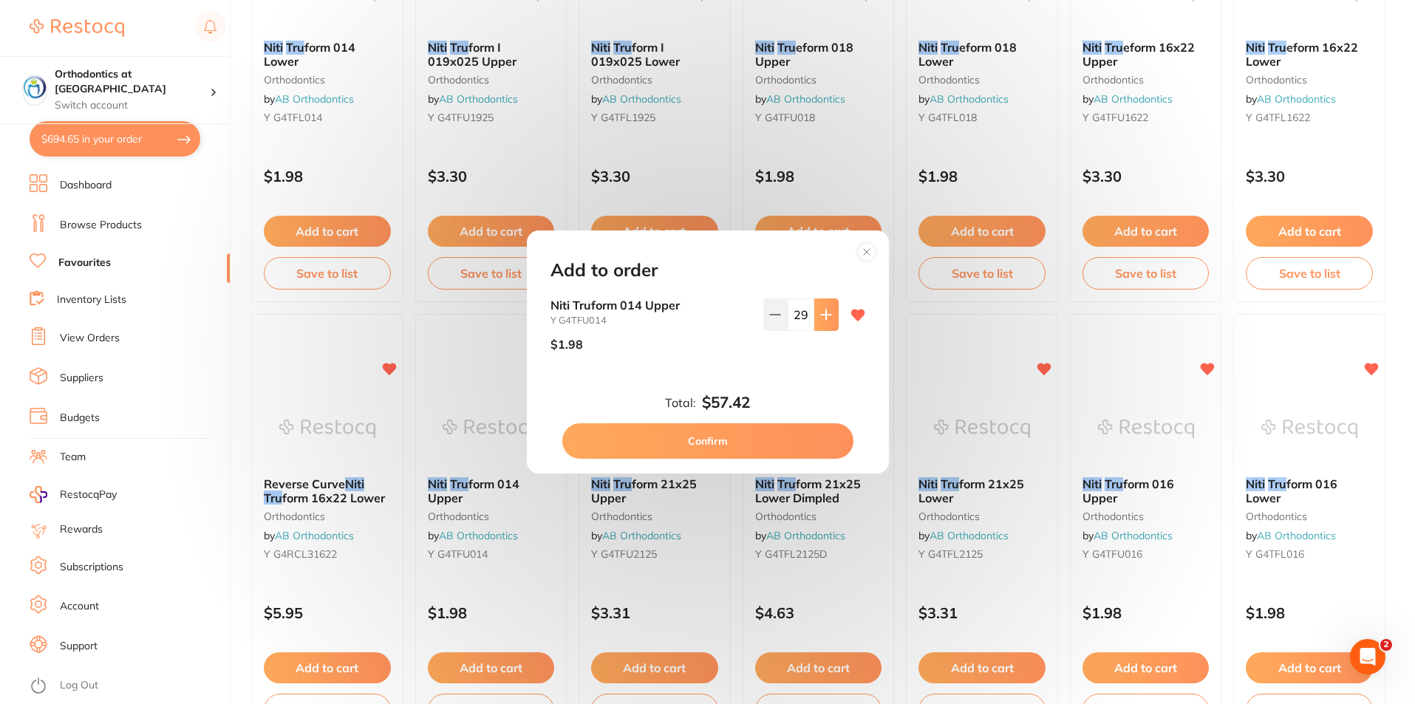
click at [822, 310] on icon at bounding box center [826, 315] width 10 height 10
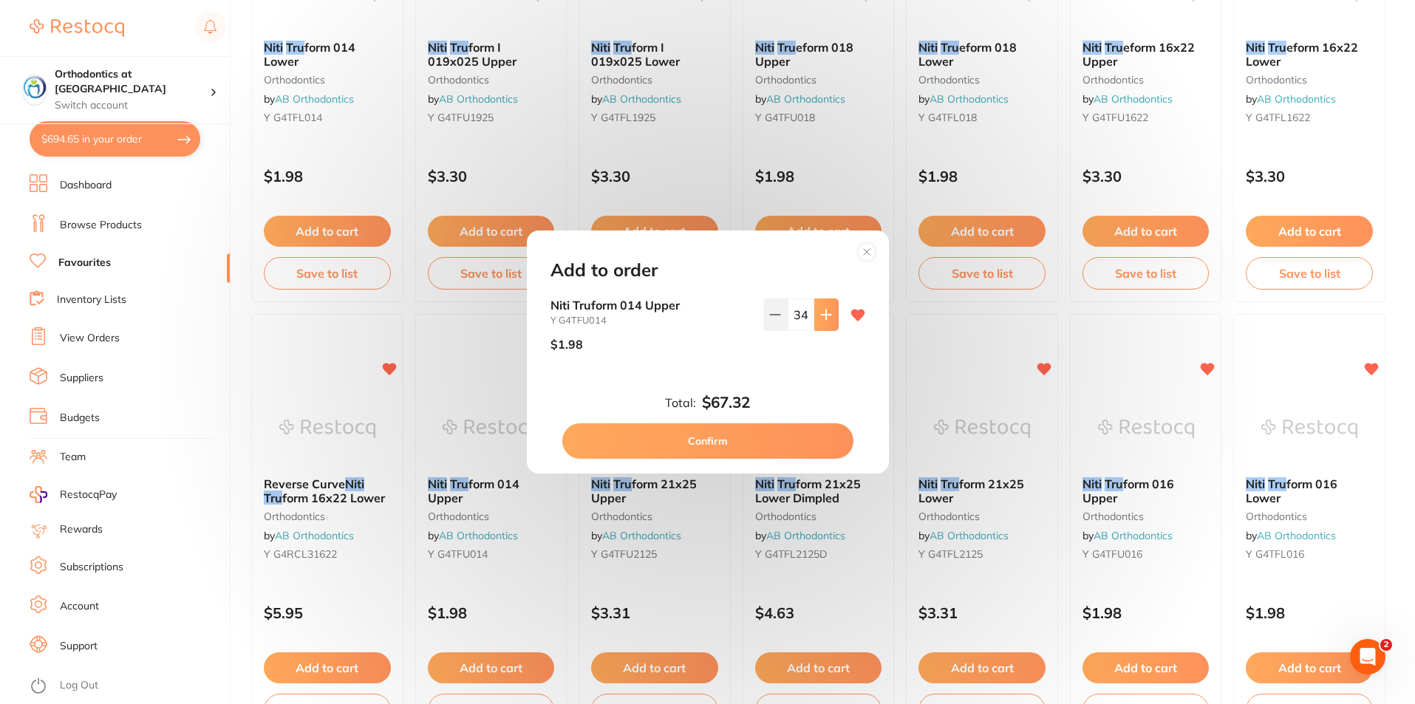
click at [822, 310] on icon at bounding box center [826, 315] width 10 height 10
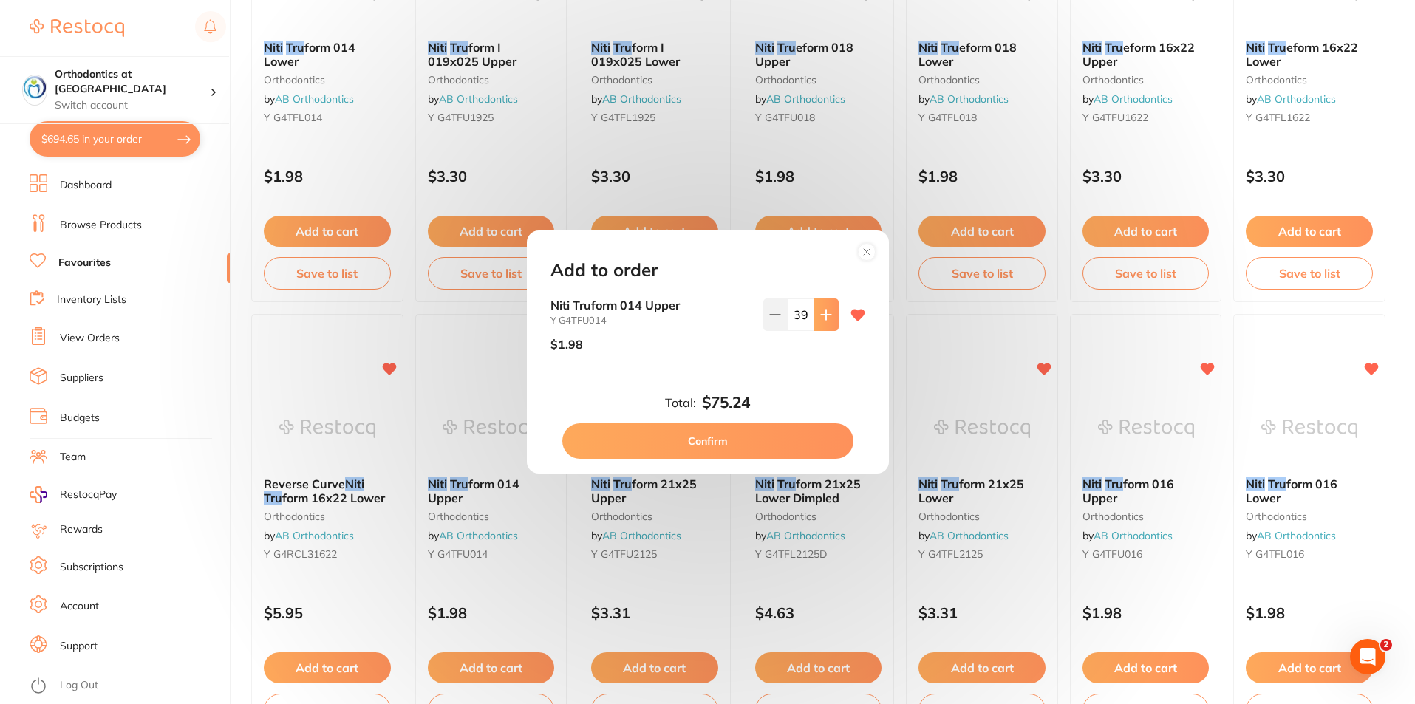
click at [822, 310] on icon at bounding box center [826, 315] width 10 height 10
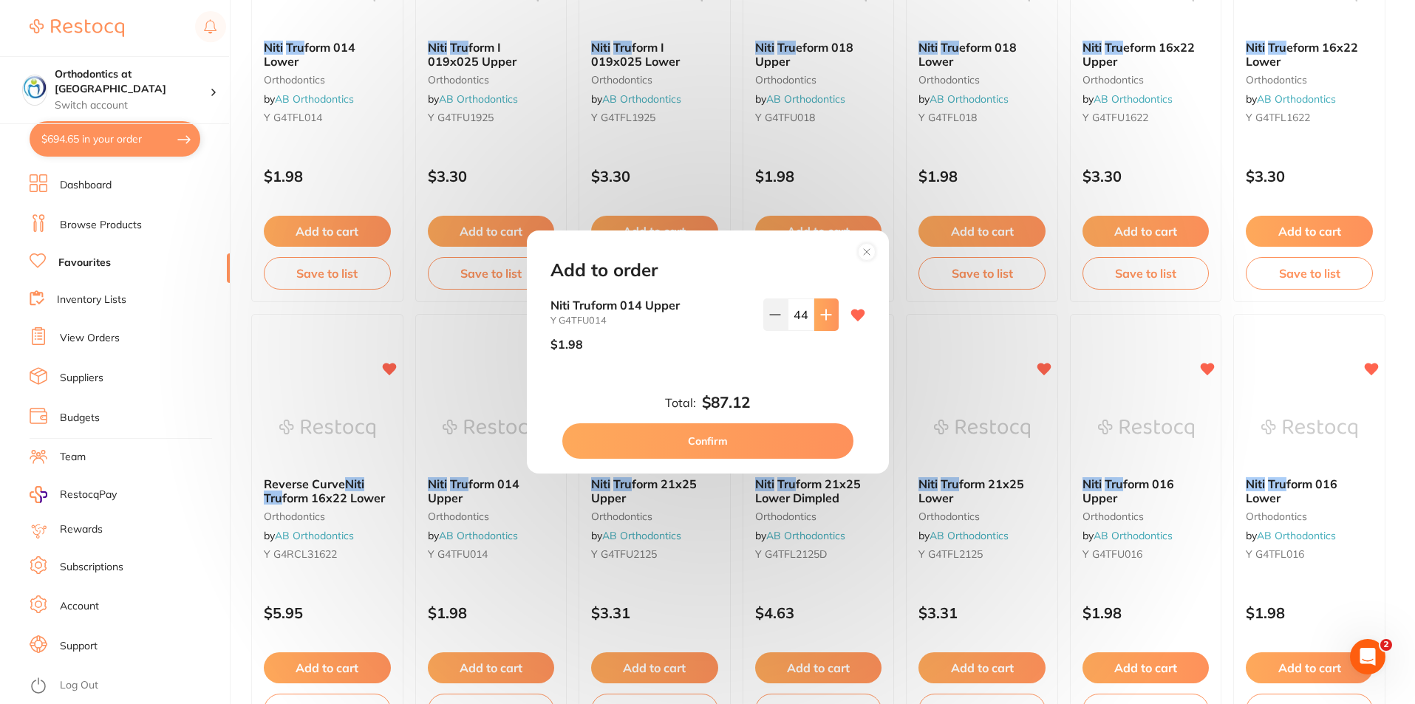
click at [822, 310] on icon at bounding box center [826, 315] width 10 height 10
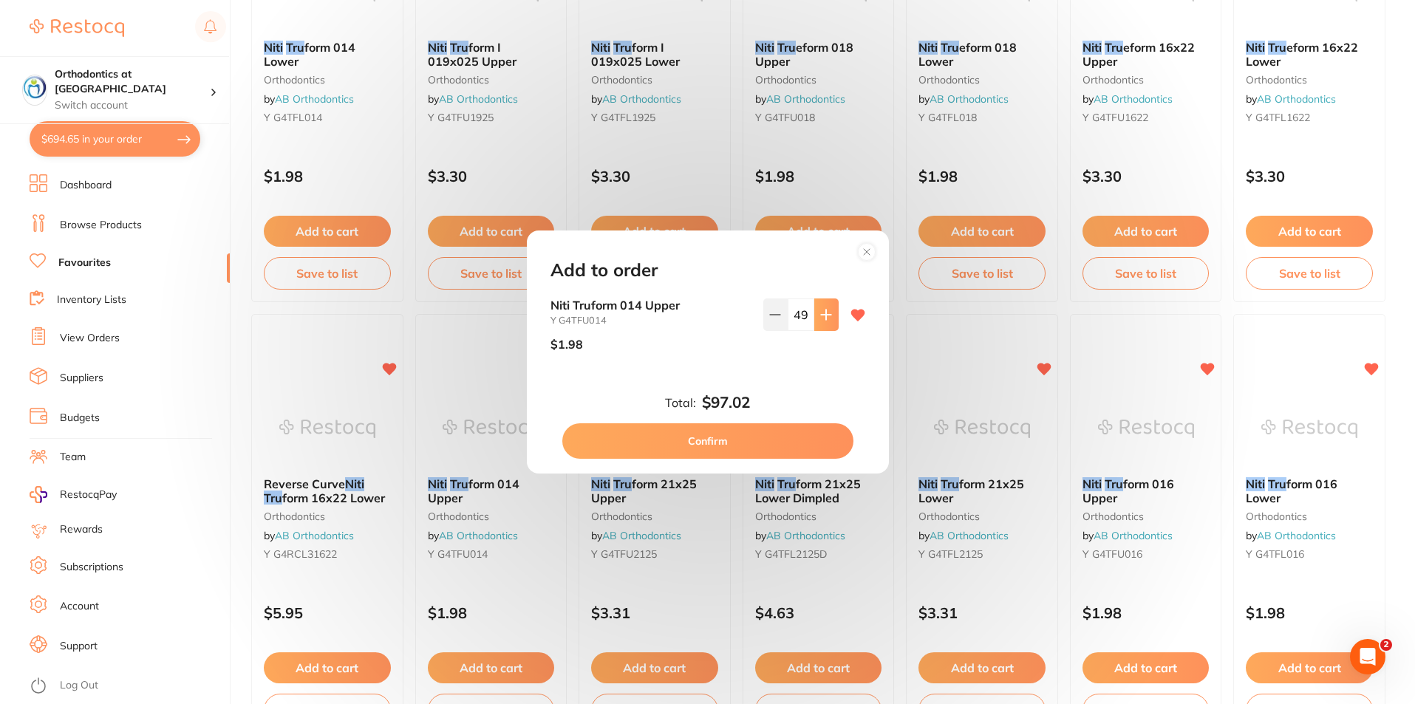
click at [822, 310] on icon at bounding box center [826, 315] width 10 height 10
type input "50"
click at [721, 444] on button "Confirm" at bounding box center [707, 441] width 291 height 35
type input "50"
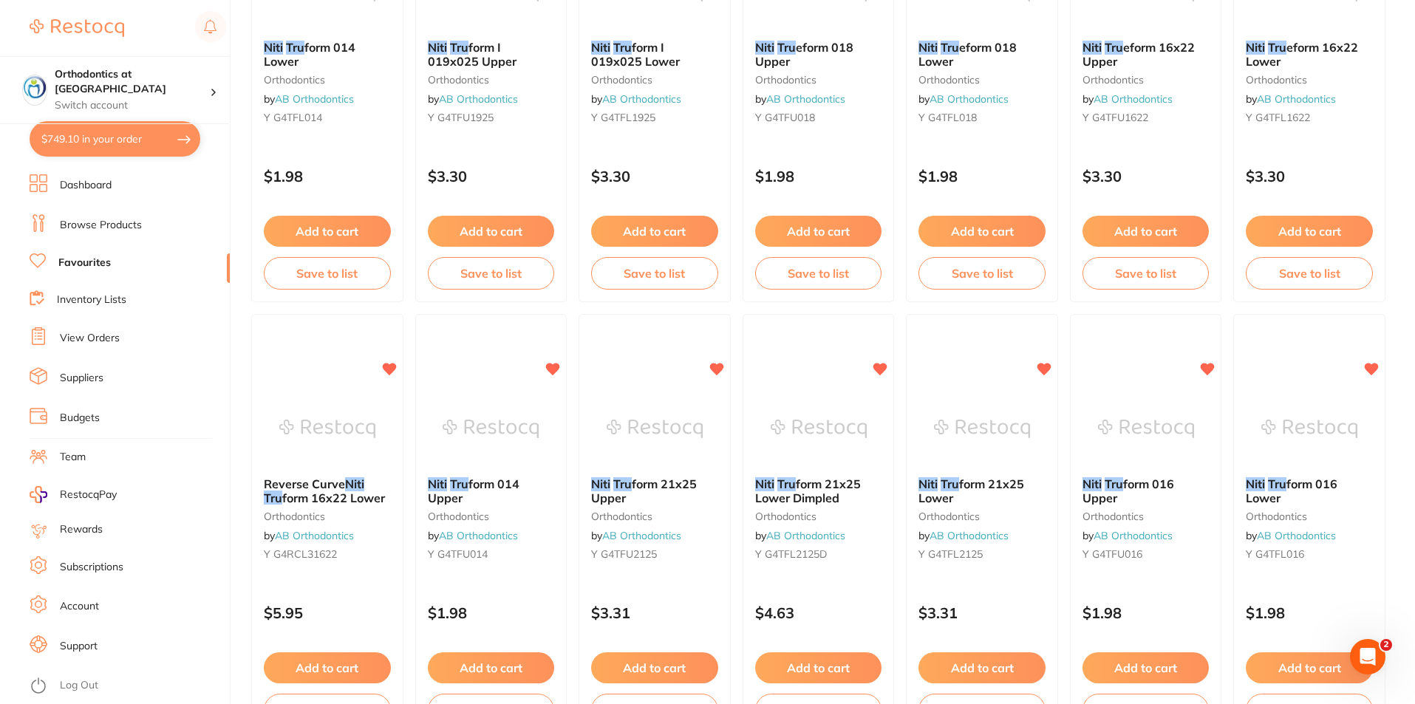
click at [985, 313] on ul "Niti Tru form 014 Lower orthodontics by AB Orthodontics Y G4TFL014 $1.98 Add to…" at bounding box center [818, 526] width 1135 height 1299
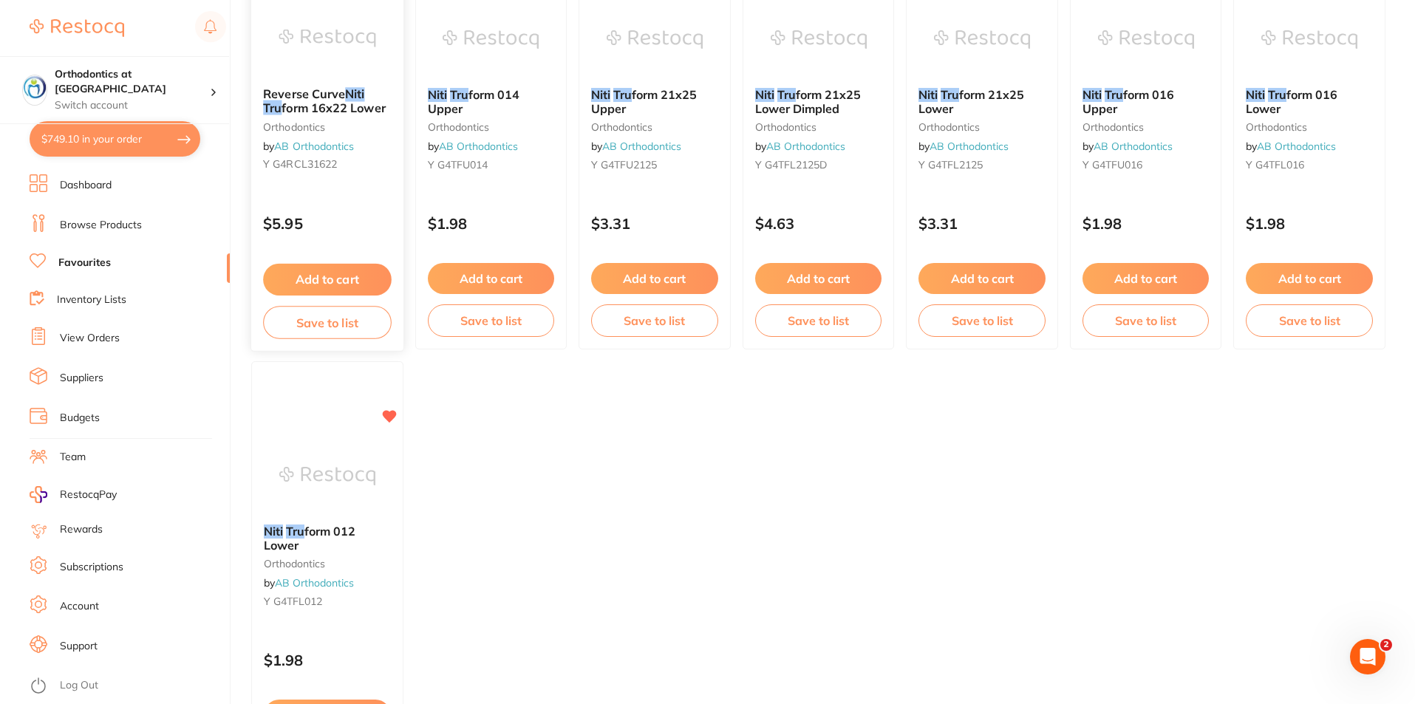
scroll to position [475, 0]
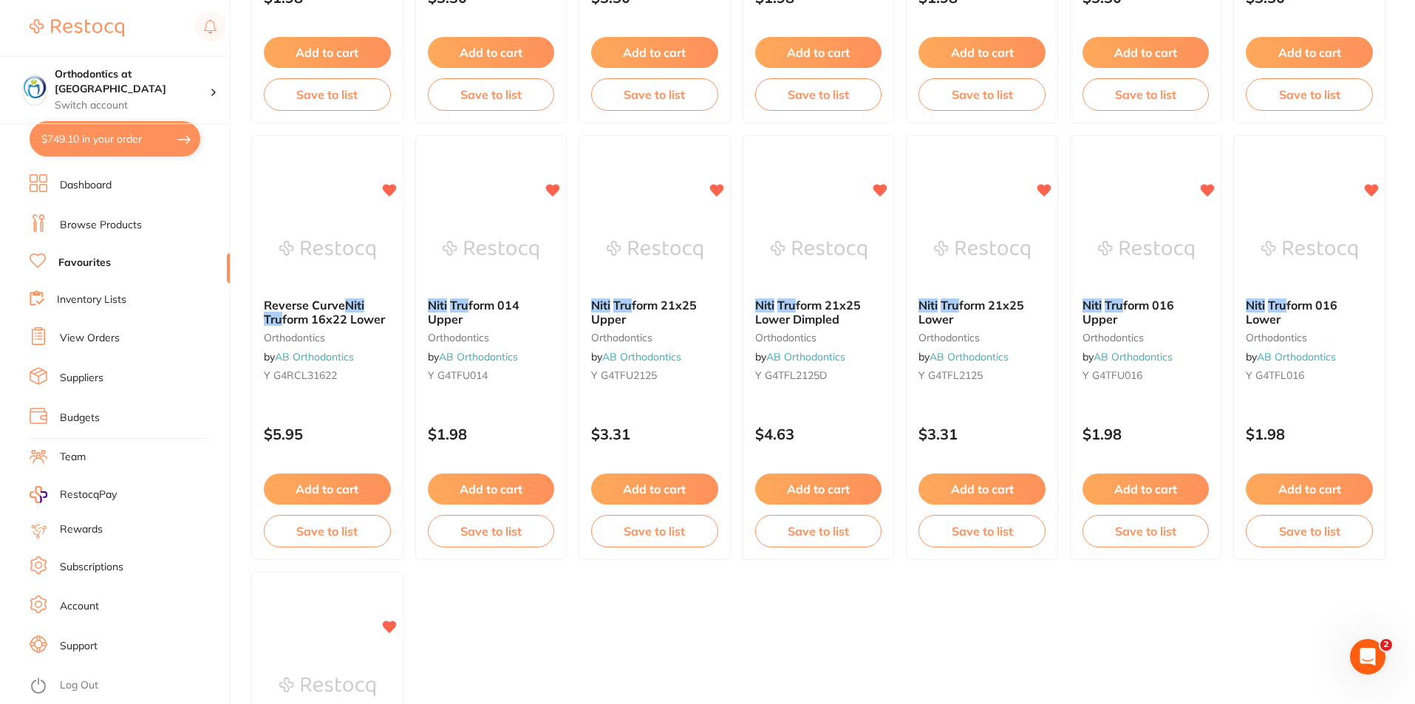
click at [154, 131] on button "$749.10 in your order" at bounding box center [115, 138] width 171 height 35
checkbox input "true"
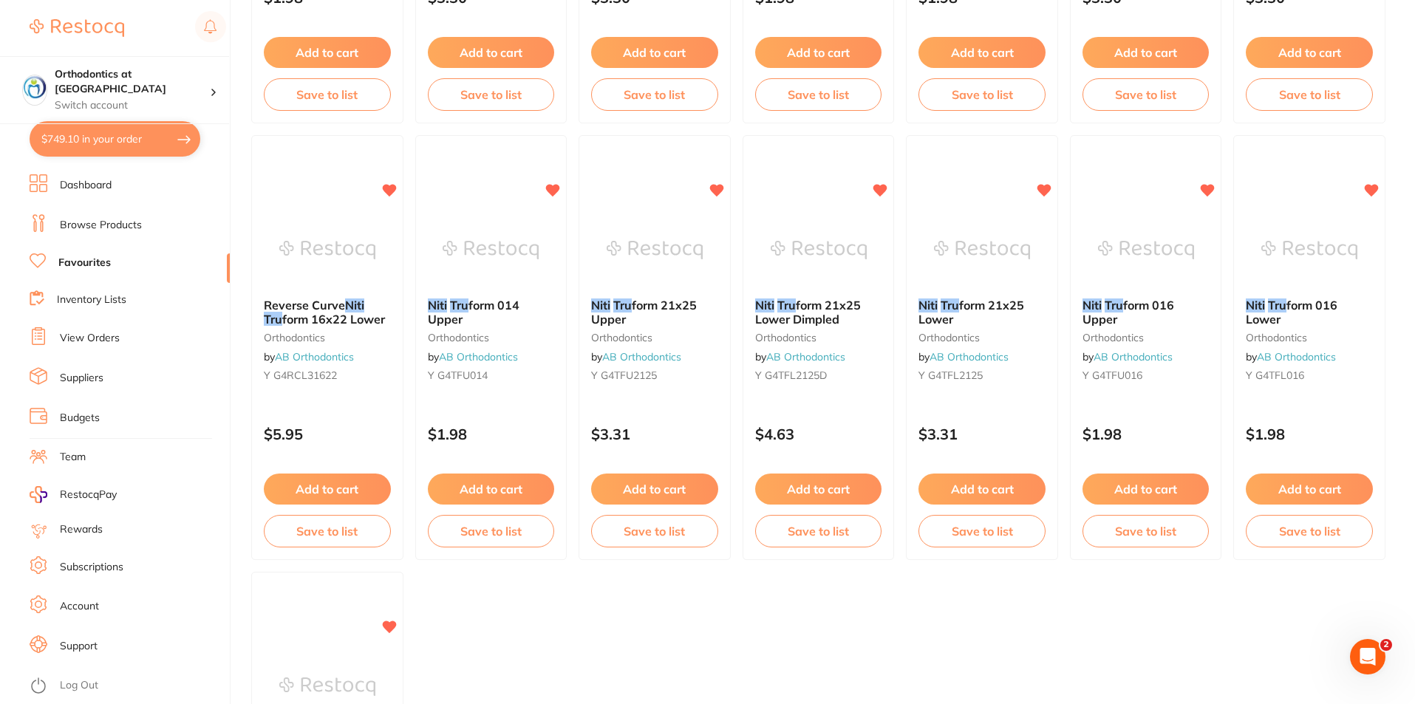
checkbox input "true"
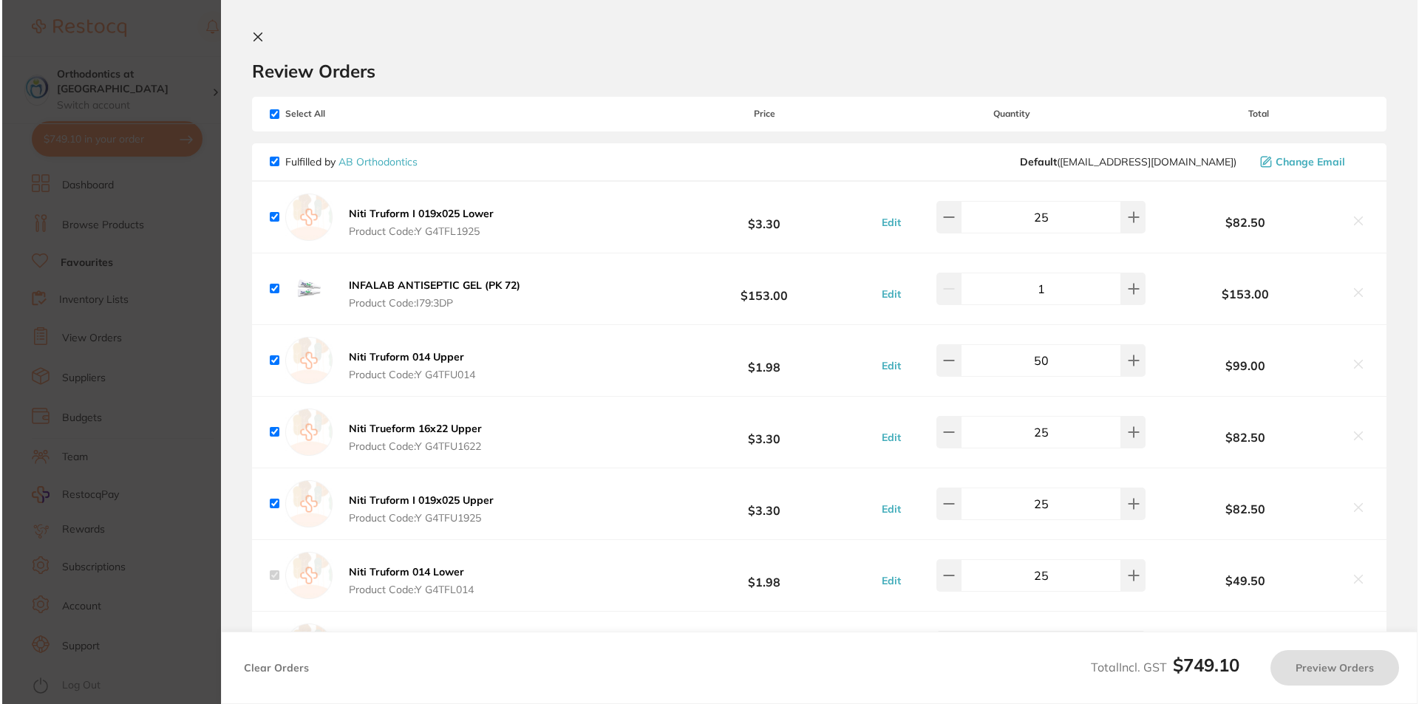
scroll to position [0, 0]
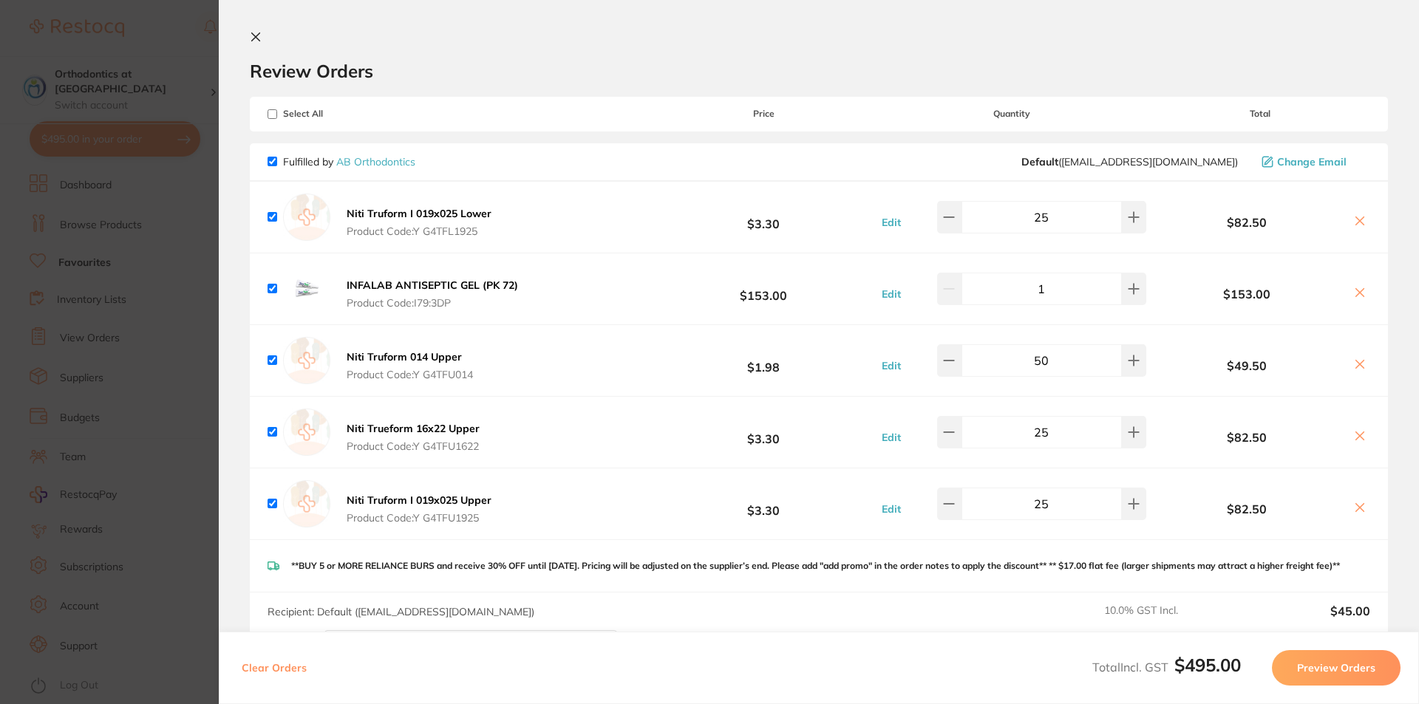
checkbox input "true"
type input "25"
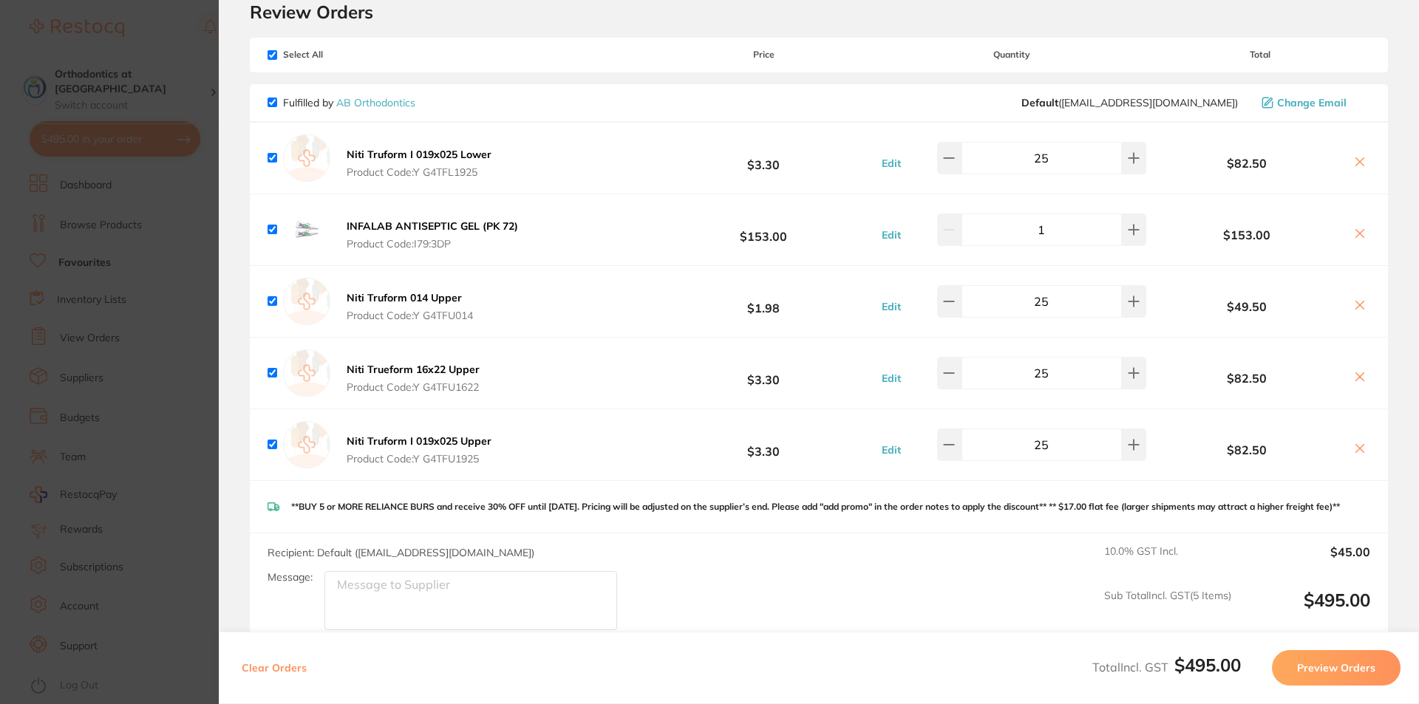
scroll to position [222, 0]
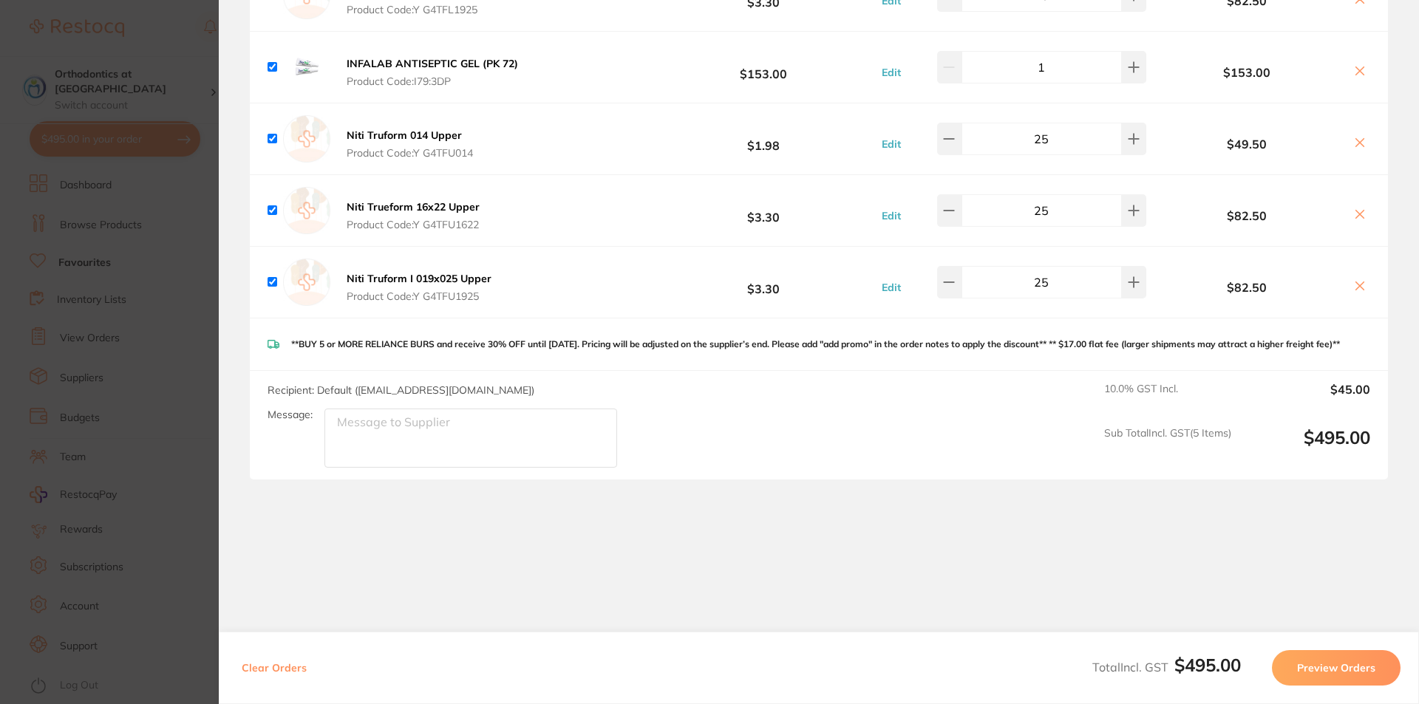
click at [166, 32] on section "Update RRP Set your pre negotiated price for this item. Item Agreed RRP (excl. …" at bounding box center [709, 352] width 1419 height 704
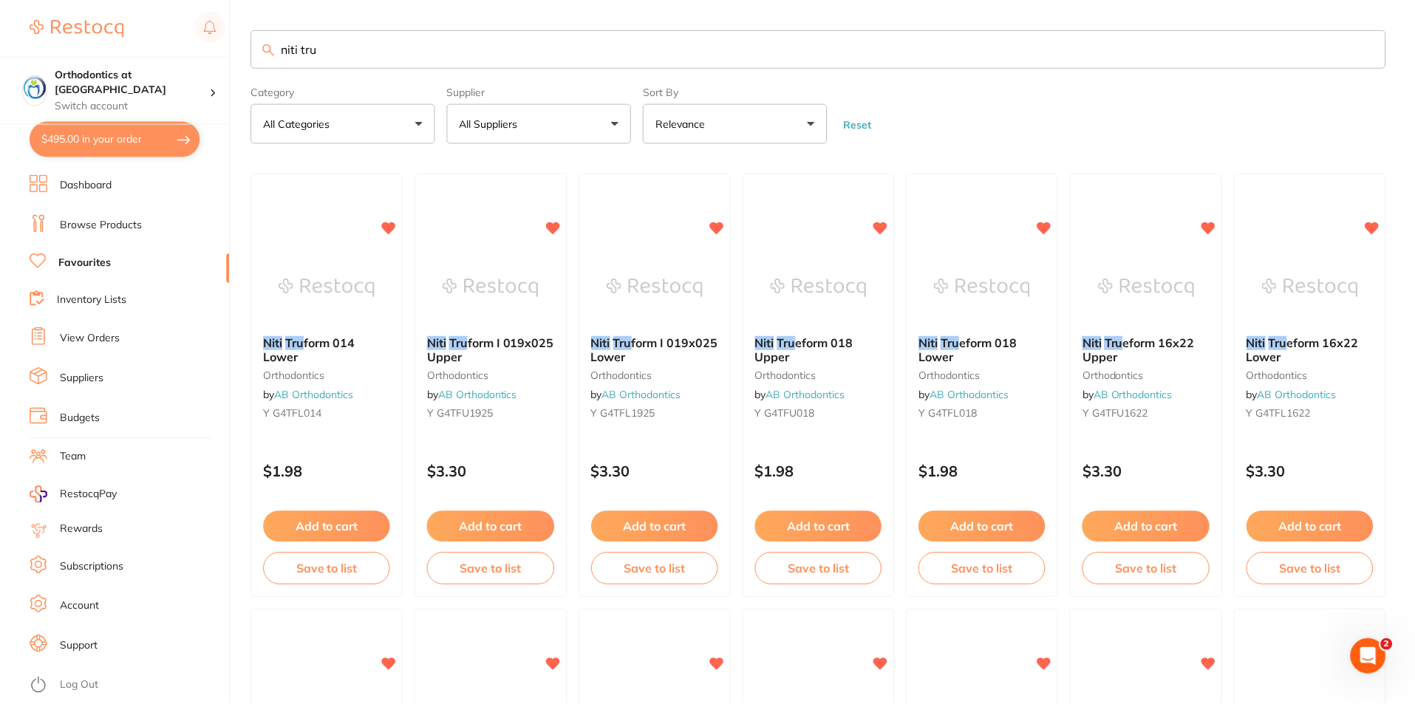
scroll to position [475, 0]
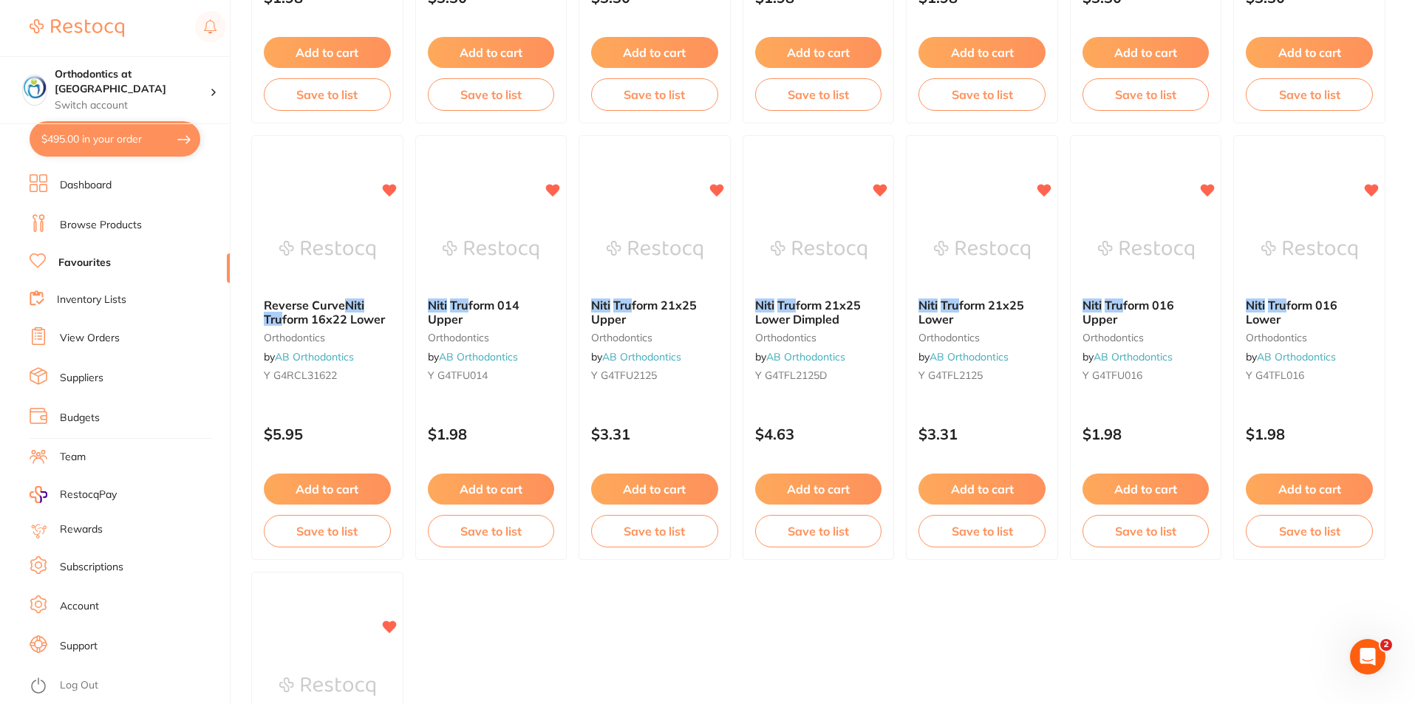
click at [154, 140] on button "$495.00 in your order" at bounding box center [115, 138] width 171 height 35
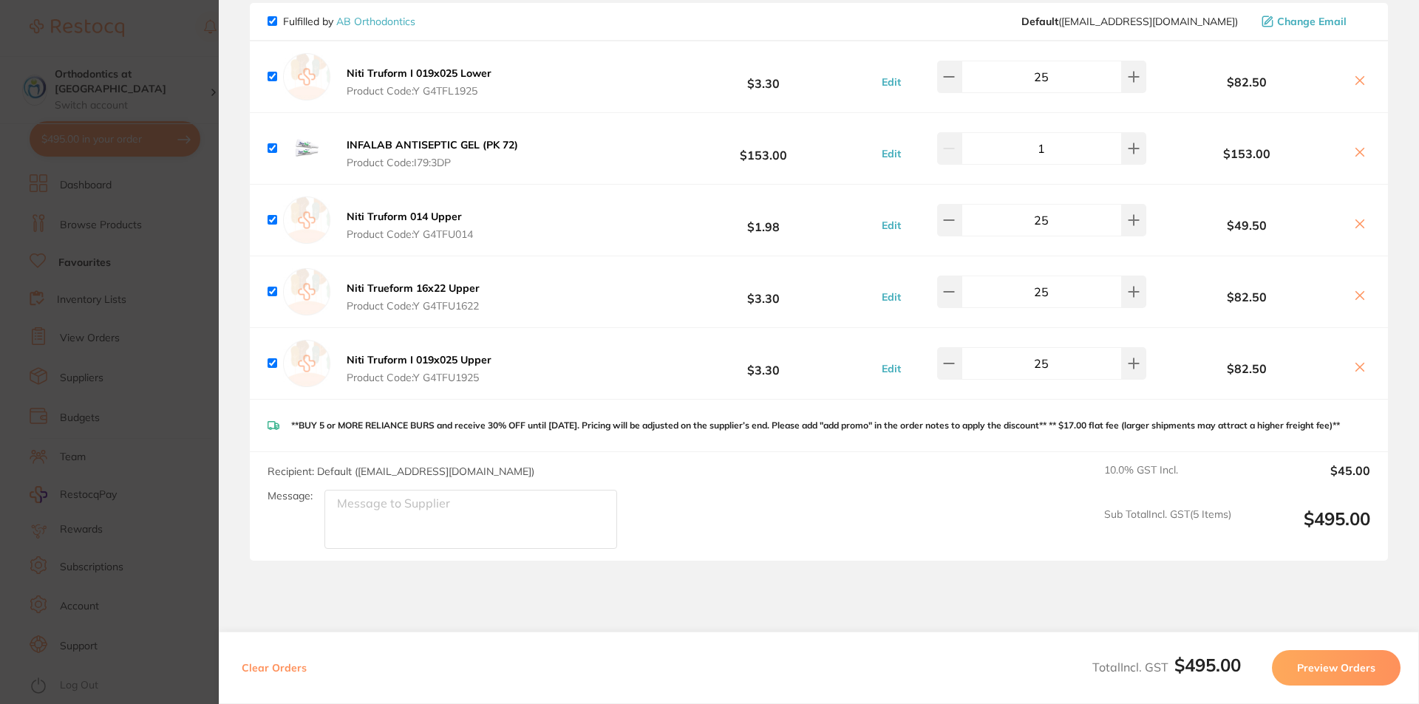
scroll to position [0, 0]
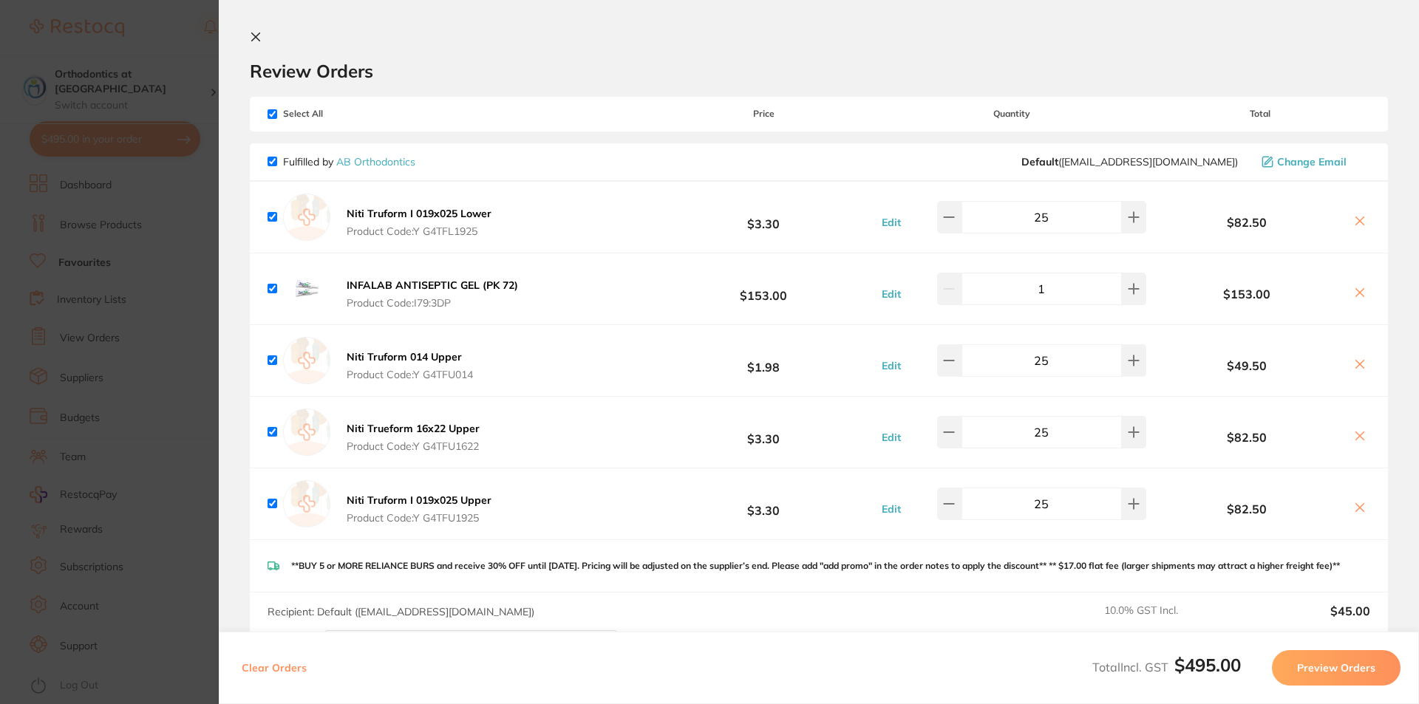
click at [254, 37] on icon at bounding box center [256, 37] width 12 height 12
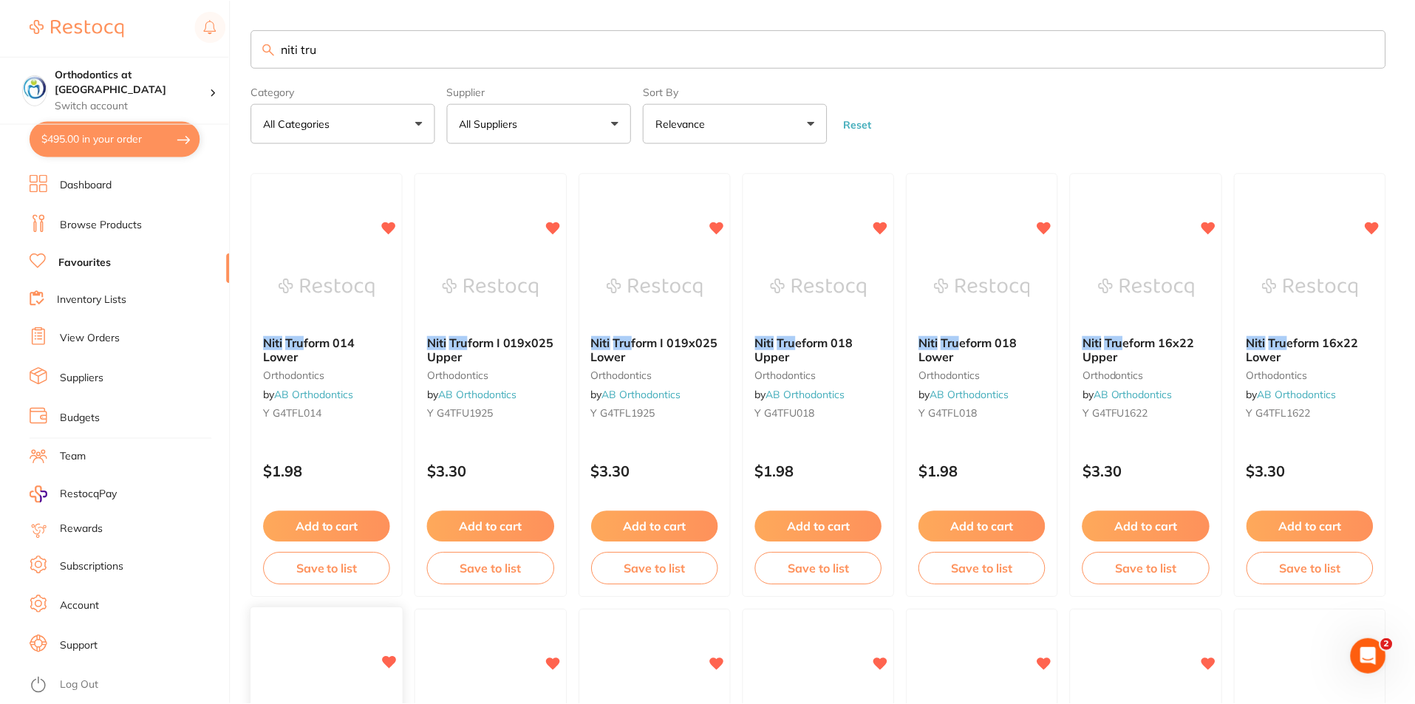
scroll to position [475, 0]
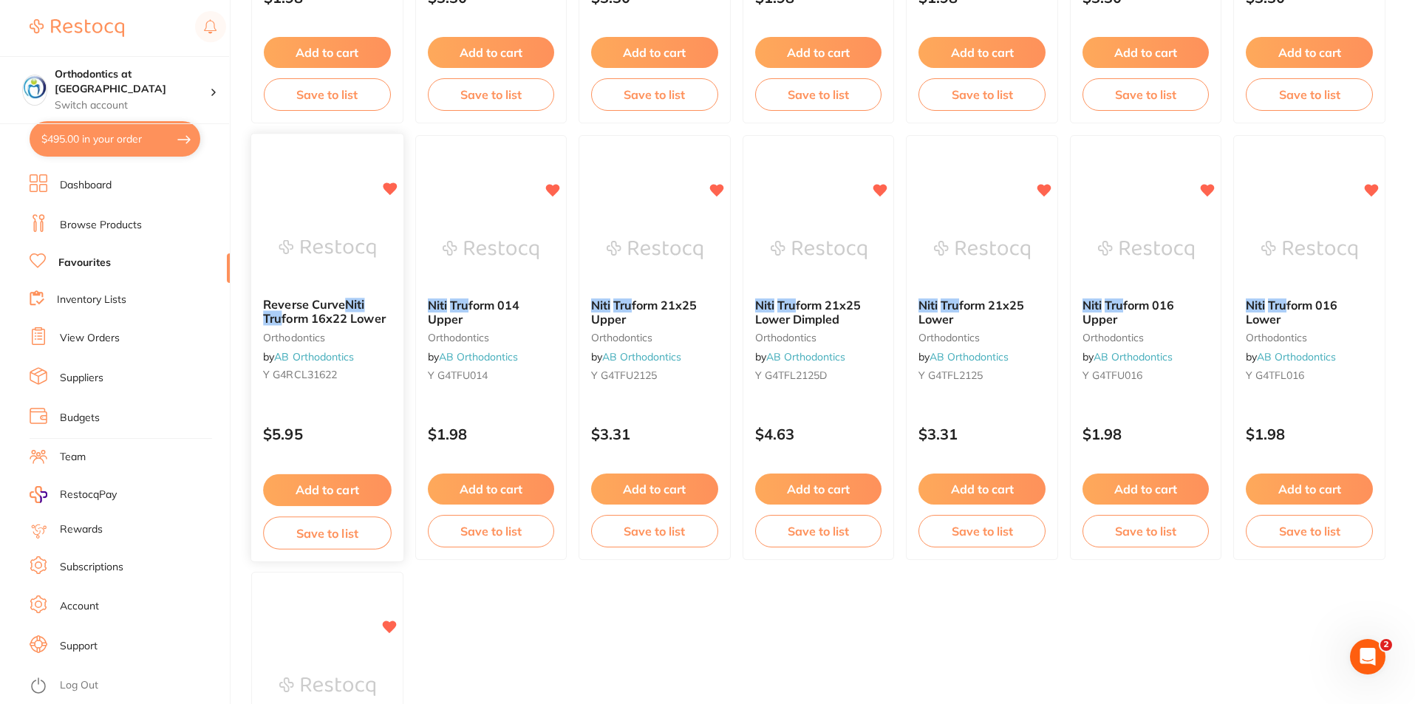
click at [330, 490] on button "Add to cart" at bounding box center [327, 491] width 128 height 32
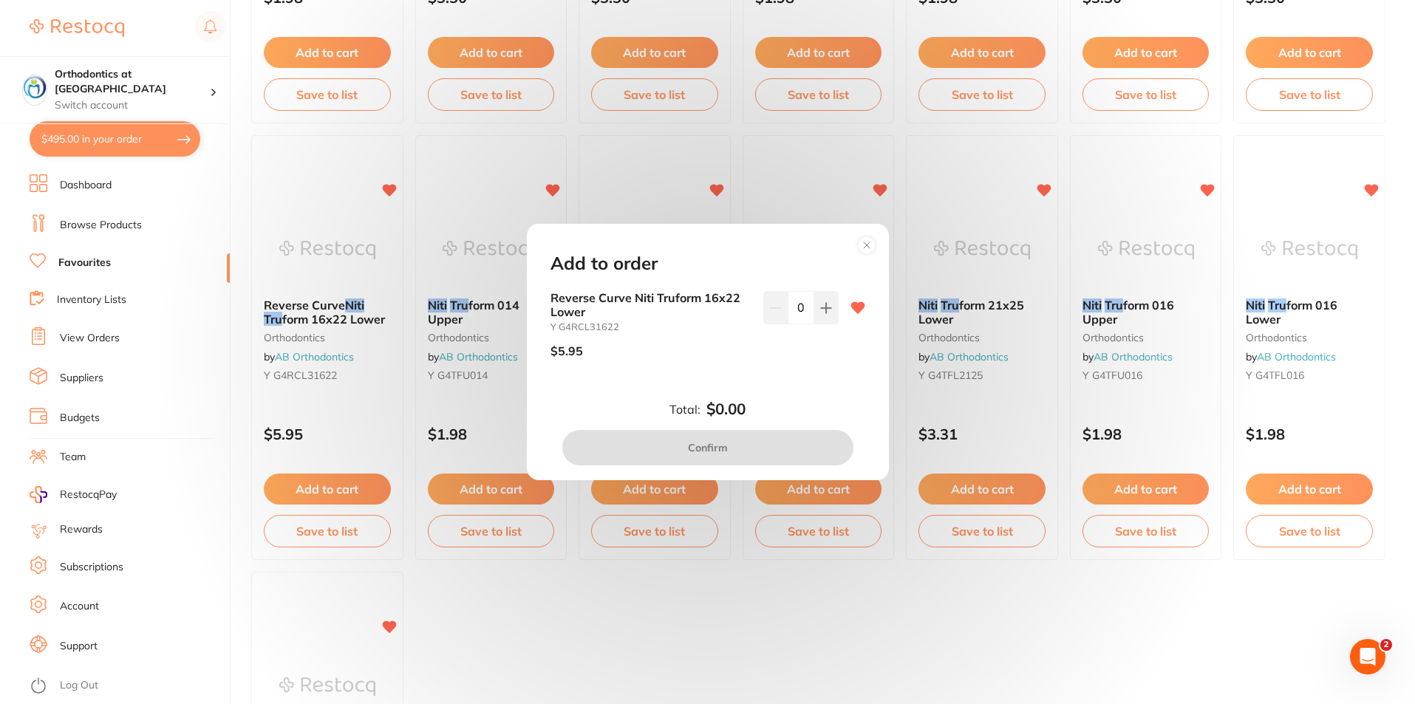
scroll to position [0, 0]
click at [764, 592] on div "Add to order Reverse Curve Niti Truform 16x22 Lower Y G4RCL31622 $5.95 0 Total:…" at bounding box center [707, 352] width 1415 height 704
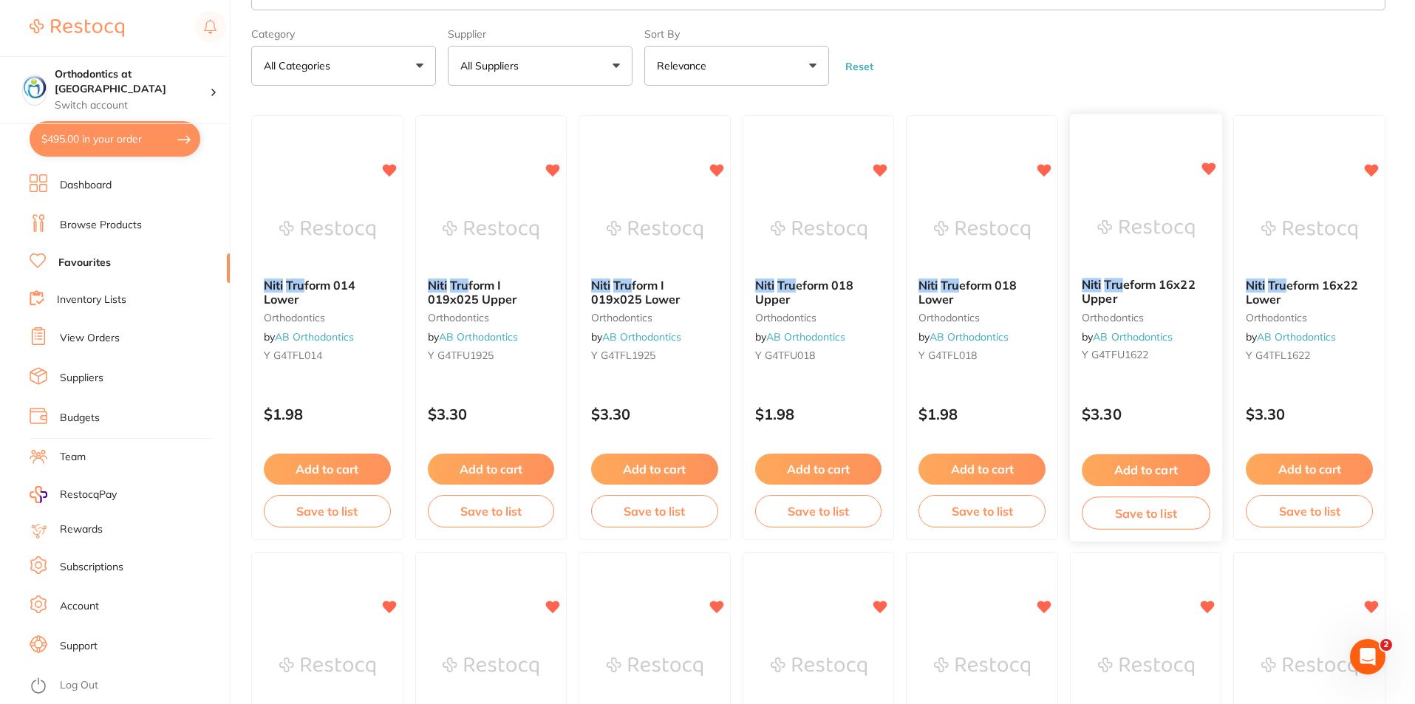
scroll to position [31, 0]
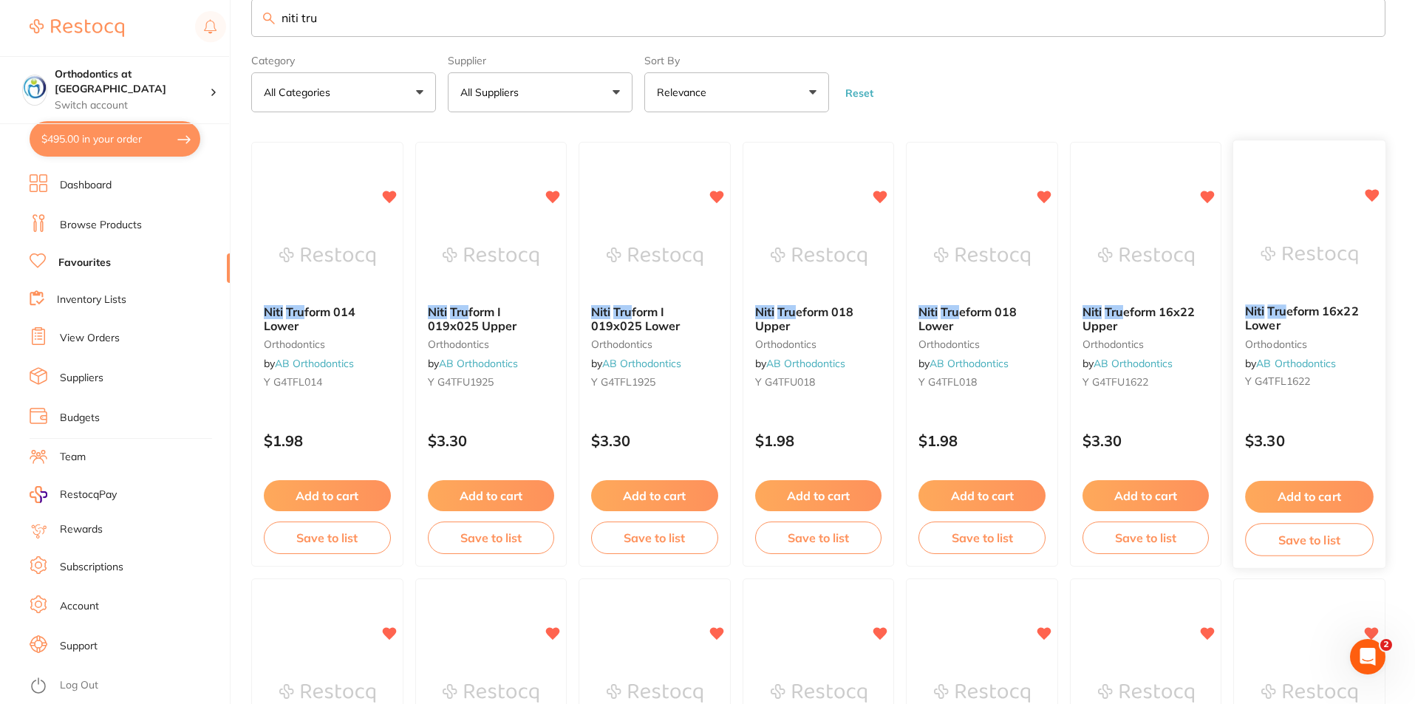
click at [1305, 494] on button "Add to cart" at bounding box center [1310, 497] width 128 height 32
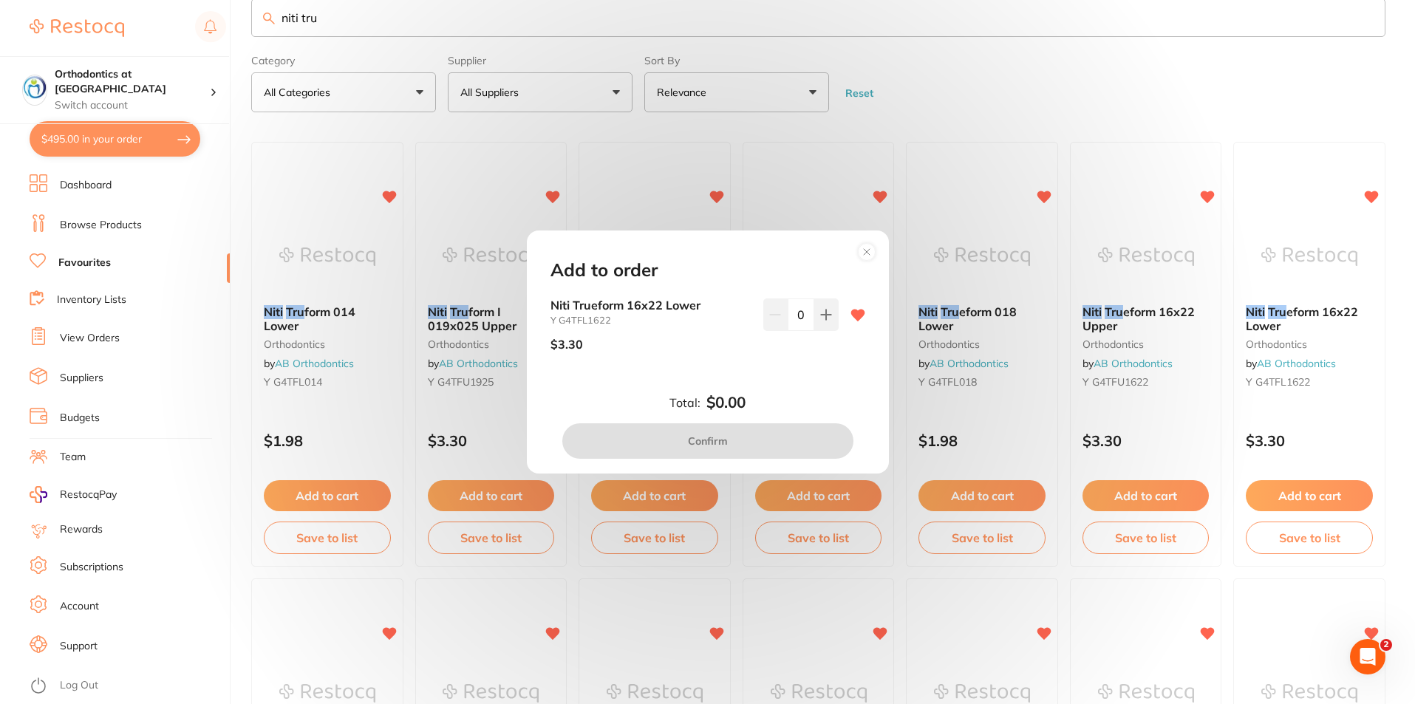
scroll to position [0, 0]
click at [1137, 496] on div "Add to order Niti Trueform 16x22 Lower Y G4TFL1622 $3.30 0 Total: $0.00 Confirm" at bounding box center [707, 352] width 1415 height 704
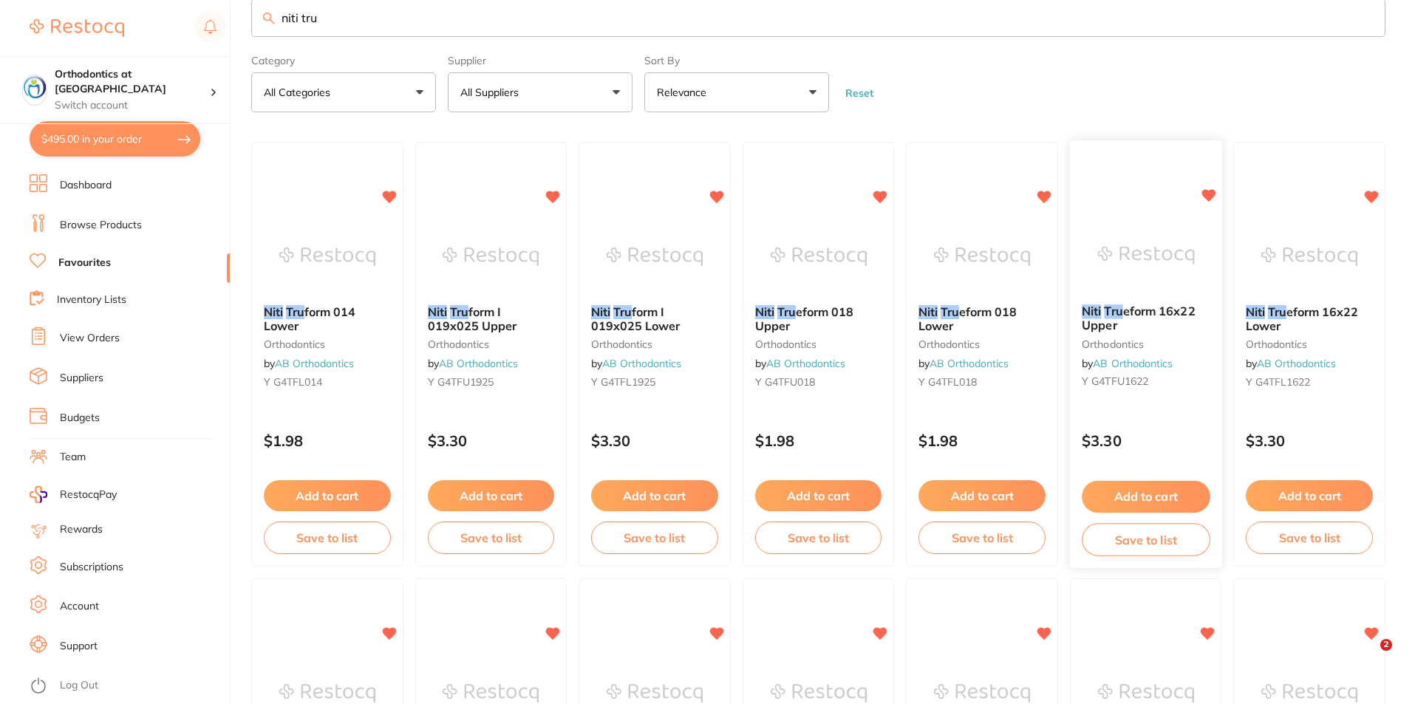
click at [1129, 497] on button "Add to cart" at bounding box center [1146, 497] width 128 height 32
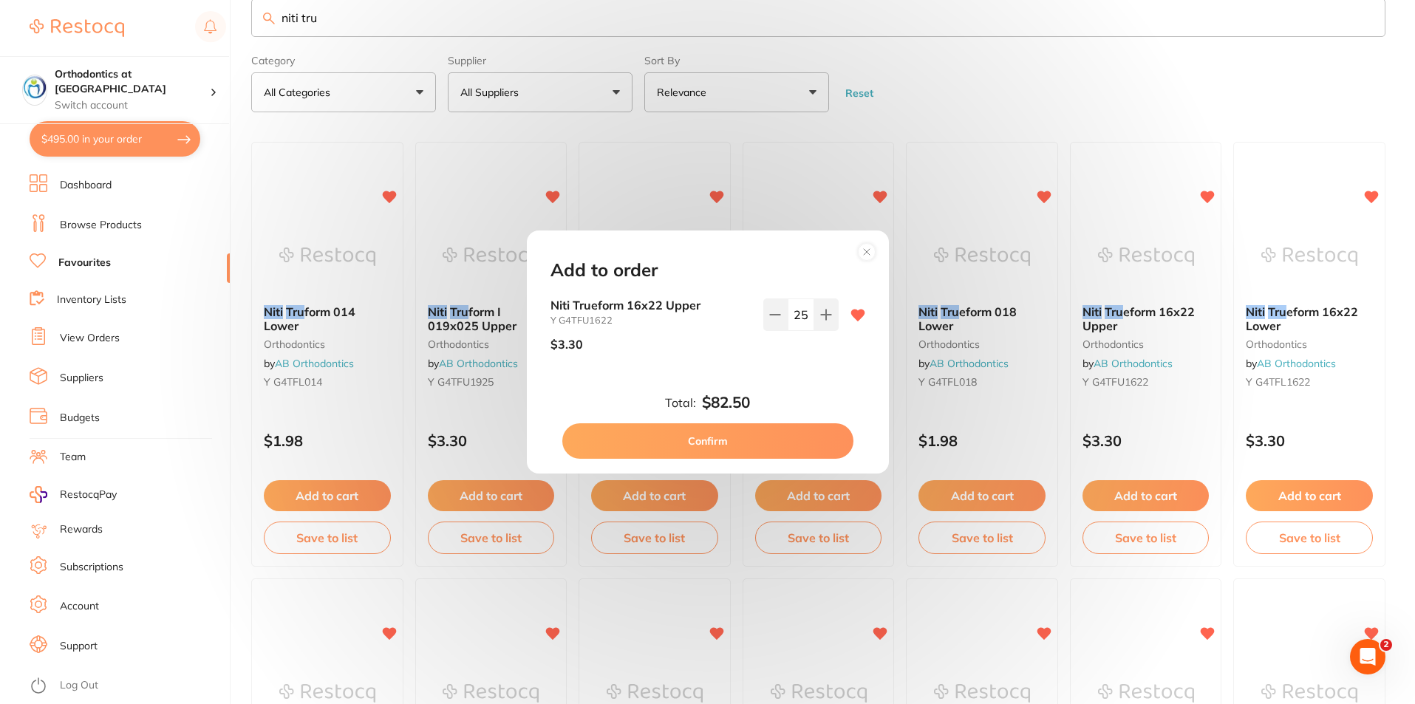
click at [717, 449] on button "Confirm" at bounding box center [707, 441] width 291 height 35
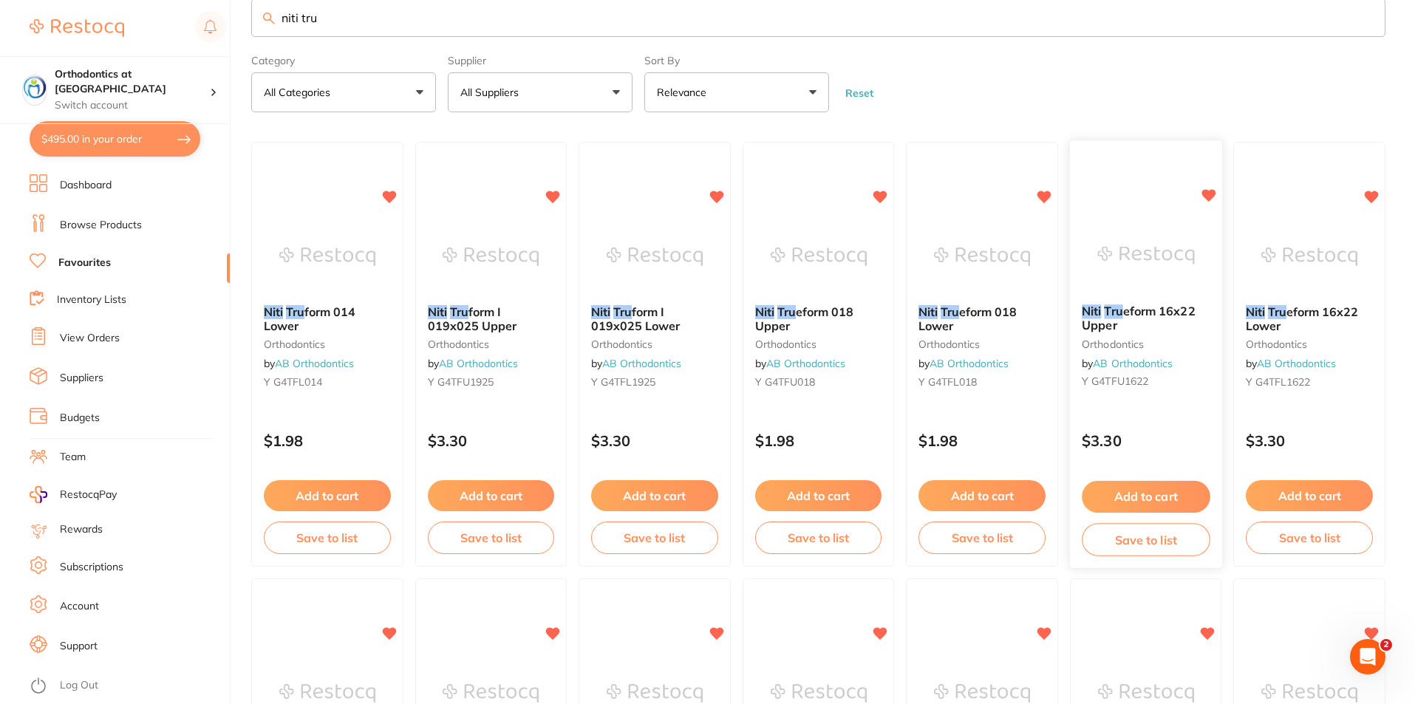
click at [1147, 499] on button "Add to cart" at bounding box center [1146, 497] width 128 height 32
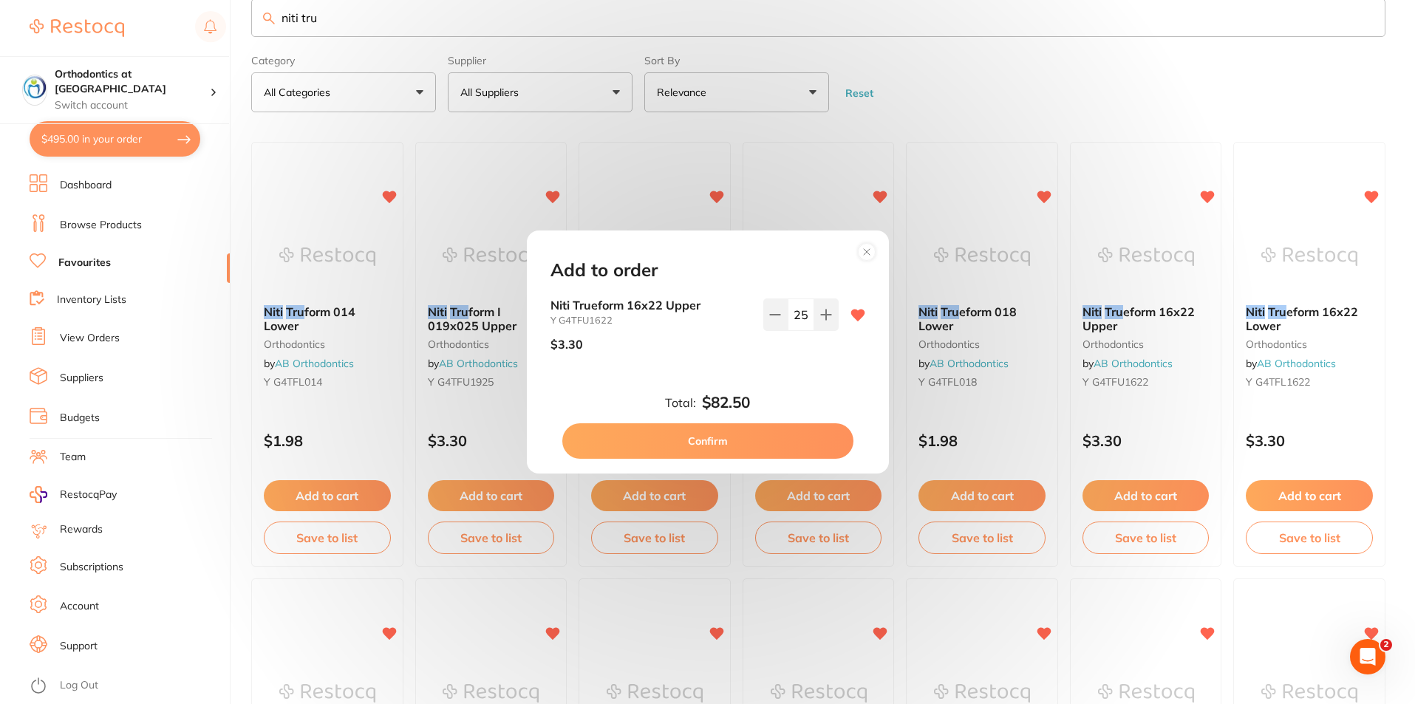
click at [750, 437] on button "Confirm" at bounding box center [707, 441] width 291 height 35
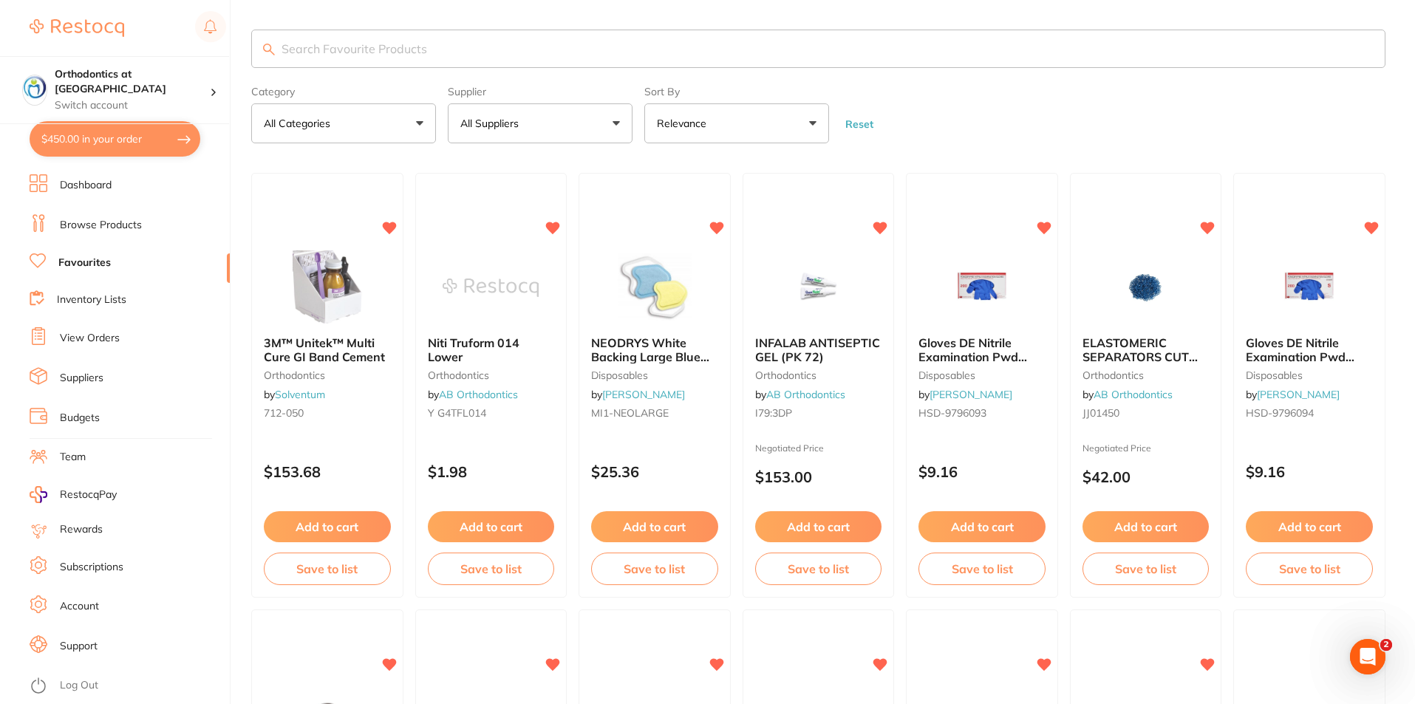
click at [613, 122] on button "All Suppliers" at bounding box center [540, 123] width 185 height 40
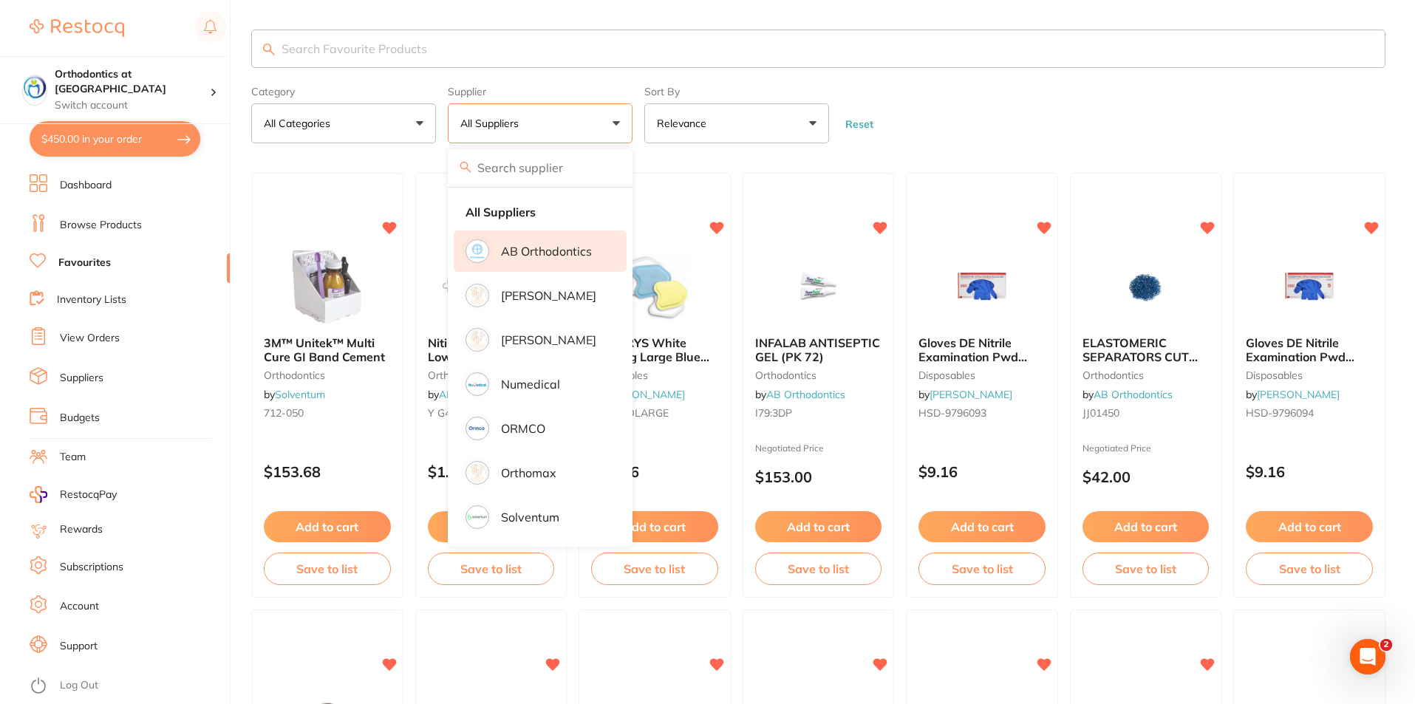
click at [543, 252] on p "AB Orthodontics" at bounding box center [546, 251] width 91 height 13
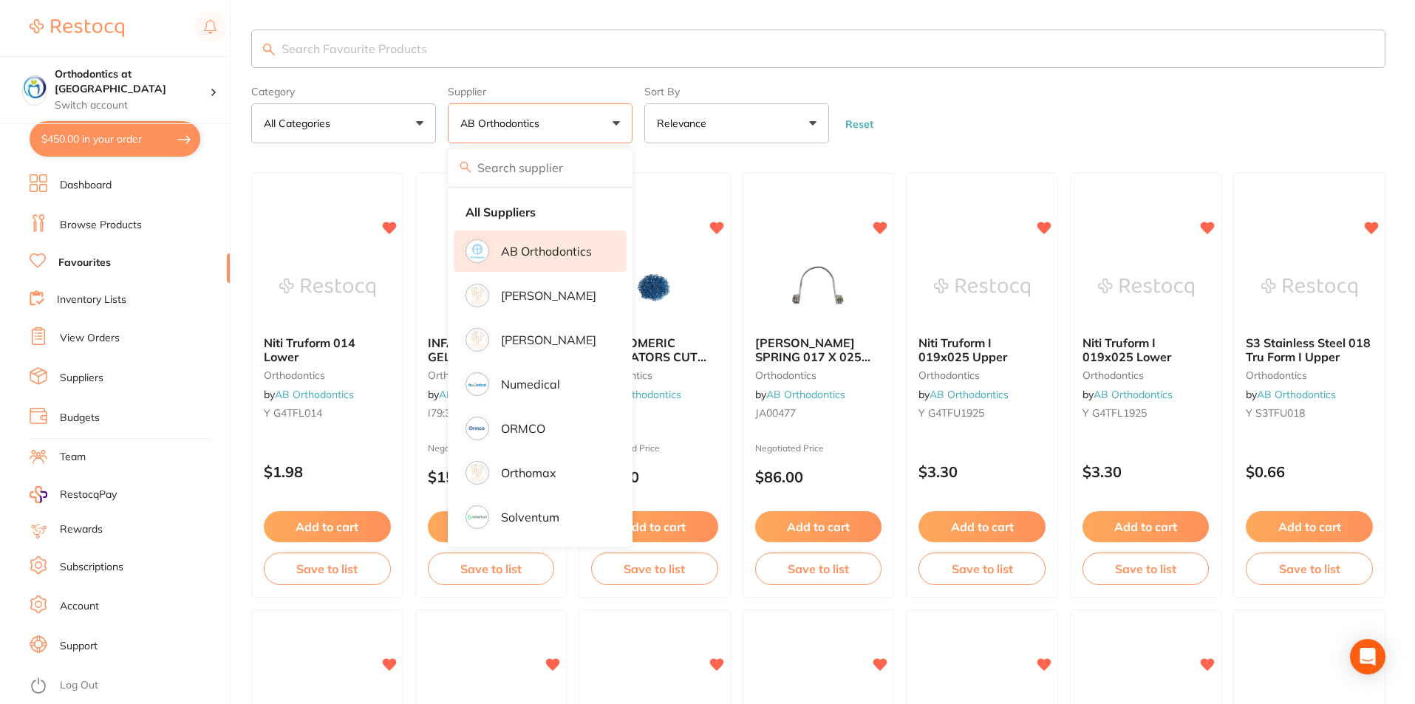
click at [934, 111] on form "Category All Categories All Categories orthodontics Clear Category false All Ca…" at bounding box center [818, 112] width 1135 height 64
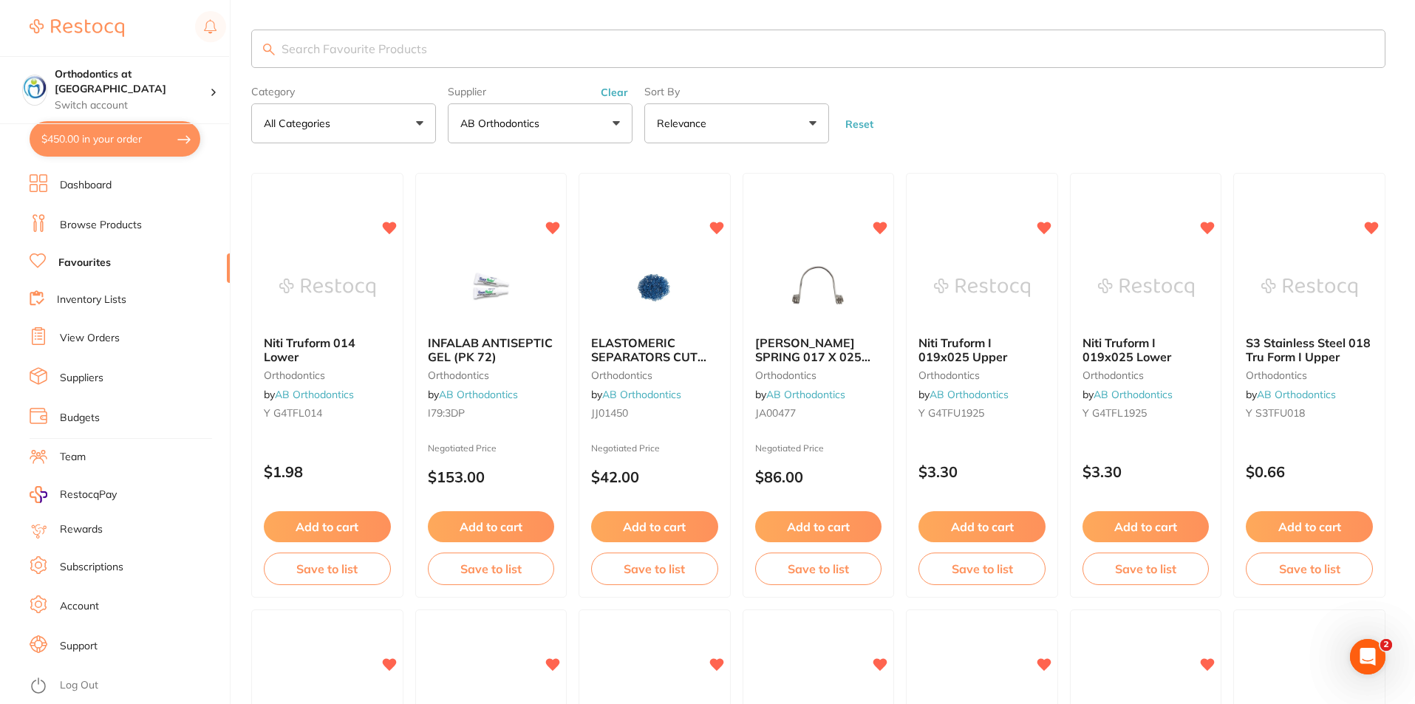
click at [319, 46] on input "search" at bounding box center [818, 49] width 1135 height 38
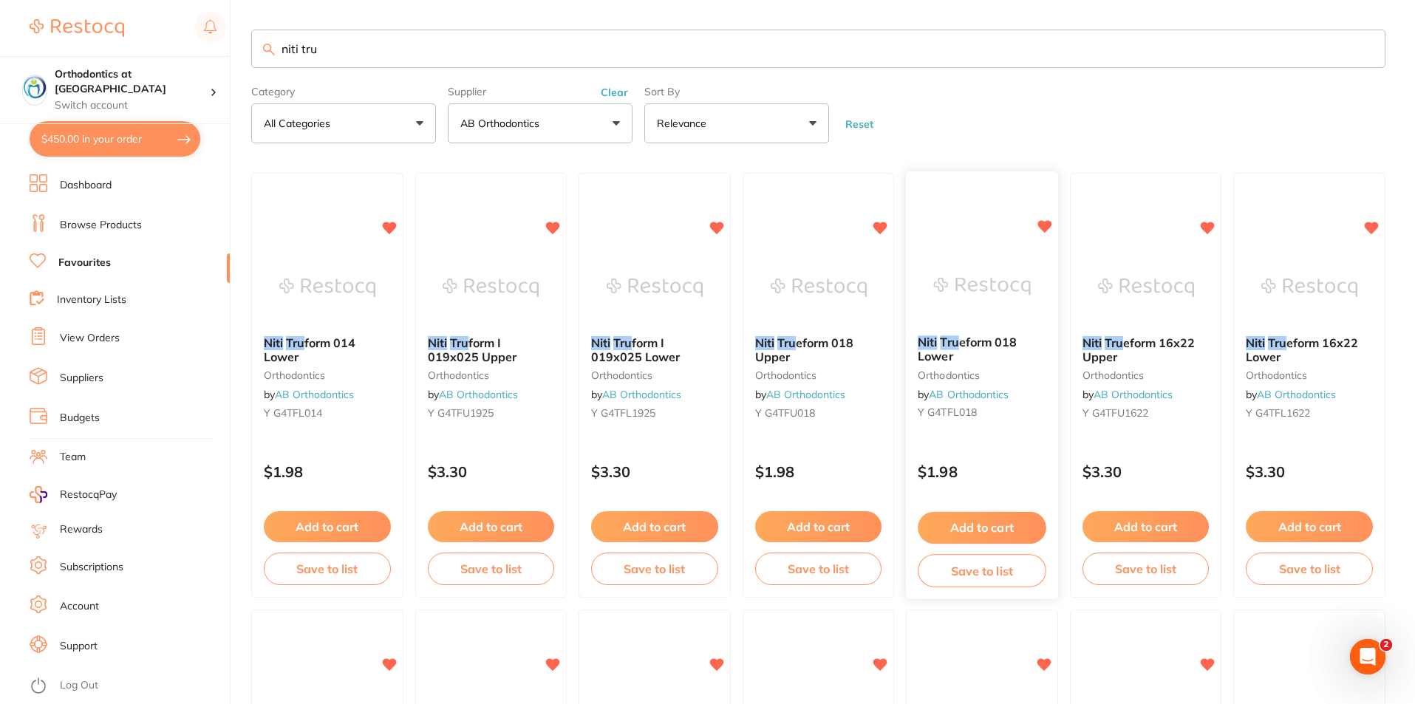
type input "niti tru"
click at [967, 516] on button "Add to cart" at bounding box center [982, 528] width 128 height 32
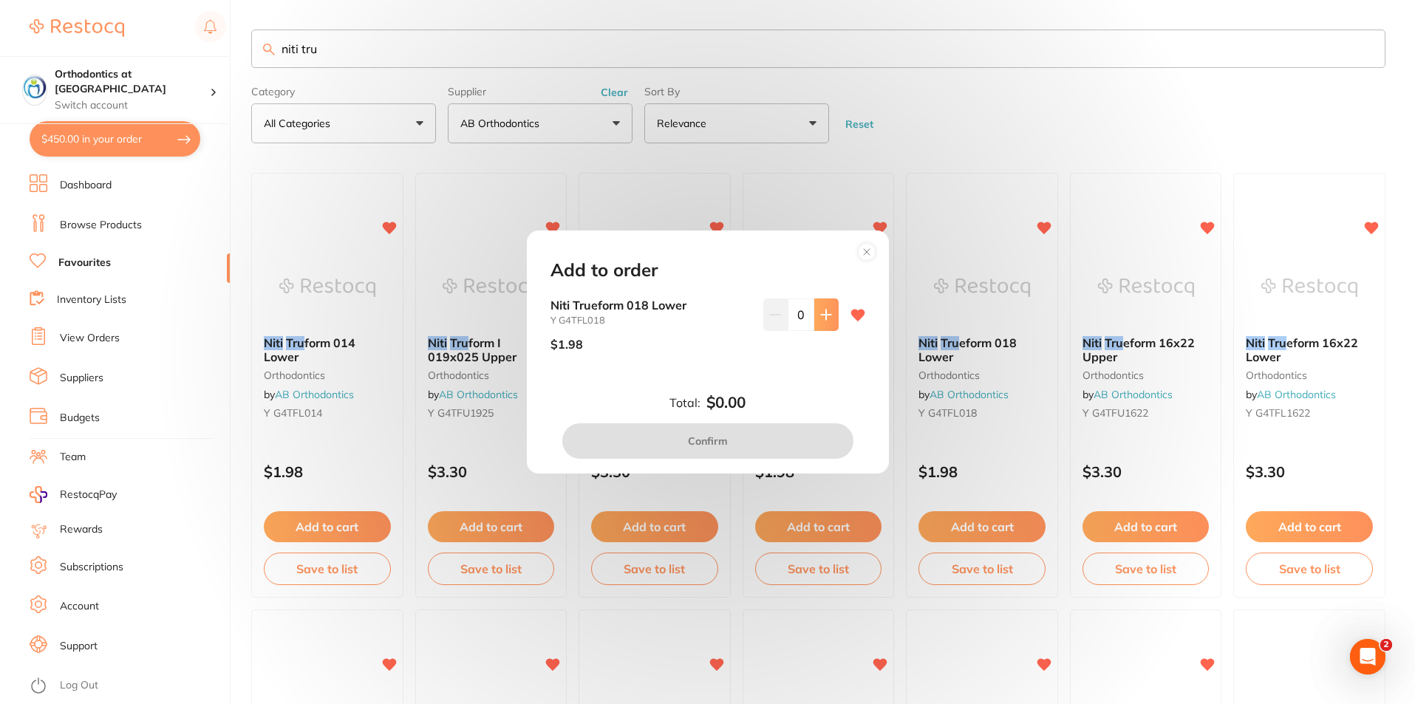
click at [820, 318] on icon at bounding box center [826, 315] width 12 height 12
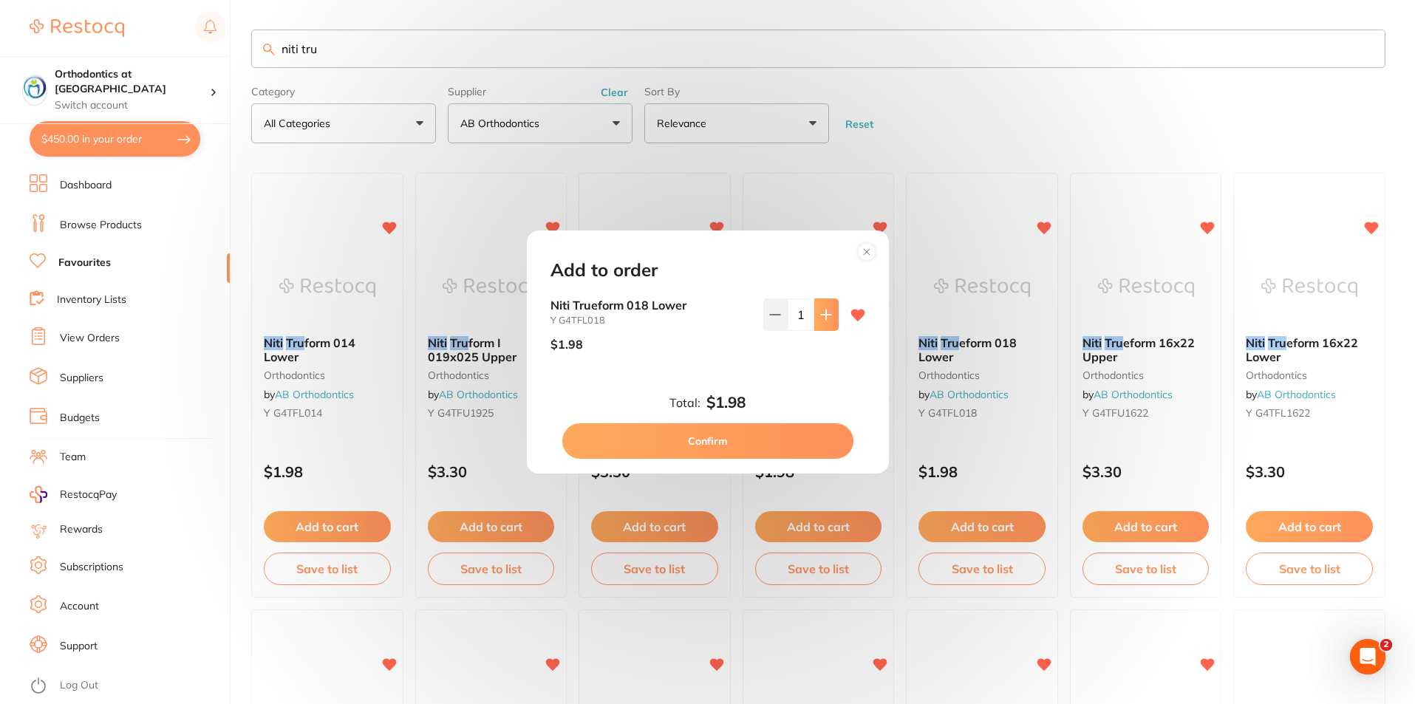
click at [820, 318] on icon at bounding box center [826, 315] width 12 height 12
click at [820, 316] on icon at bounding box center [826, 315] width 12 height 12
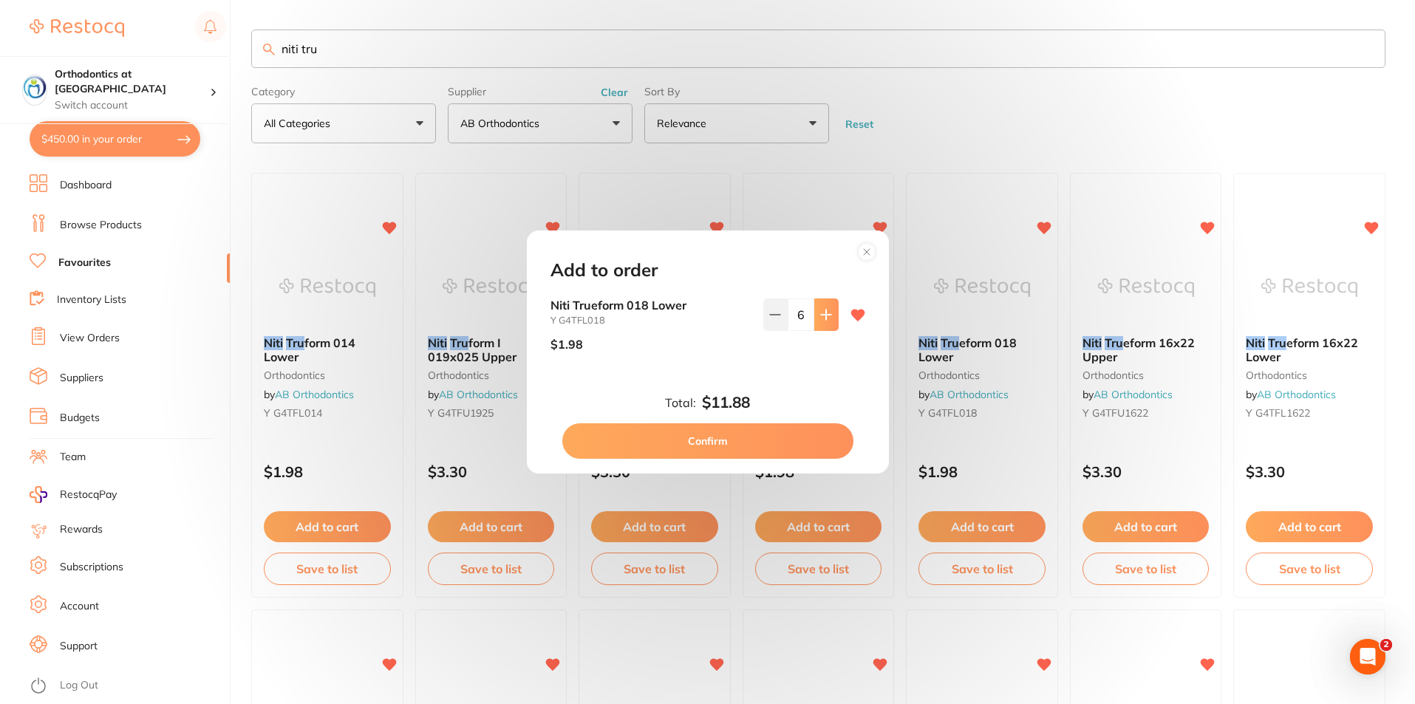
click at [820, 313] on icon at bounding box center [826, 315] width 12 height 12
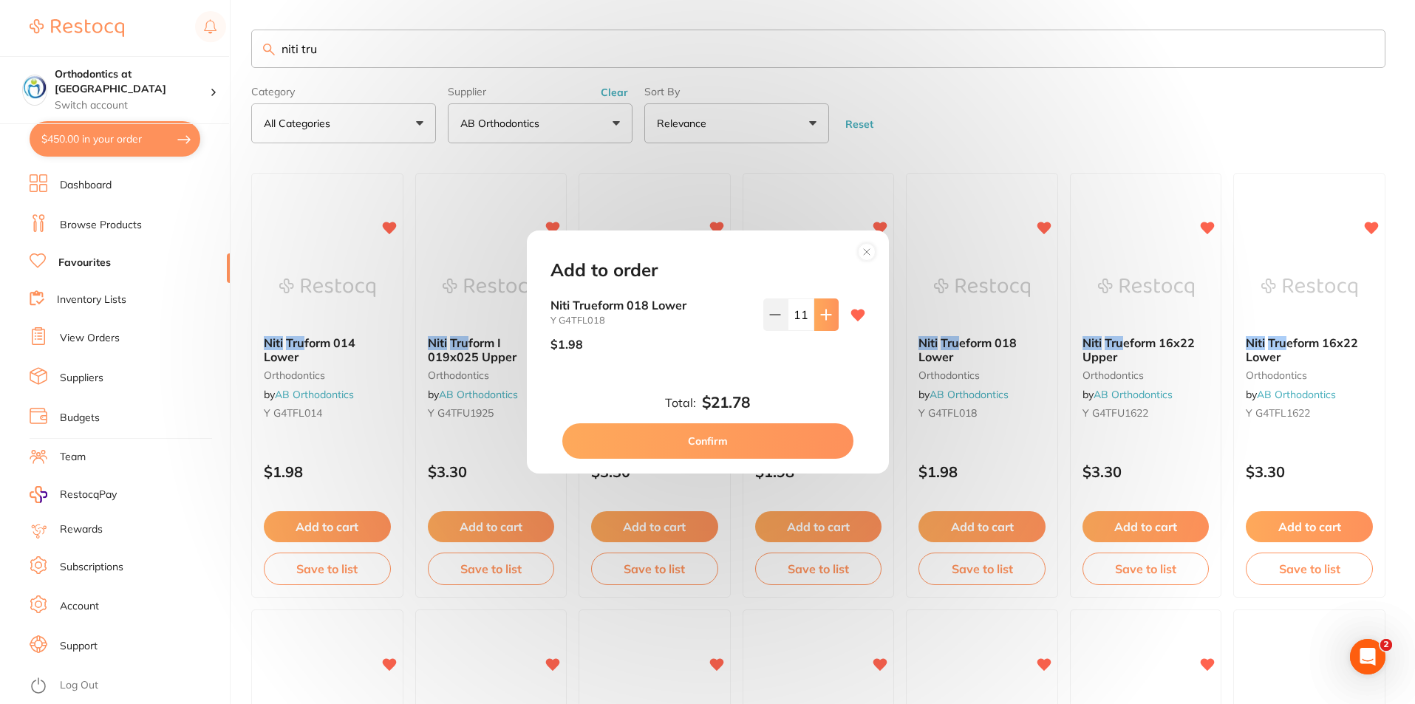
click at [820, 313] on icon at bounding box center [826, 315] width 12 height 12
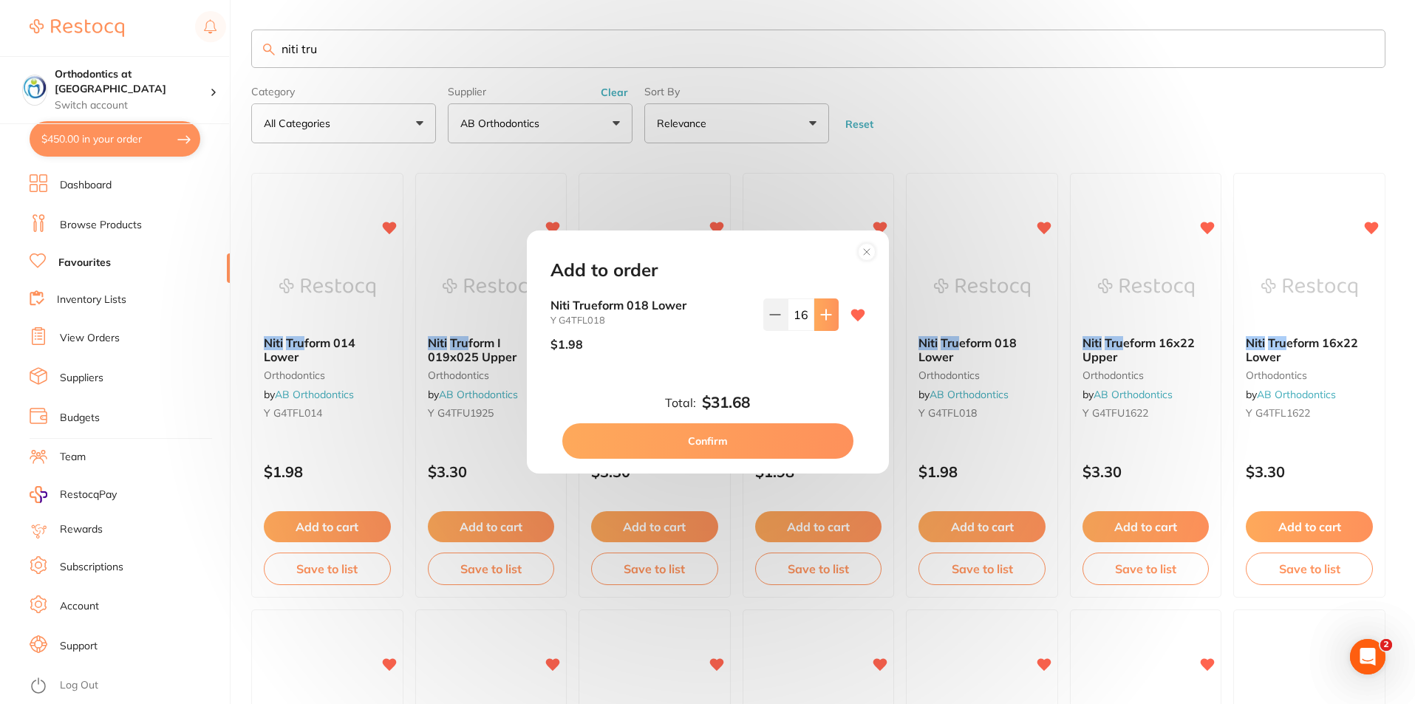
click at [820, 313] on icon at bounding box center [826, 315] width 12 height 12
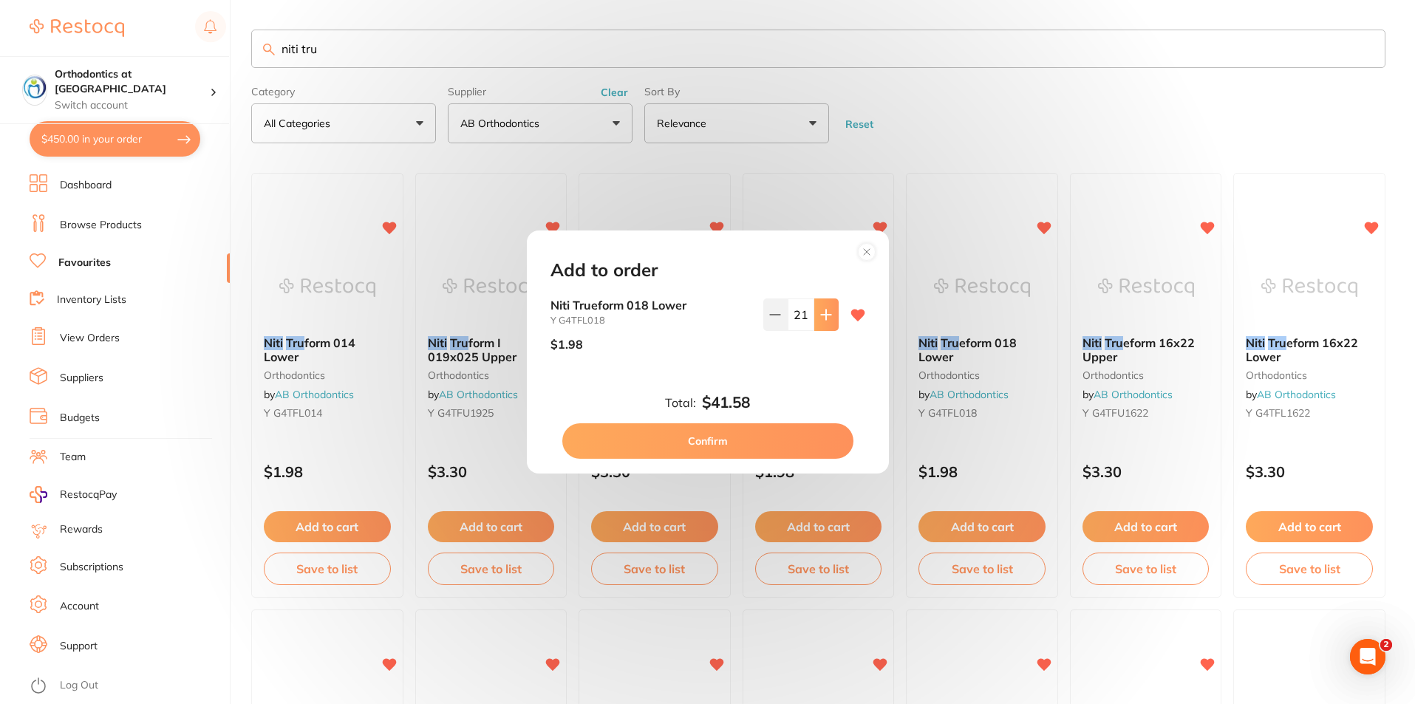
click at [820, 313] on icon at bounding box center [826, 315] width 12 height 12
type input "25"
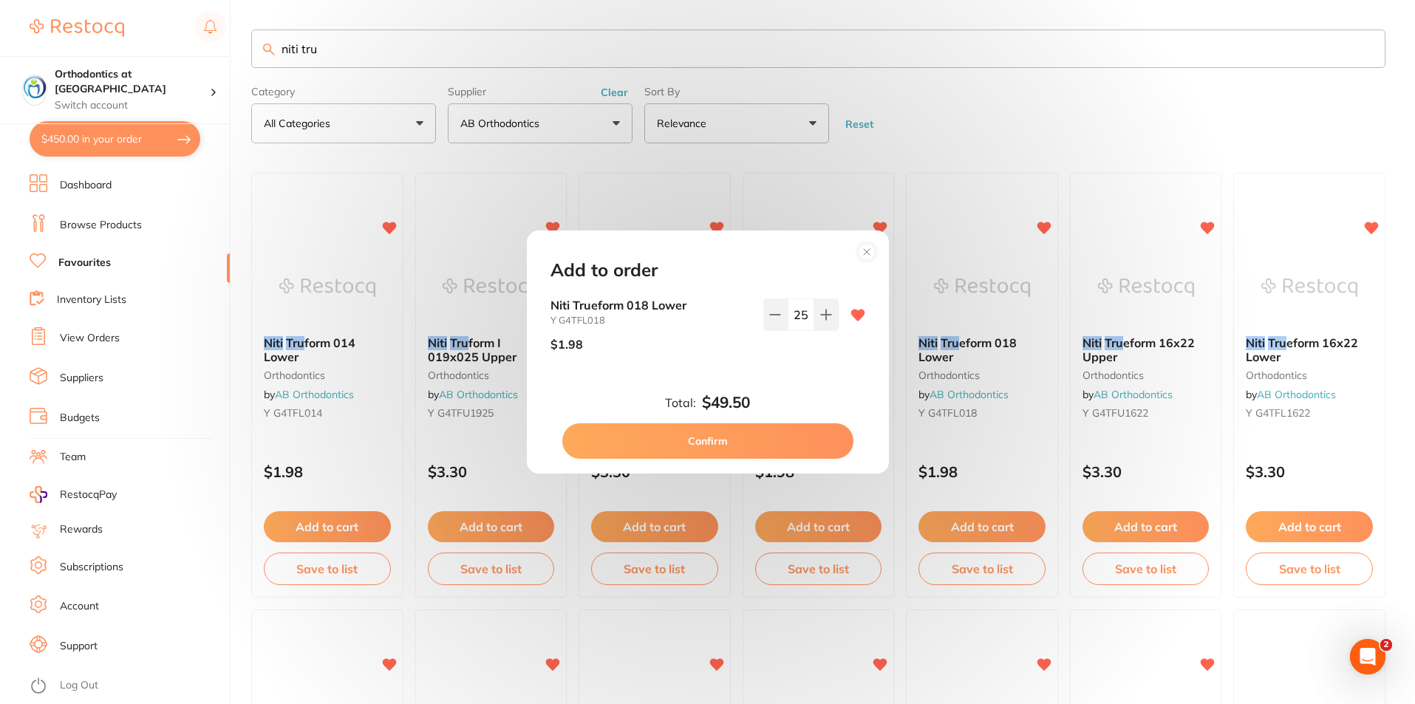
click at [735, 434] on button "Confirm" at bounding box center [707, 441] width 291 height 35
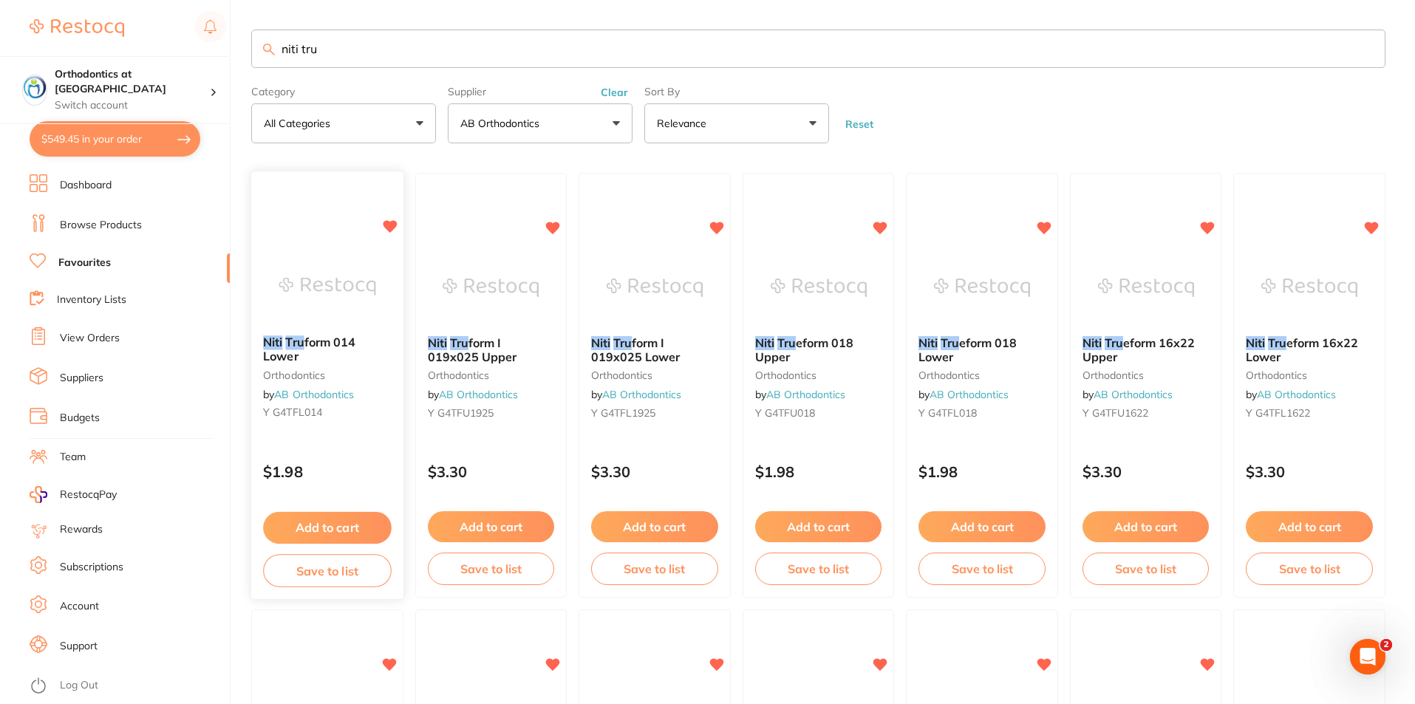
click at [325, 529] on button "Add to cart" at bounding box center [327, 528] width 128 height 32
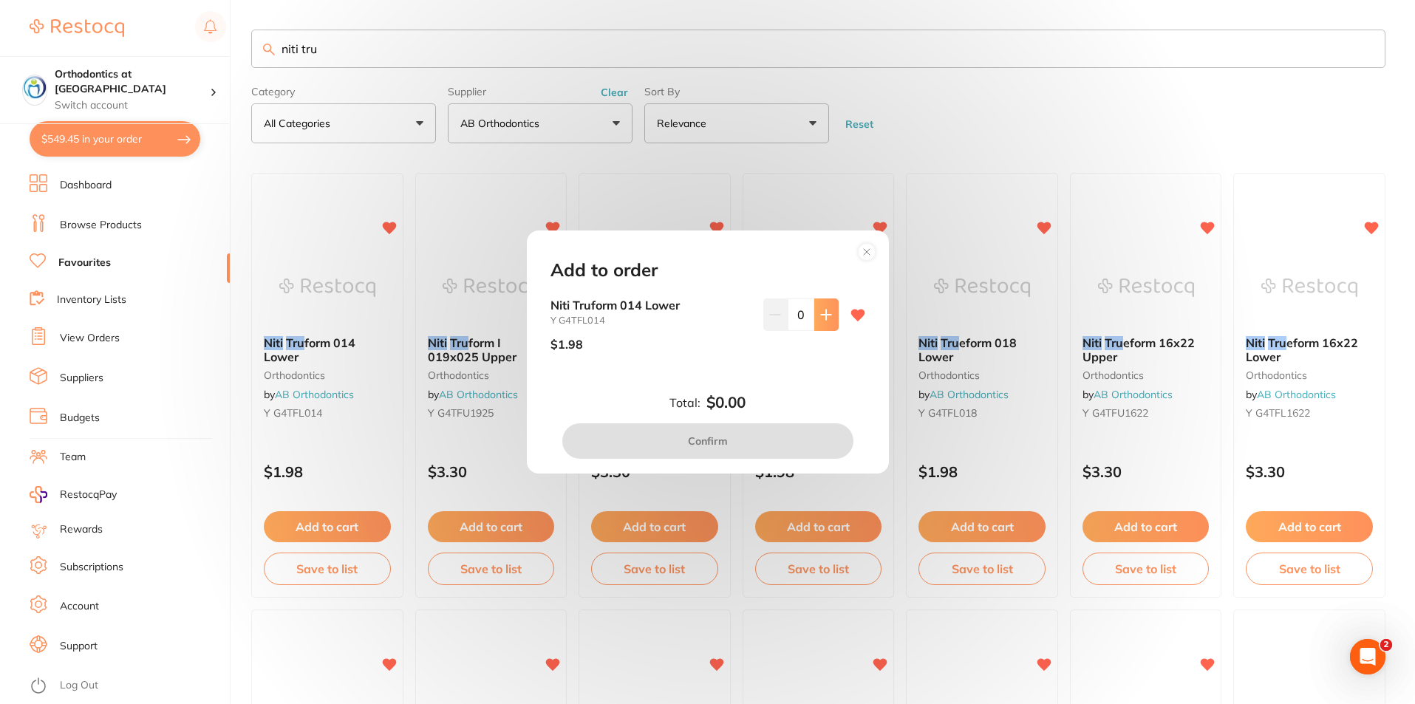
click at [822, 310] on icon at bounding box center [826, 315] width 12 height 12
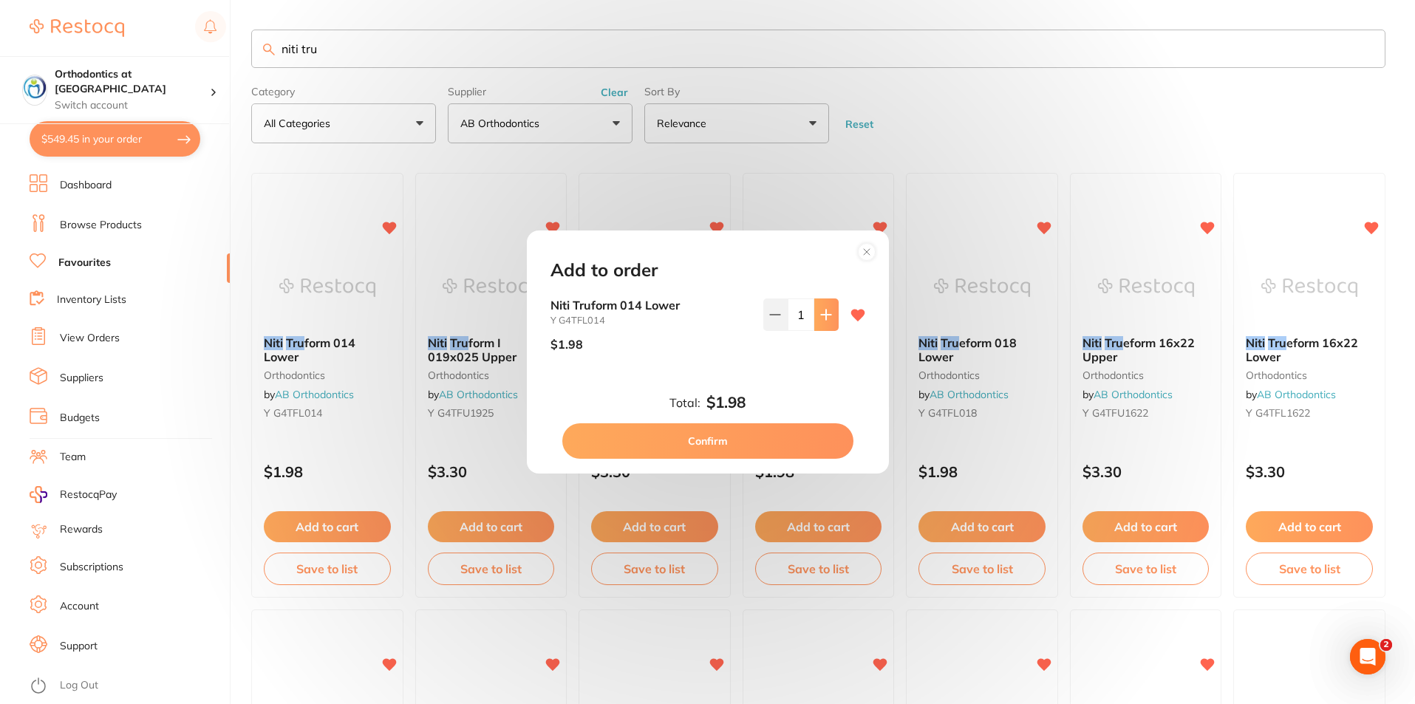
click at [822, 310] on icon at bounding box center [826, 315] width 12 height 12
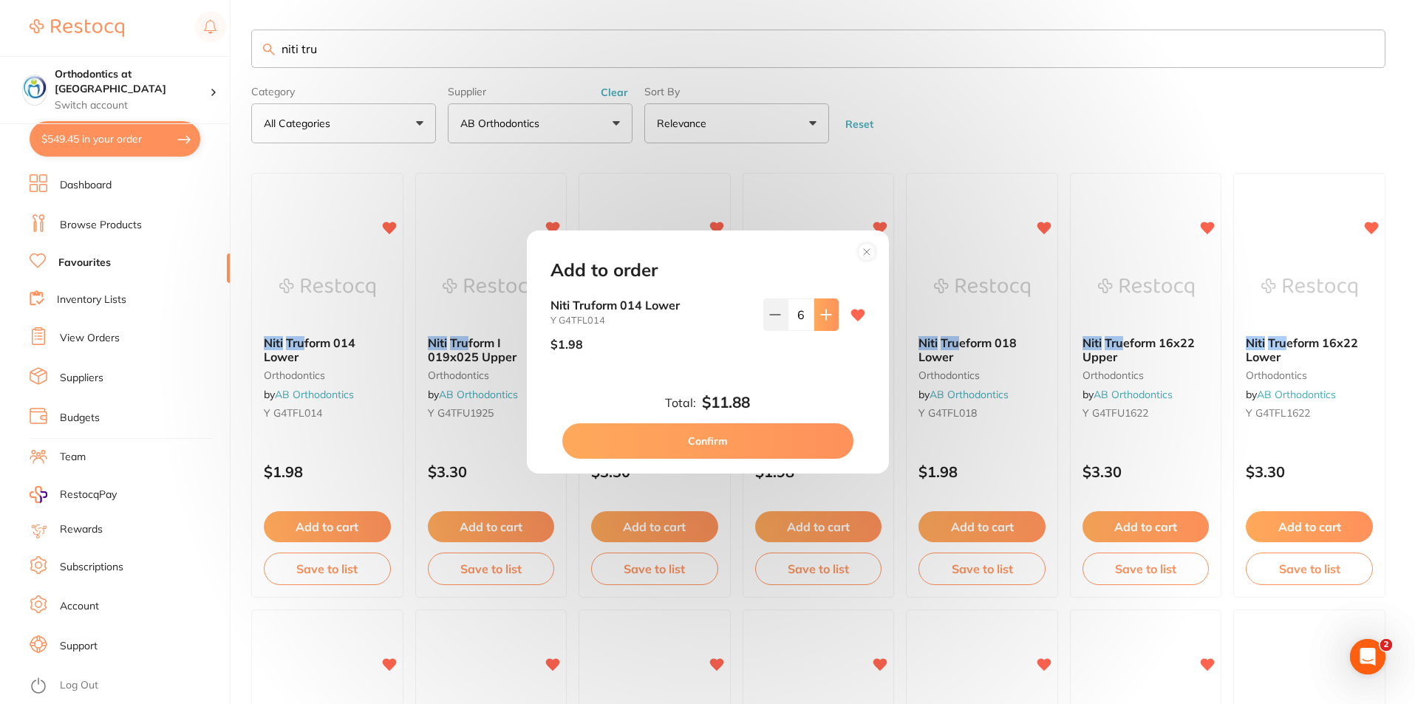
click at [822, 309] on icon at bounding box center [826, 315] width 12 height 12
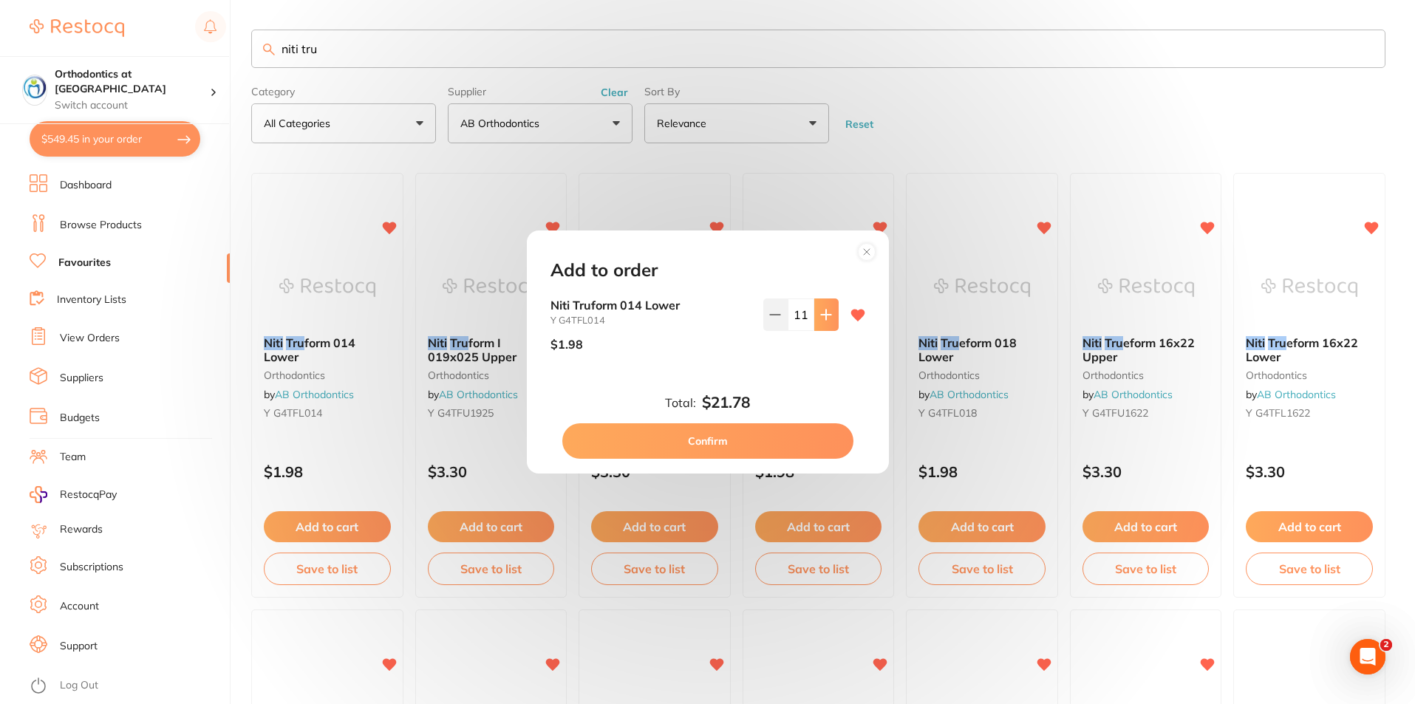
click at [822, 309] on icon at bounding box center [826, 315] width 12 height 12
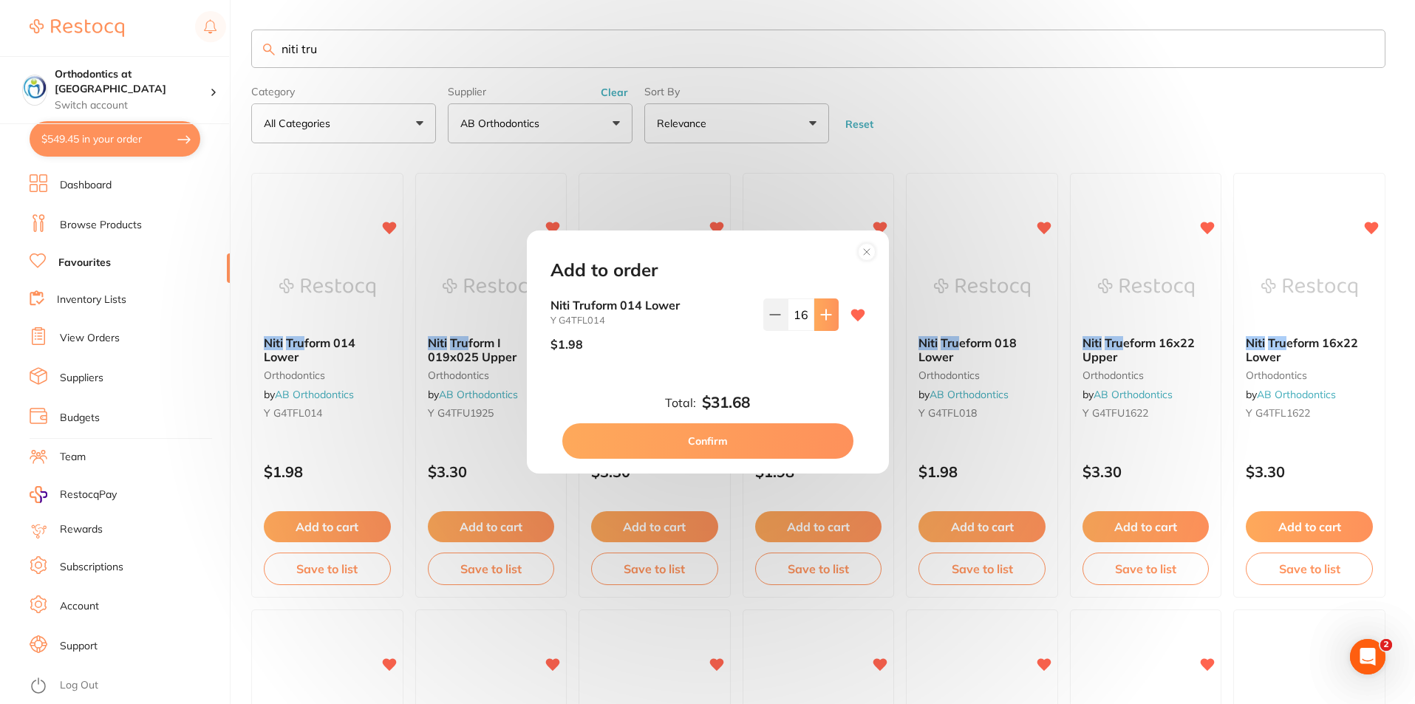
click at [822, 309] on icon at bounding box center [826, 315] width 12 height 12
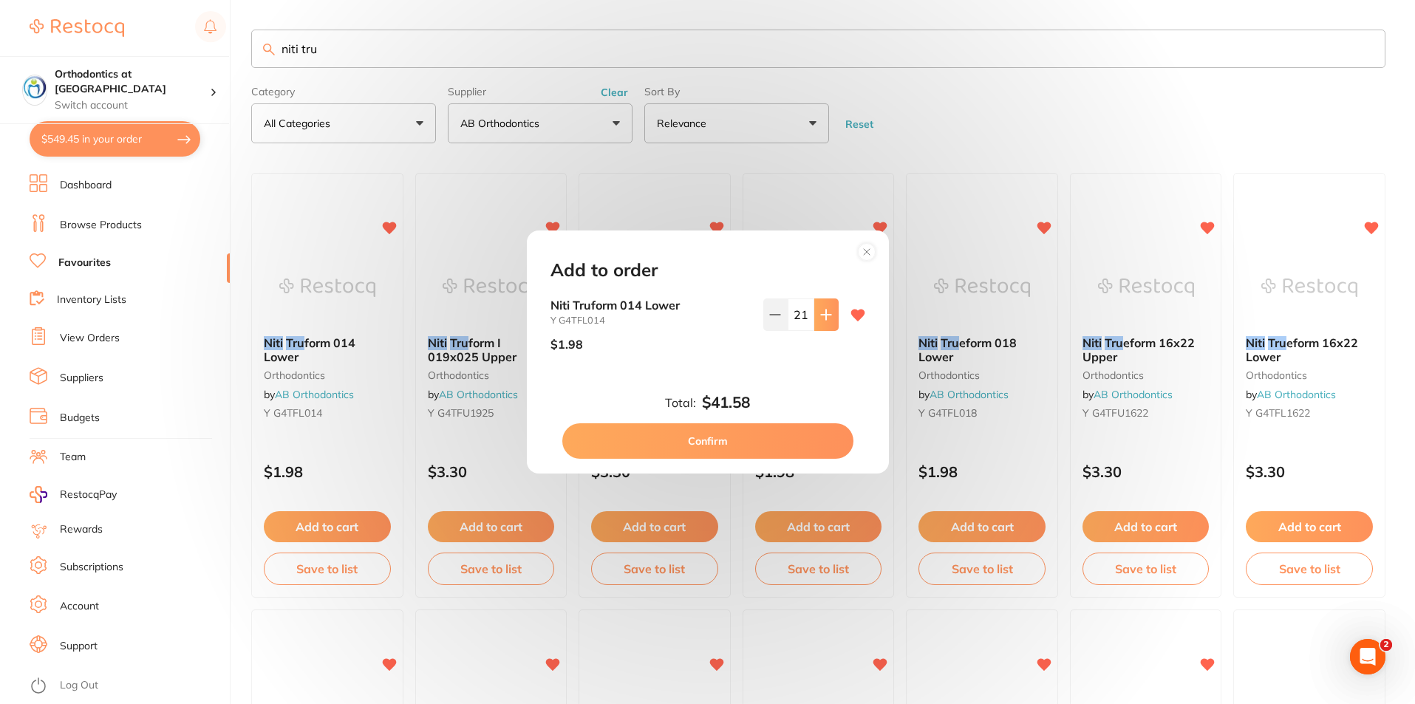
click at [822, 309] on icon at bounding box center [826, 315] width 12 height 12
click at [821, 309] on icon at bounding box center [826, 315] width 12 height 12
click at [820, 312] on icon at bounding box center [826, 315] width 12 height 12
type input "25"
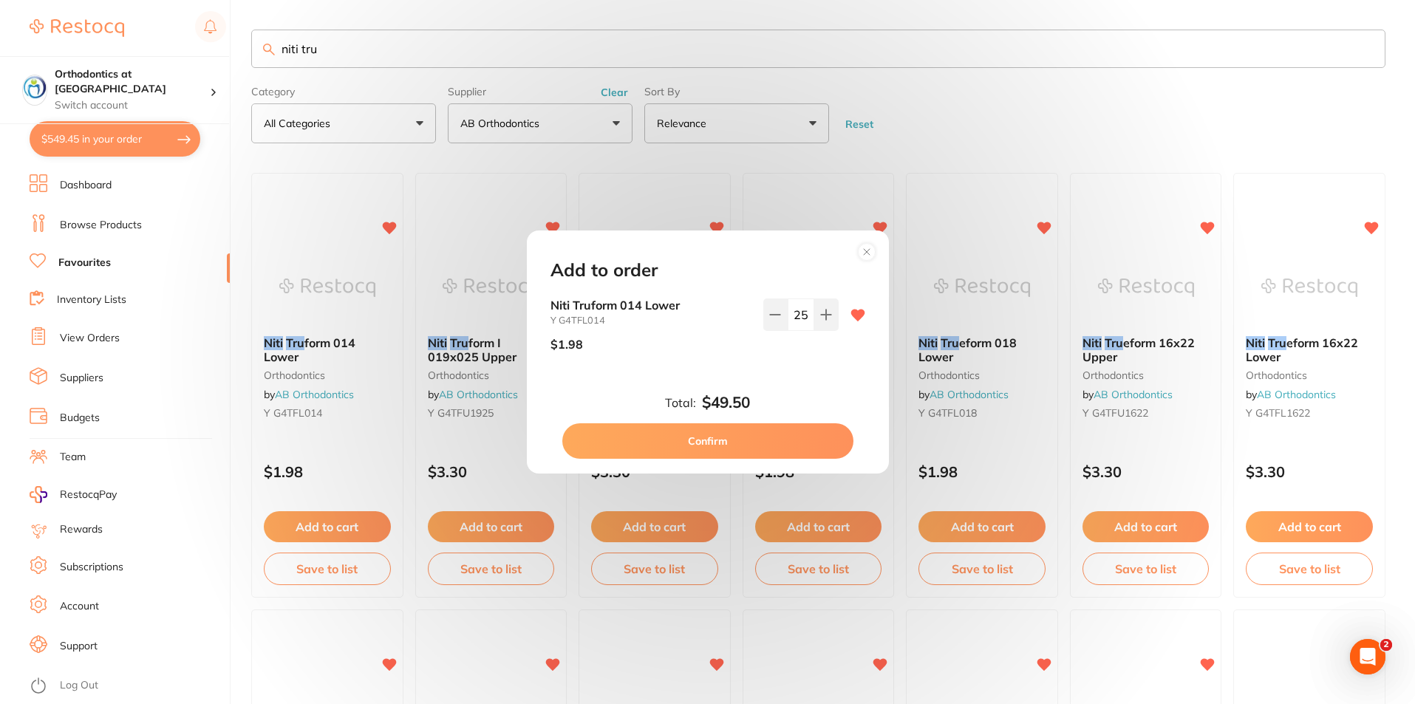
click at [724, 439] on button "Confirm" at bounding box center [707, 441] width 291 height 35
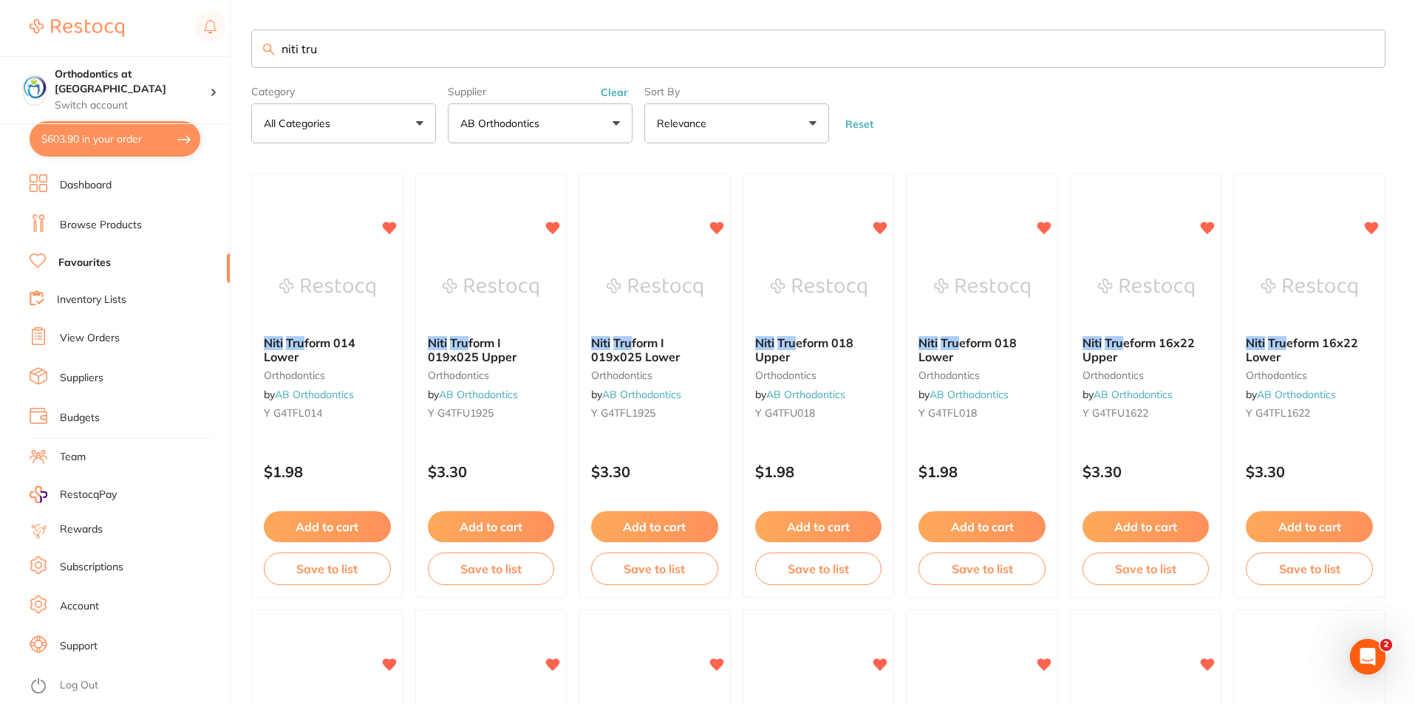
click at [134, 147] on button "$603.90 in your order" at bounding box center [115, 138] width 171 height 35
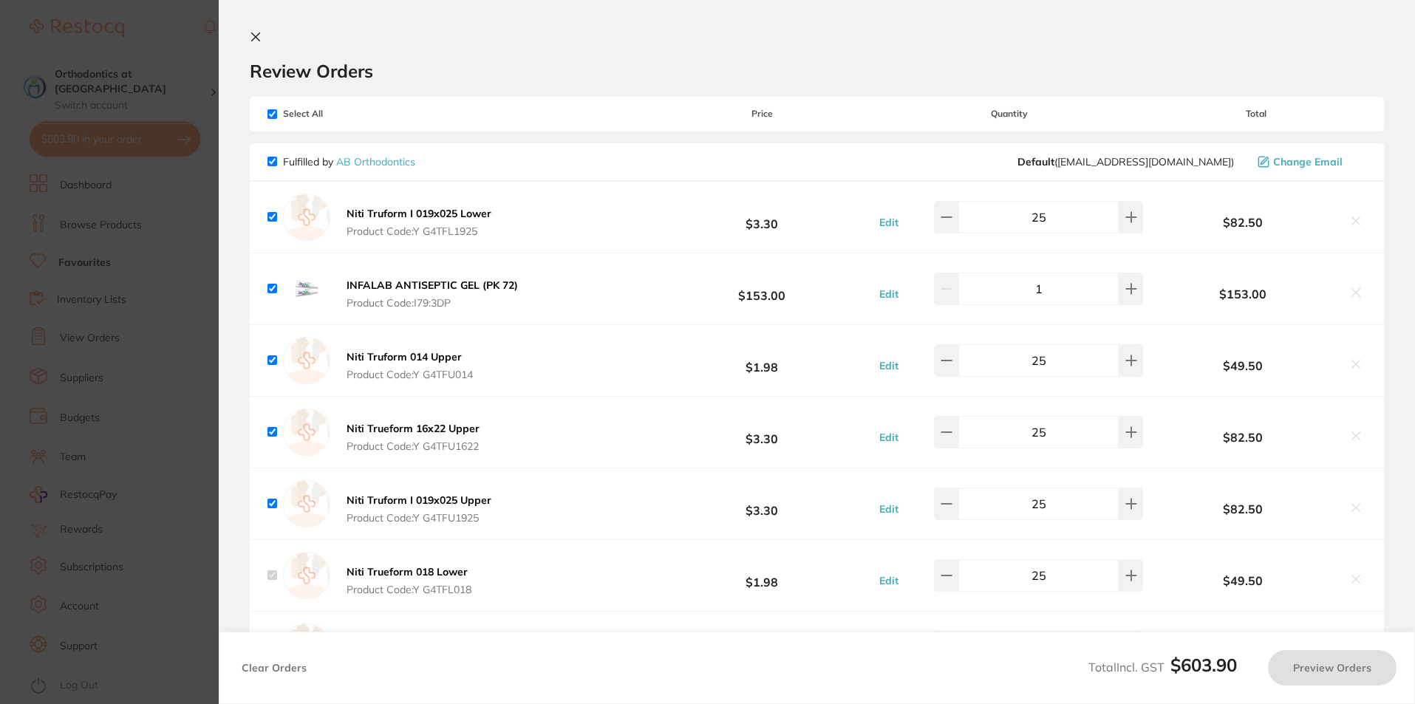
checkbox input "true"
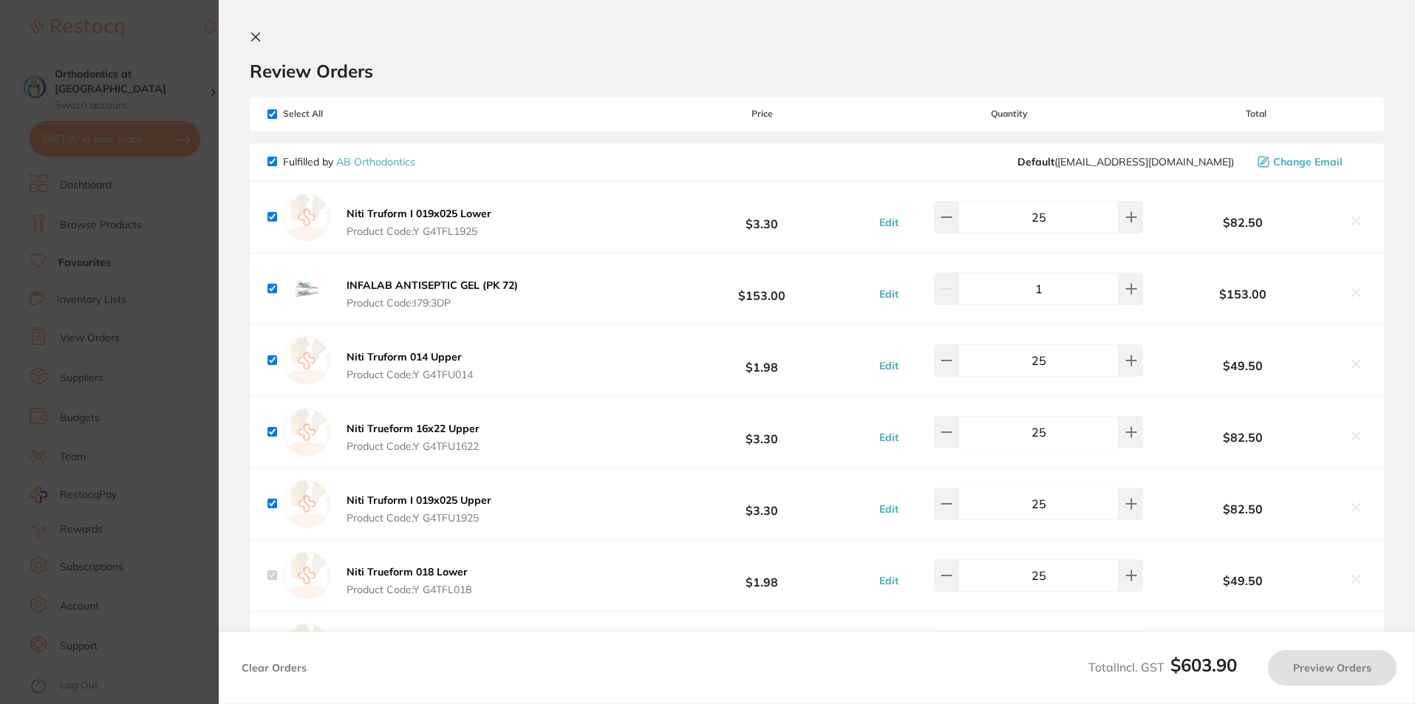
checkbox input "true"
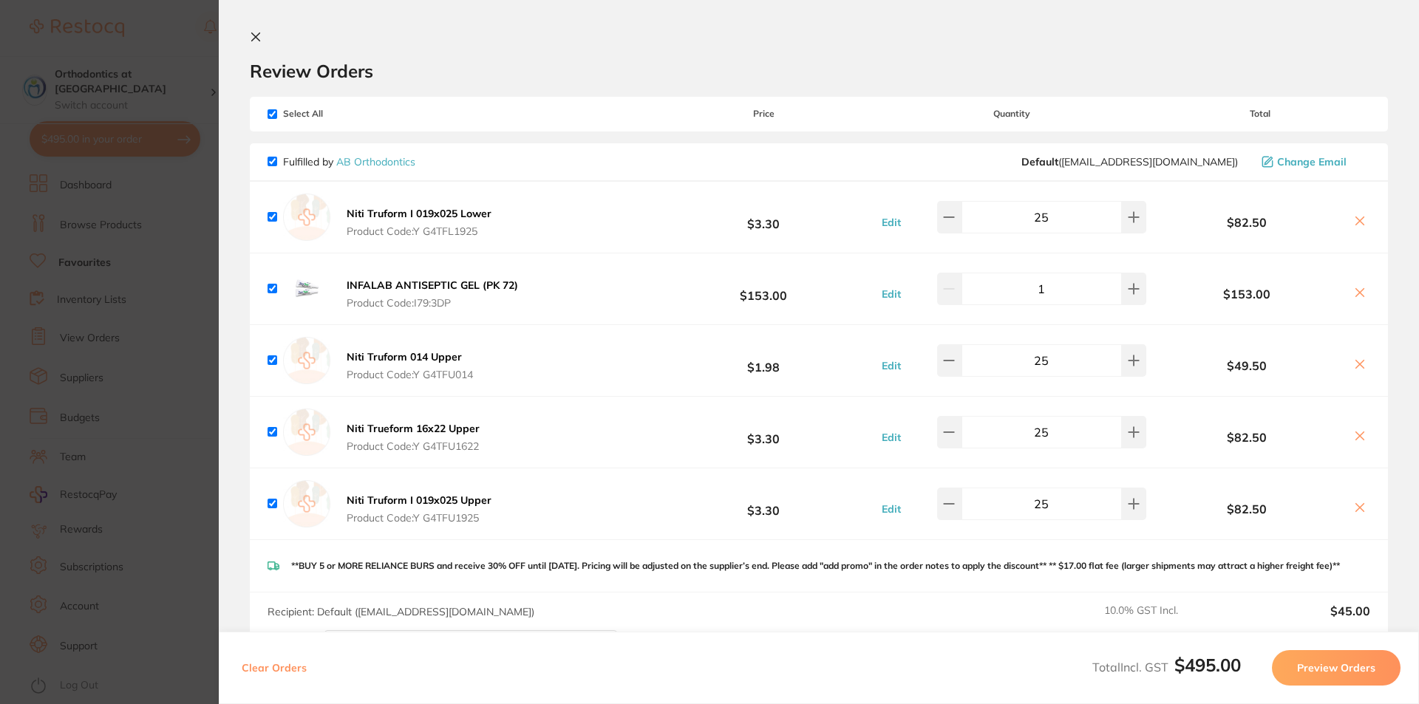
click at [194, 241] on section "Update RRP Set your pre negotiated price for this item. Item Agreed RRP (excl. …" at bounding box center [709, 352] width 1419 height 704
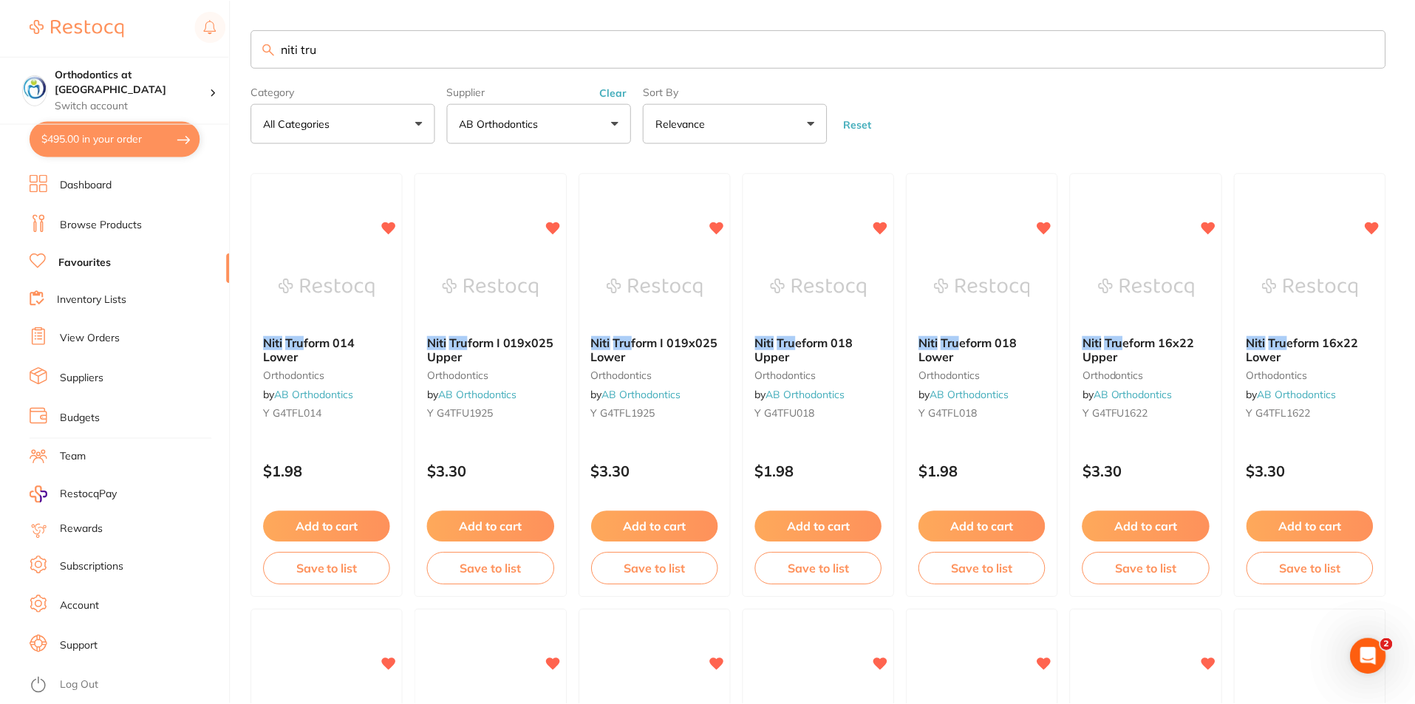
scroll to position [1, 0]
